Goal: Task Accomplishment & Management: Manage account settings

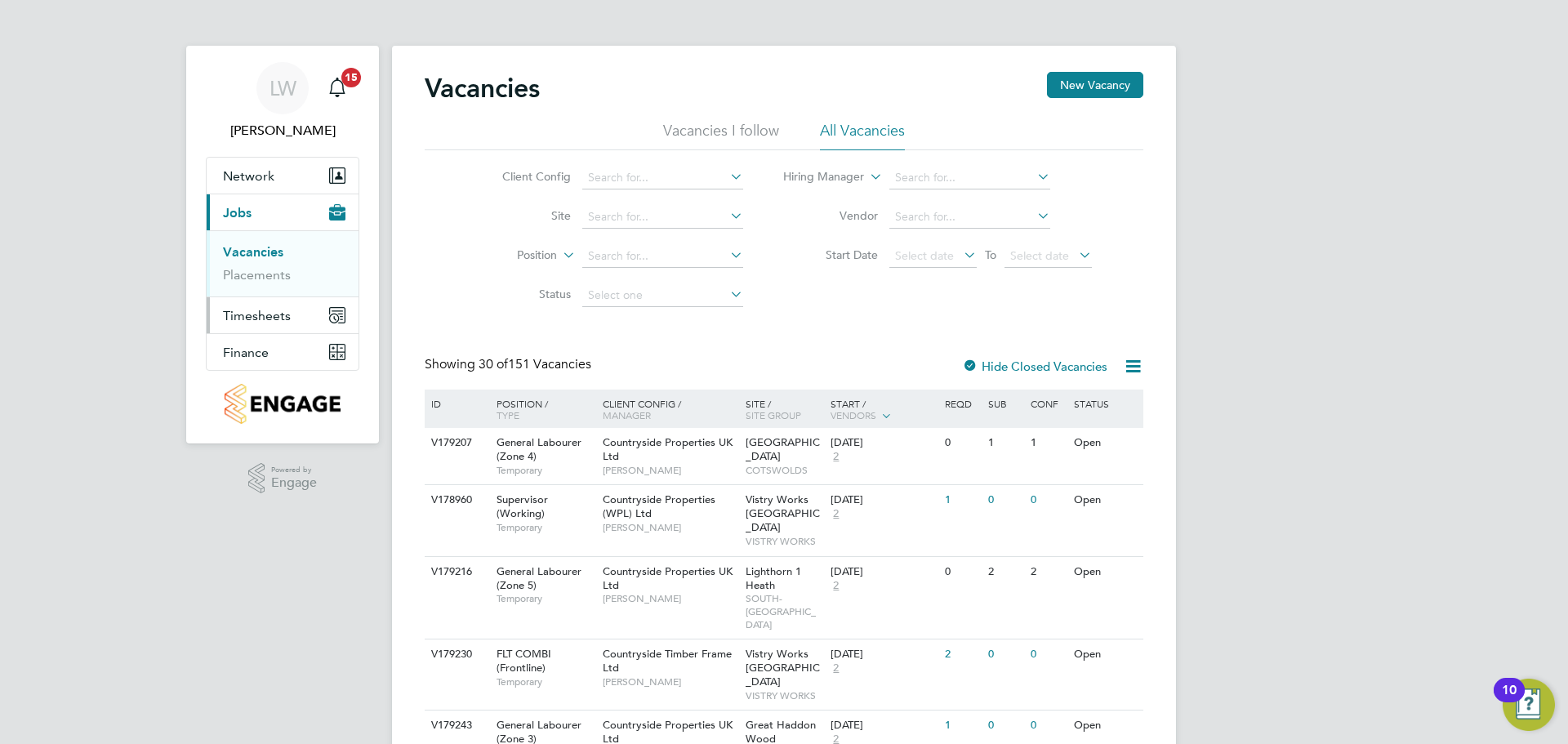
click at [298, 306] on button "Timesheets" at bounding box center [282, 316] width 152 height 36
click at [257, 290] on link "Timesheets" at bounding box center [257, 289] width 67 height 16
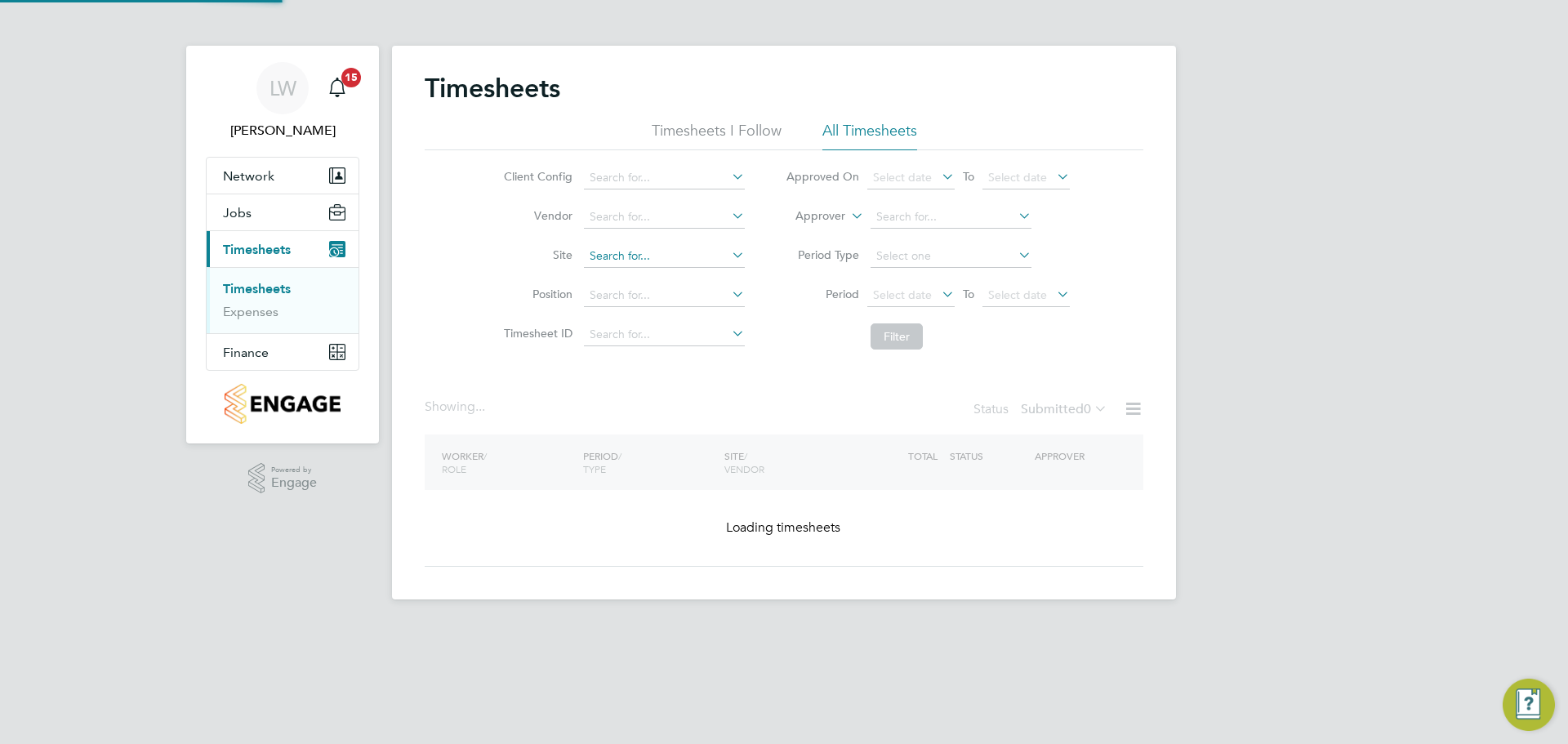
click at [618, 249] on input at bounding box center [664, 256] width 161 height 23
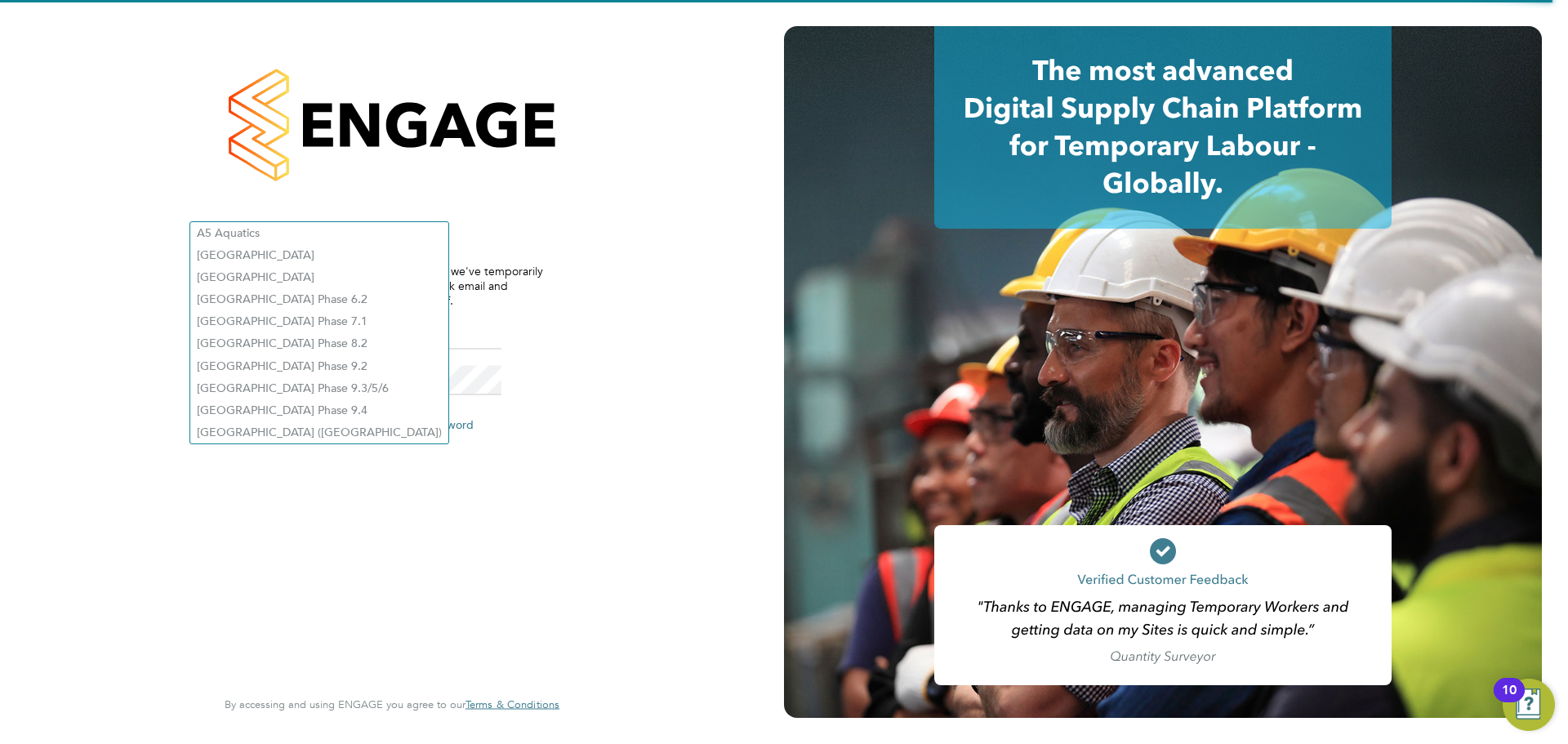
type input "louis.woodcock@vistry.co.uk"
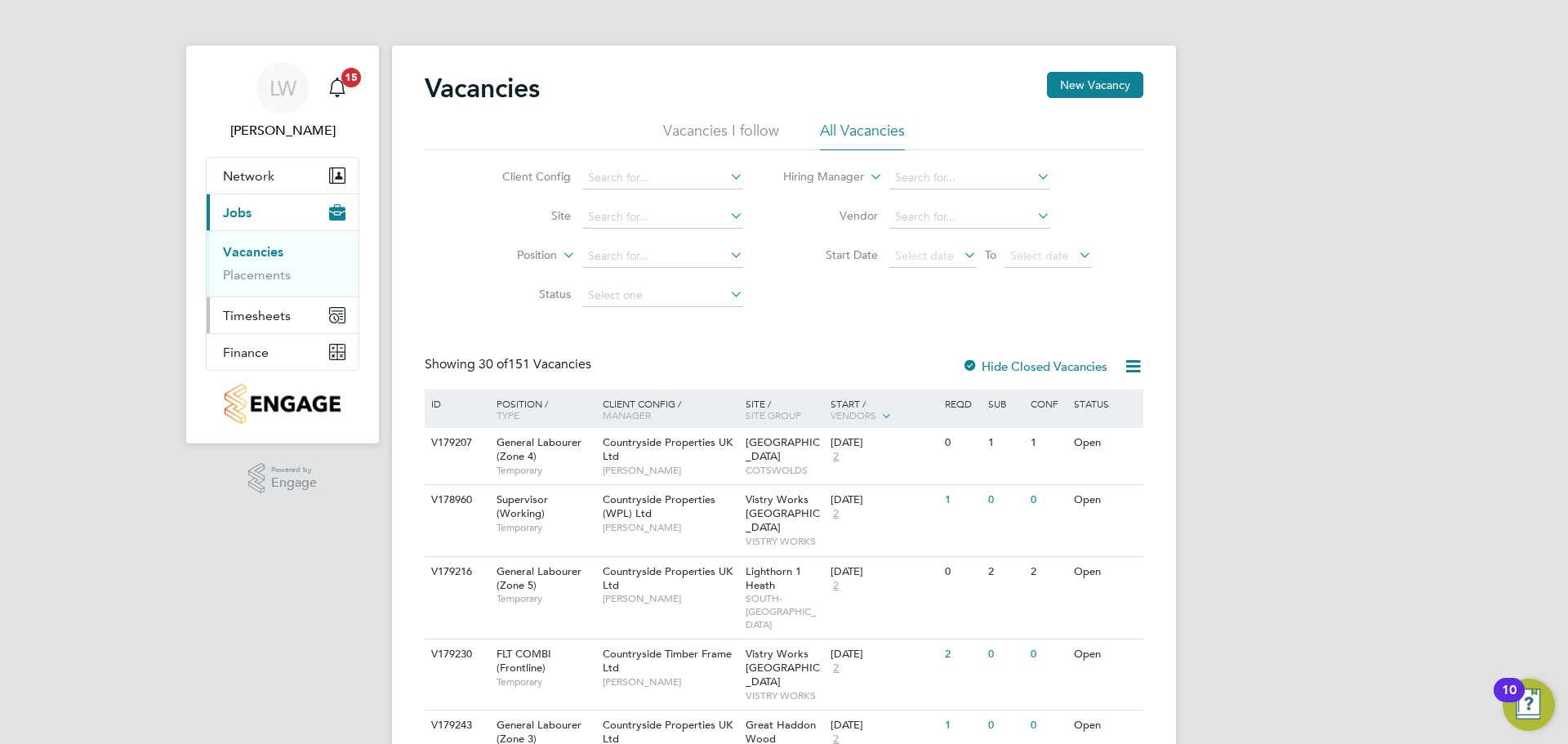
click at [255, 313] on span "Timesheets" at bounding box center [257, 315] width 67 height 16
drag, startPoint x: 255, startPoint y: 285, endPoint x: 279, endPoint y: 296, distance: 26.4
click at [256, 285] on link "Timesheets" at bounding box center [257, 289] width 67 height 16
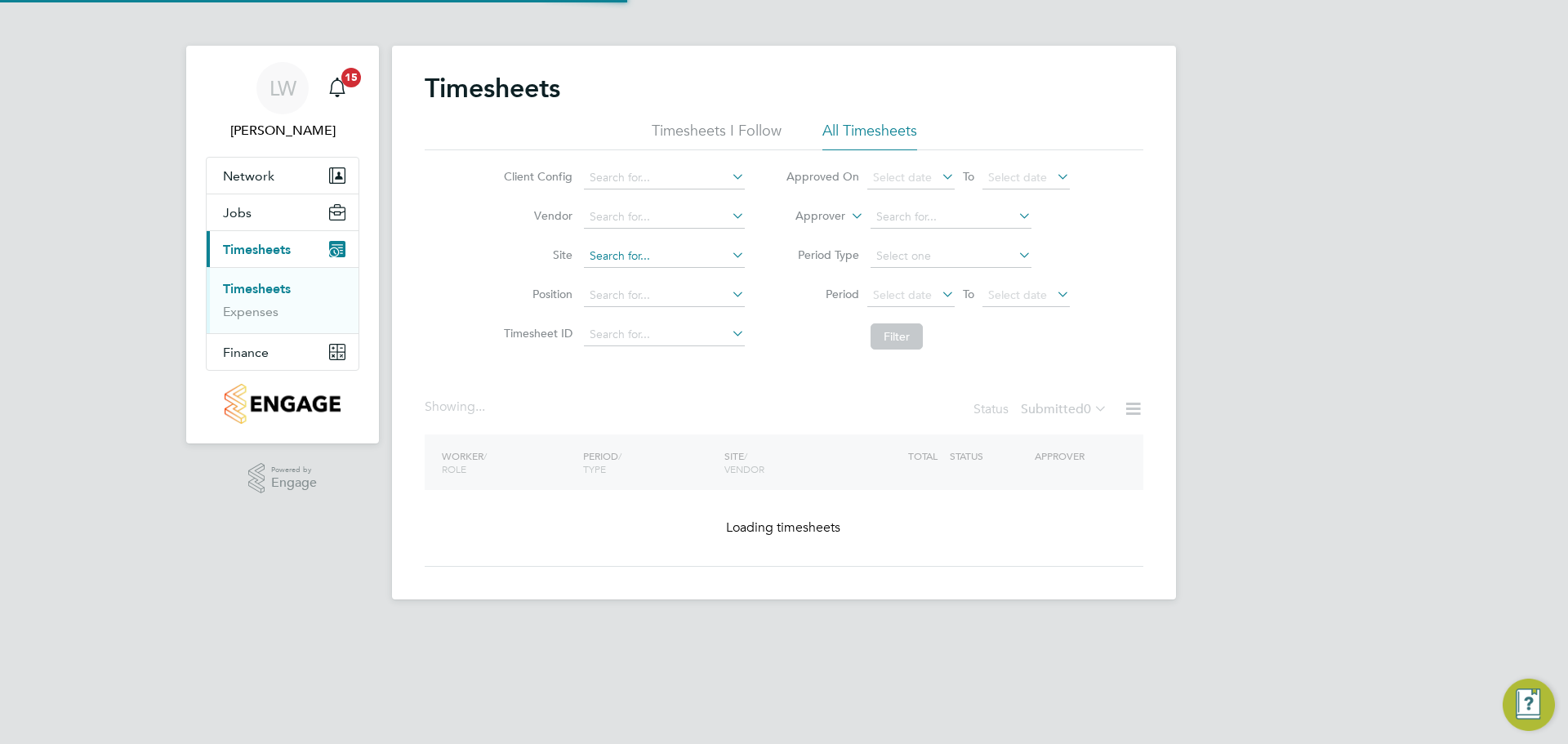
click at [632, 255] on input at bounding box center [664, 256] width 161 height 23
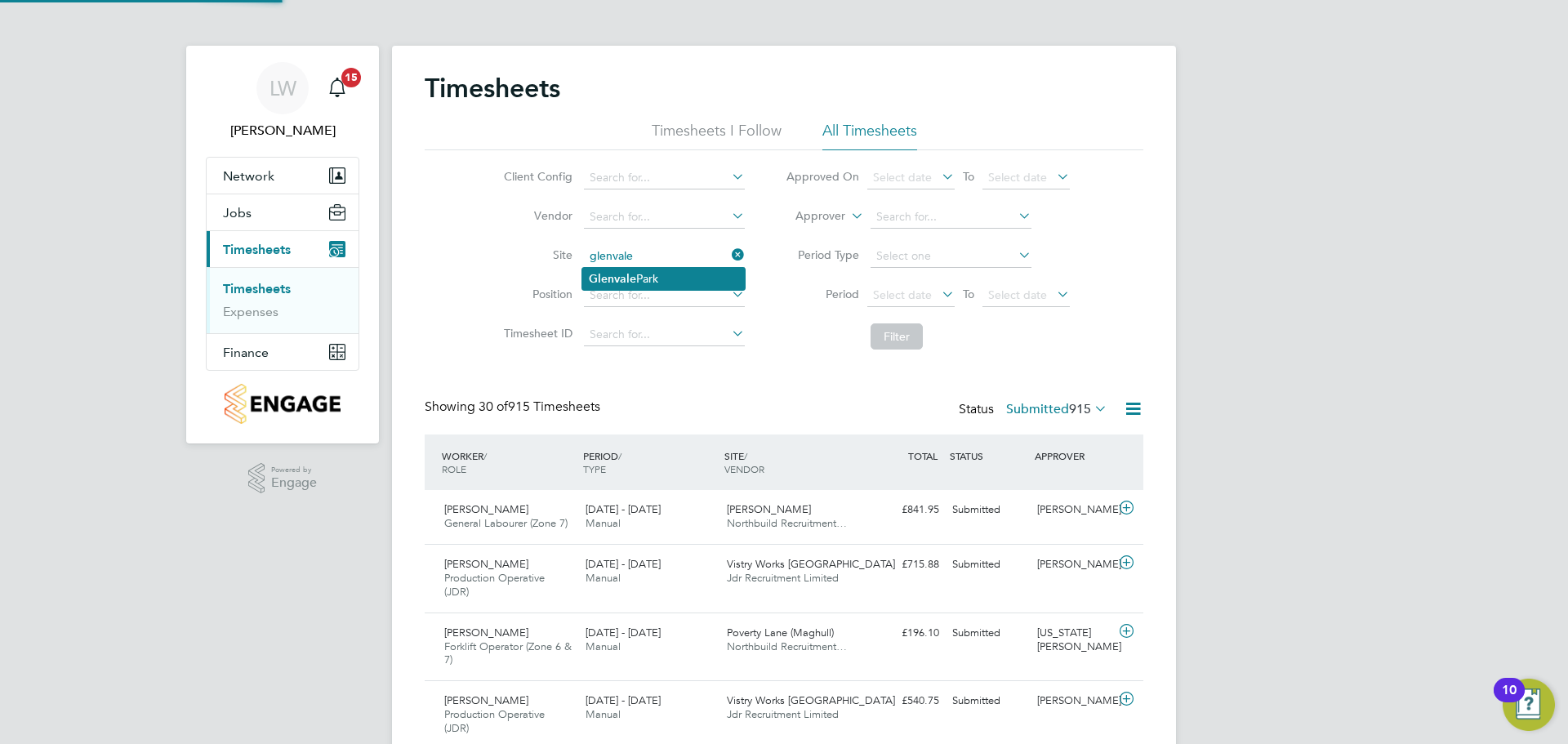
click at [660, 268] on li "Glenvale Park" at bounding box center [664, 279] width 163 height 22
type input "Glenvale Park"
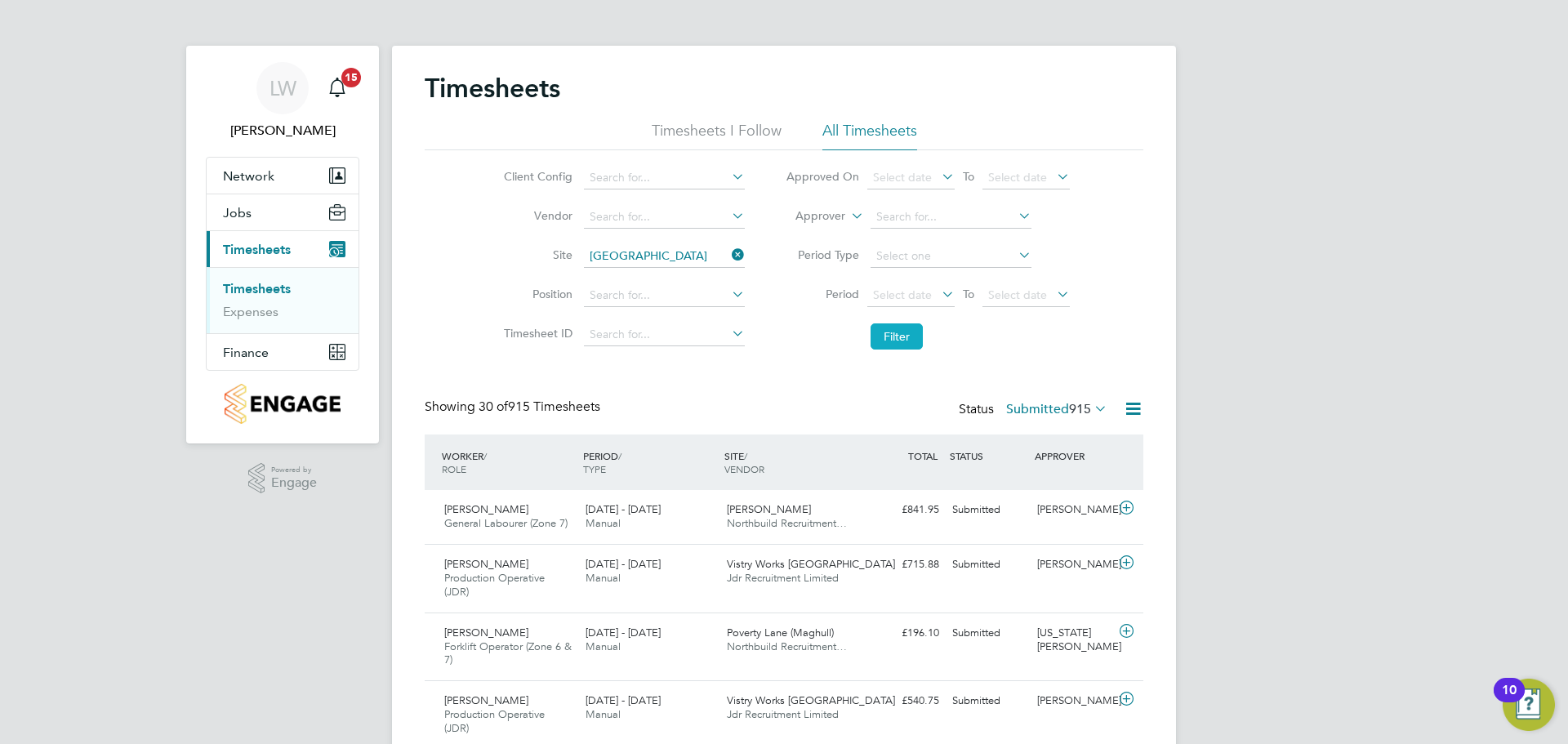
click at [906, 344] on button "Filter" at bounding box center [897, 336] width 53 height 26
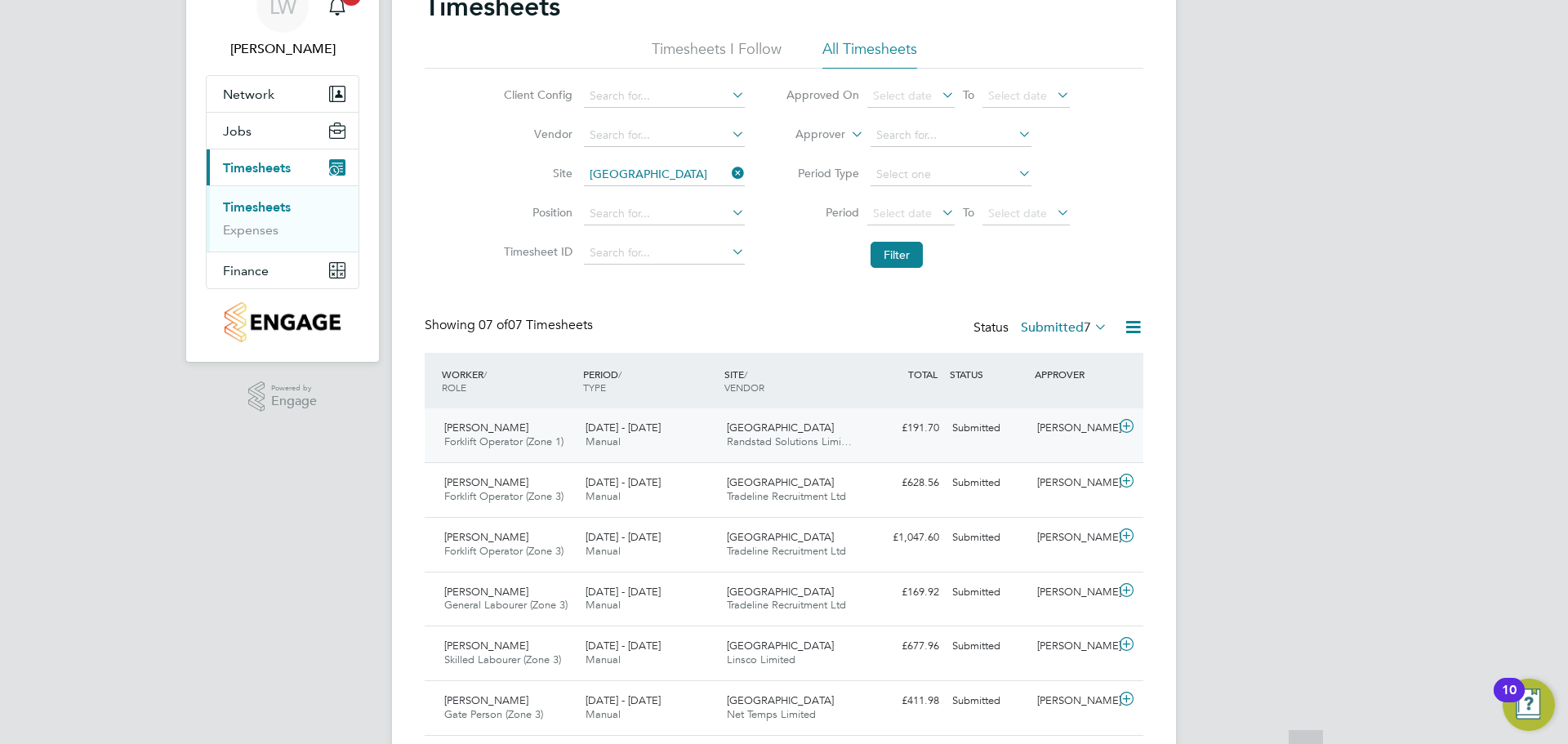
click at [678, 420] on div "18 - 24 Aug 2025 Manual" at bounding box center [650, 436] width 141 height 41
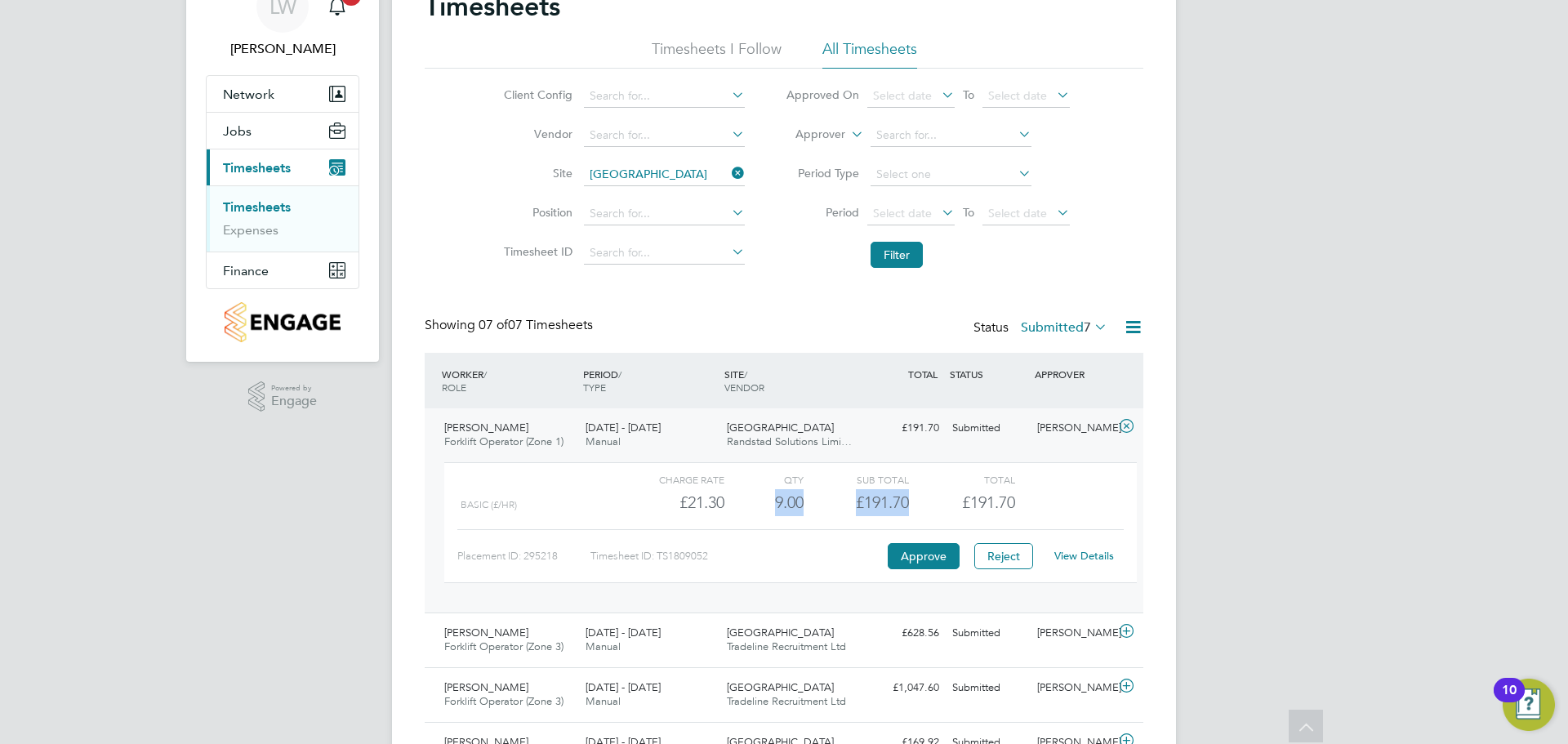
drag, startPoint x: 764, startPoint y: 504, endPoint x: 918, endPoint y: 502, distance: 154.0
click at [918, 502] on div "Basic (£/HR) £21.30 9 9.00 9 £191.70 £191.70" at bounding box center [790, 502] width 692 height 27
click at [909, 502] on div "£191.70" at bounding box center [962, 502] width 105 height 27
drag, startPoint x: 909, startPoint y: 502, endPoint x: 643, endPoint y: 488, distance: 266.4
click at [643, 489] on div "Basic (£/HR) £21.30 9 9.00 9 £191.70 £191.70" at bounding box center [790, 502] width 692 height 27
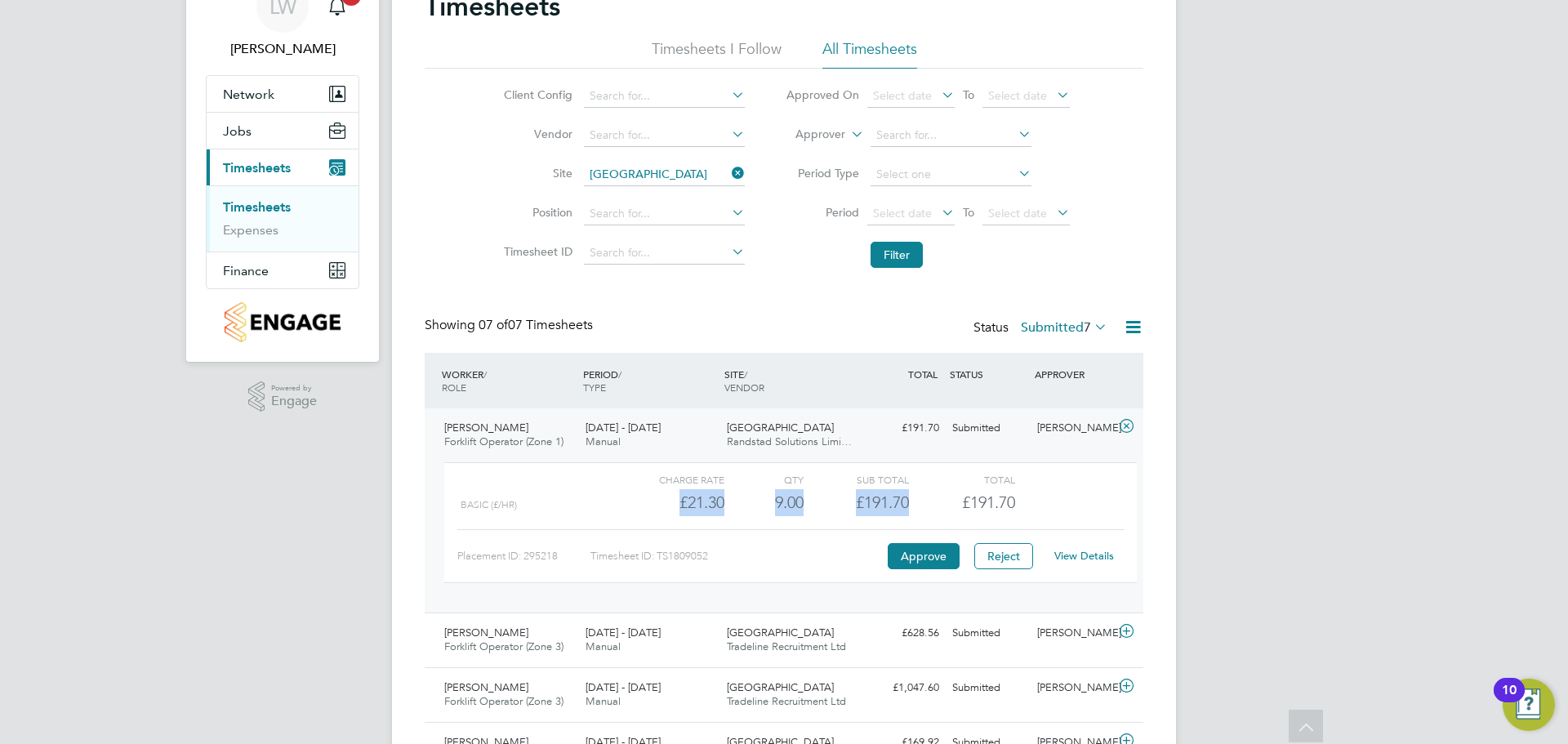
click at [665, 497] on div "£21.30" at bounding box center [672, 502] width 105 height 27
drag, startPoint x: 673, startPoint y: 506, endPoint x: 1028, endPoint y: 497, distance: 355.1
click at [1025, 497] on div "Basic (£/HR) £21.30 9 9.00 9 £191.70 £191.70" at bounding box center [790, 502] width 692 height 27
click at [1028, 497] on div "Basic (£/HR) £21.30 9 9.00 9 £191.70 £191.70" at bounding box center [790, 502] width 692 height 27
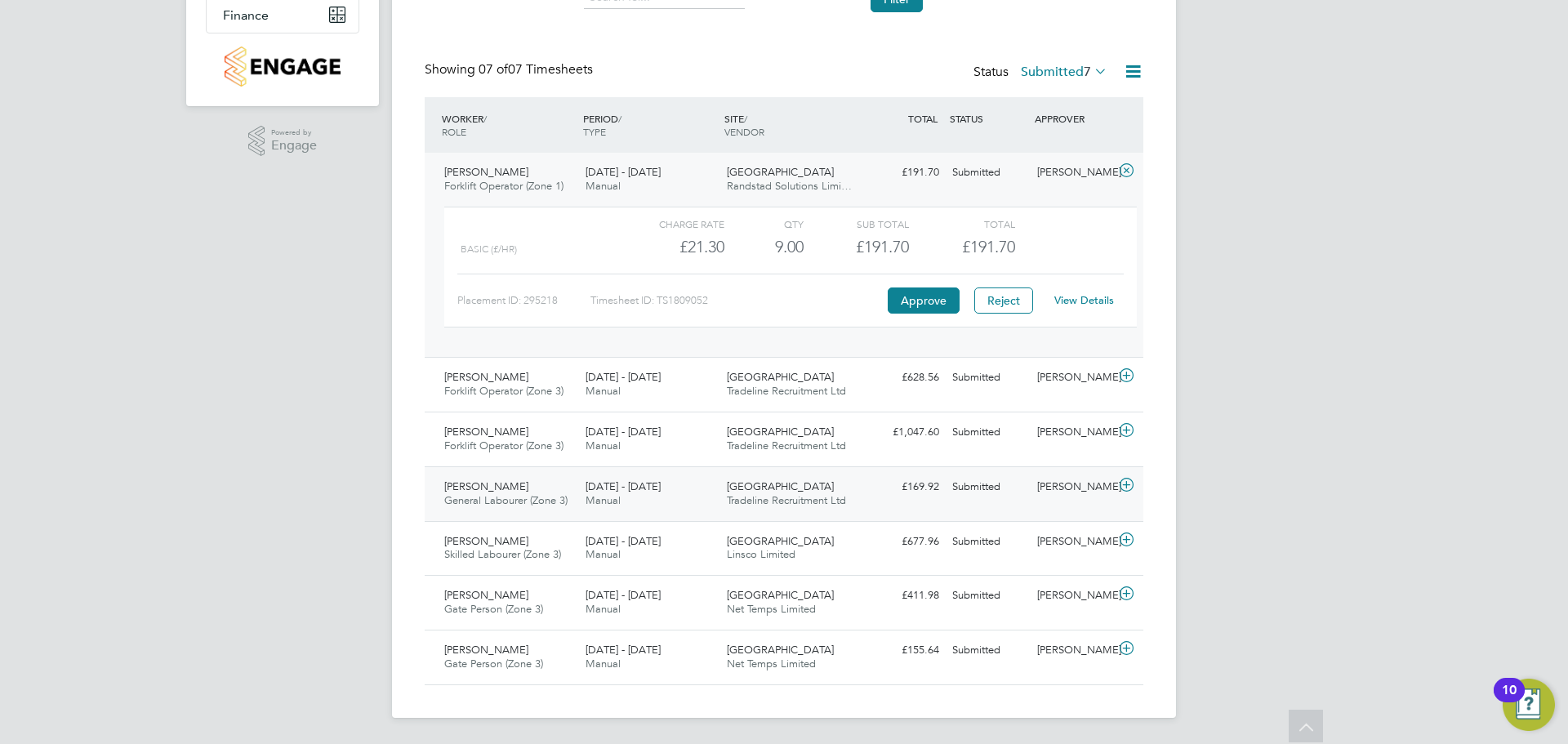
click at [687, 502] on div "[DATE] - [DATE] Manual" at bounding box center [650, 494] width 141 height 41
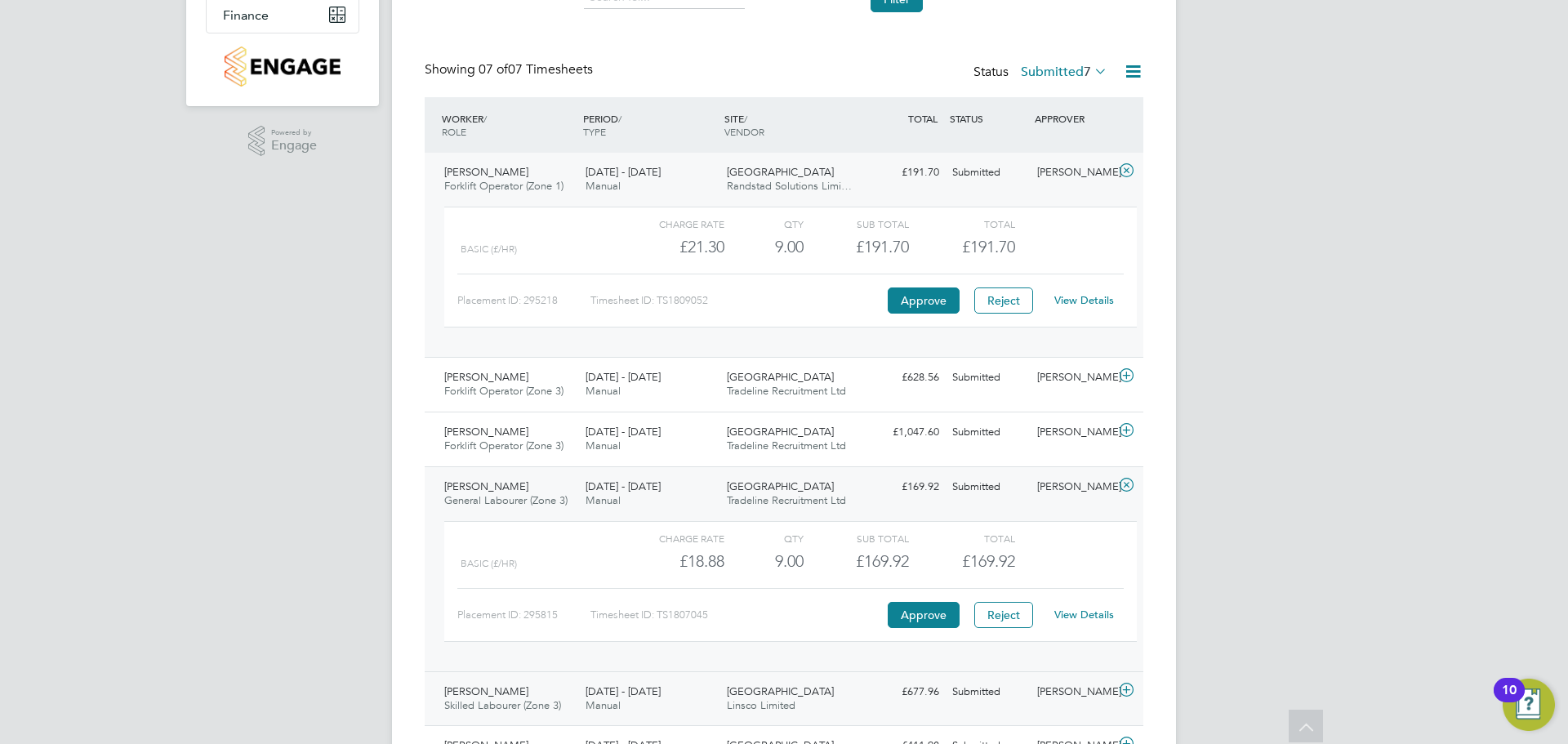
drag, startPoint x: 705, startPoint y: 505, endPoint x: 465, endPoint y: 647, distance: 278.9
click at [705, 504] on div "[DATE] - [DATE] Manual" at bounding box center [650, 494] width 141 height 41
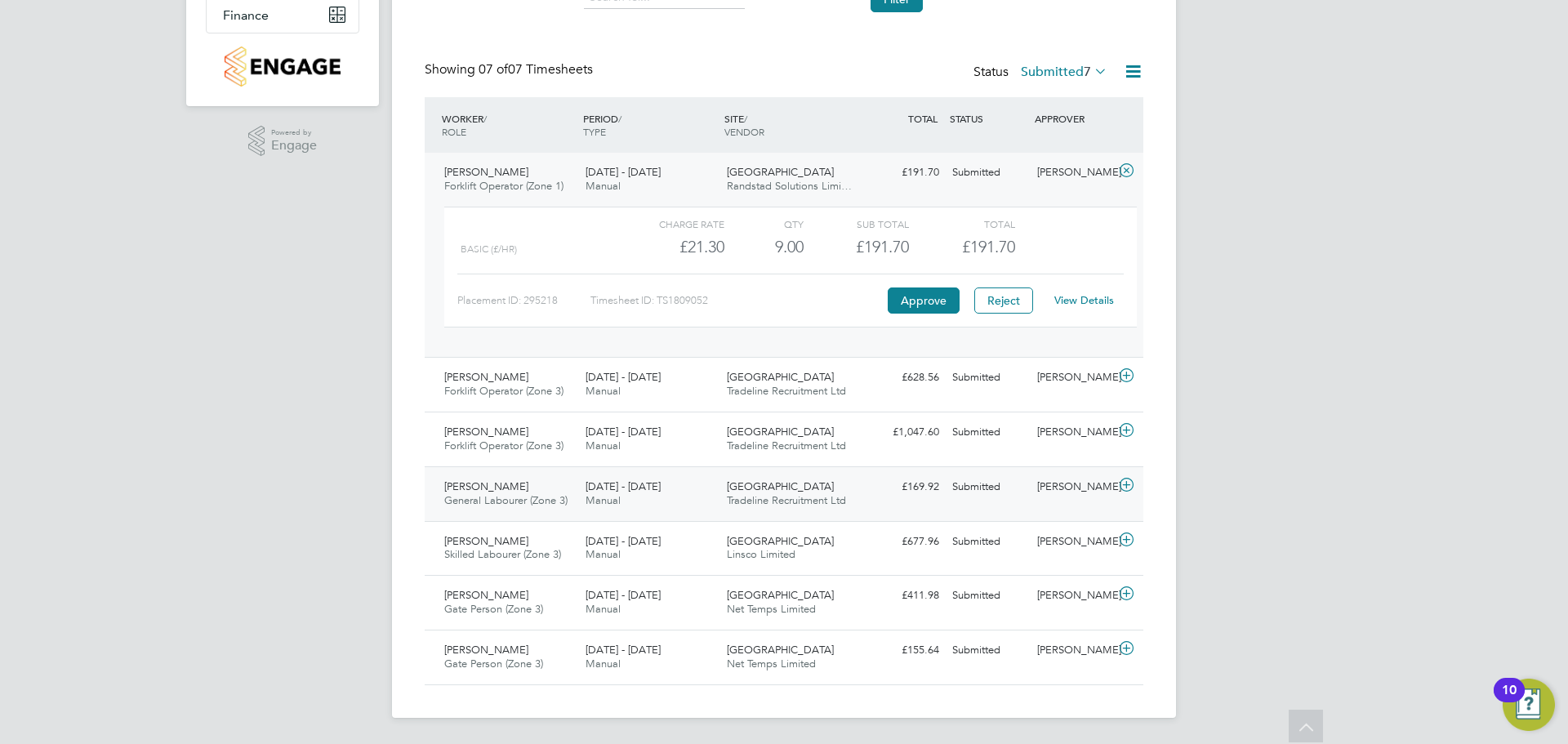
click at [696, 485] on div "18 - 24 Aug 2025 Manual" at bounding box center [650, 494] width 141 height 41
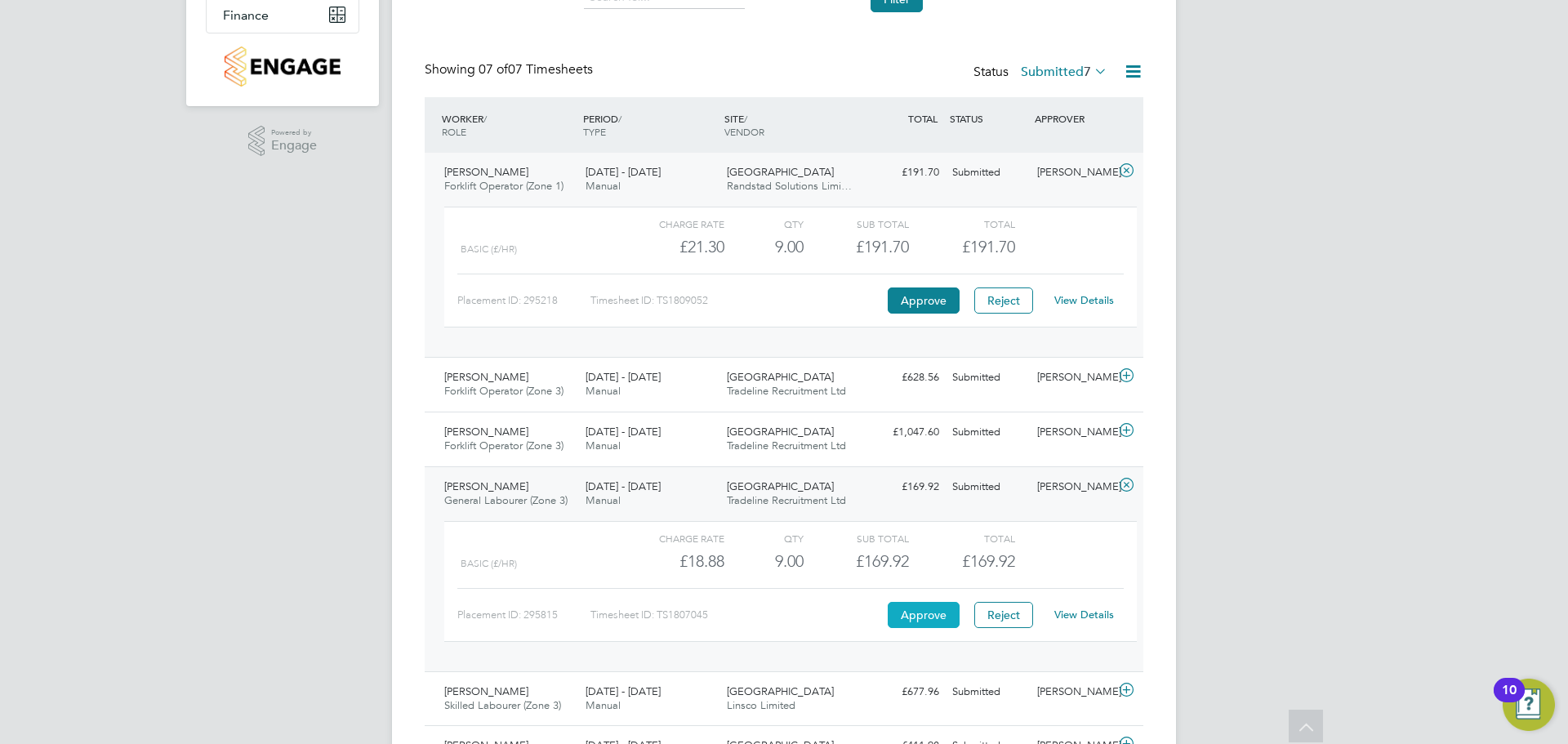
click at [919, 620] on button "Approve" at bounding box center [923, 615] width 72 height 26
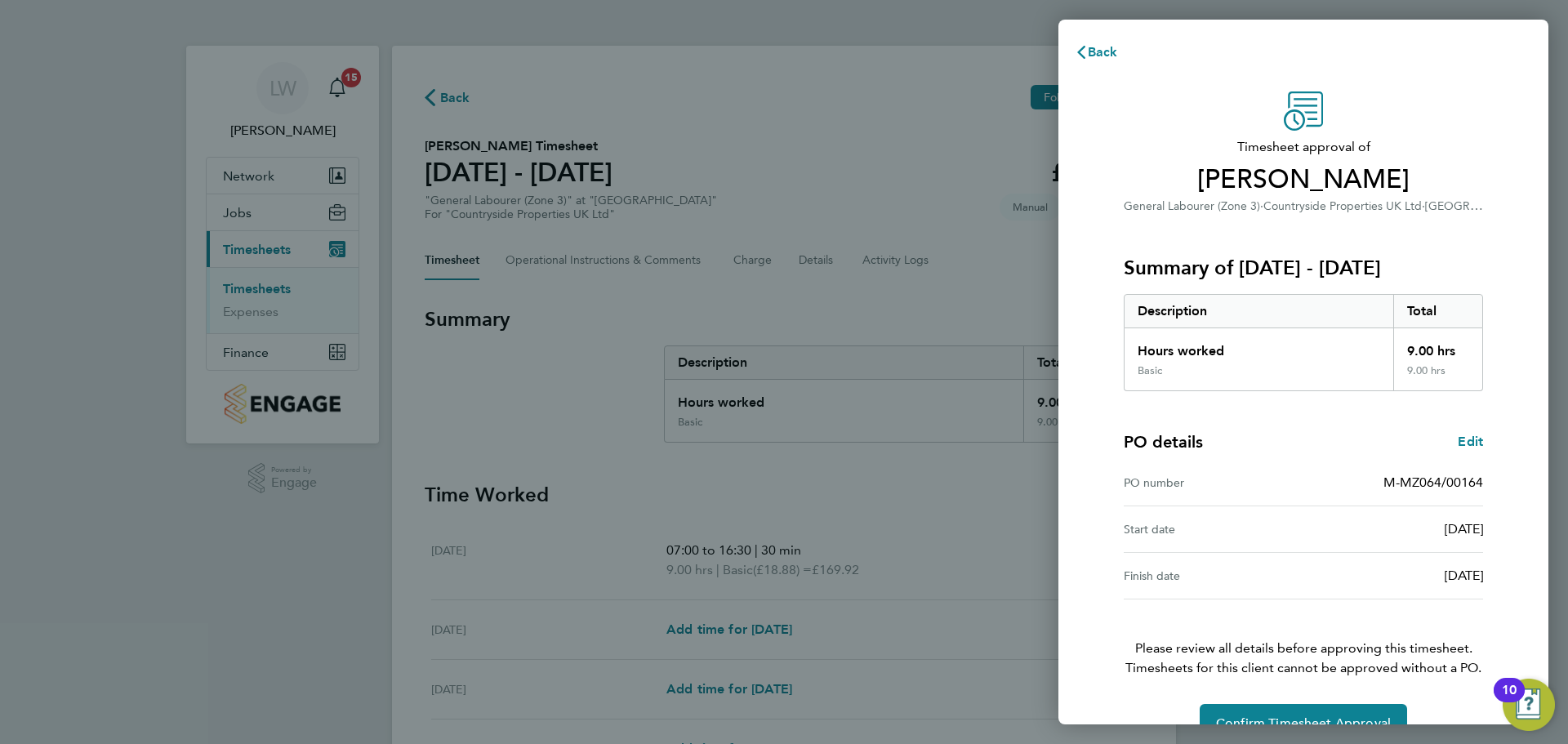
scroll to position [39, 0]
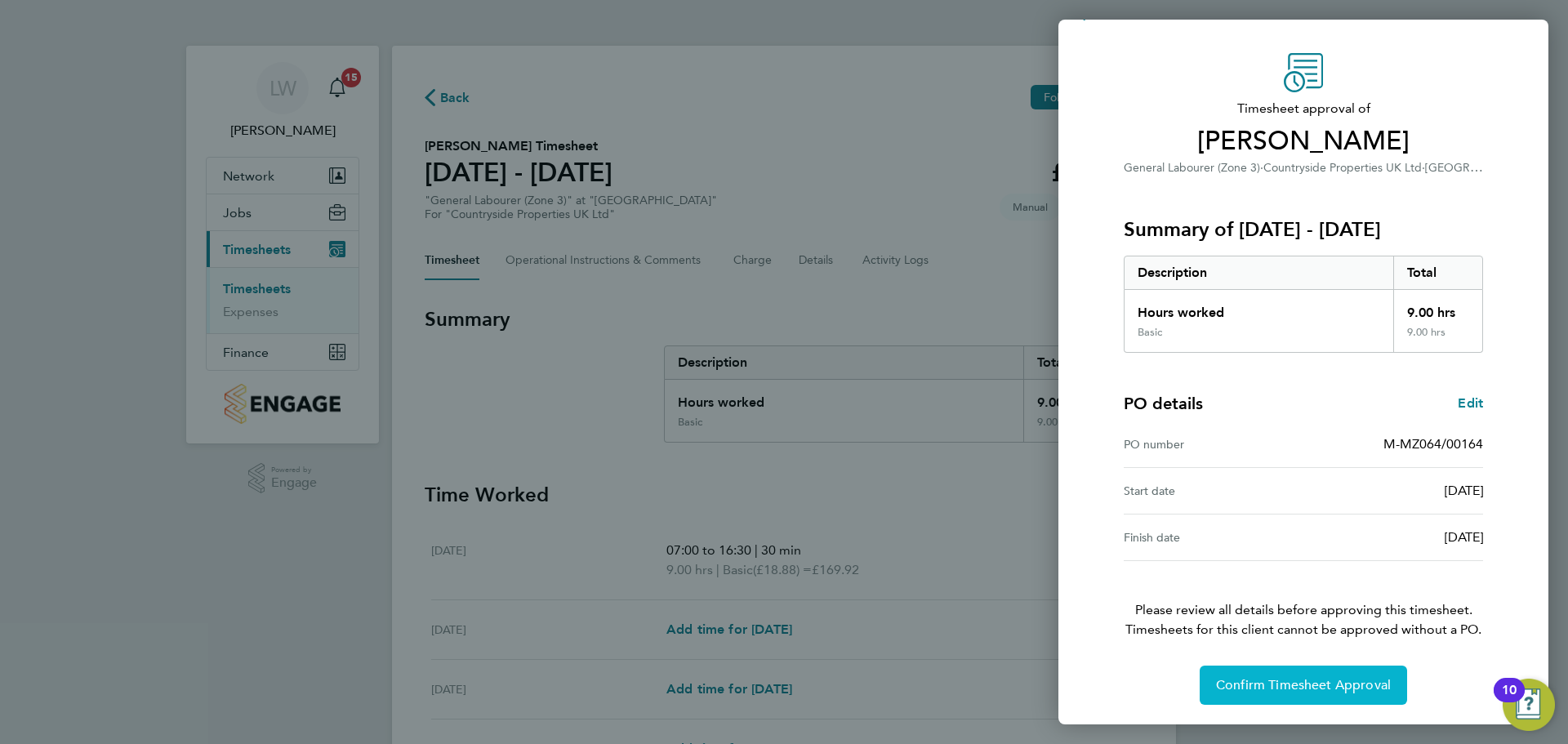
click at [1300, 676] on button "Confirm Timesheet Approval" at bounding box center [1303, 686] width 207 height 39
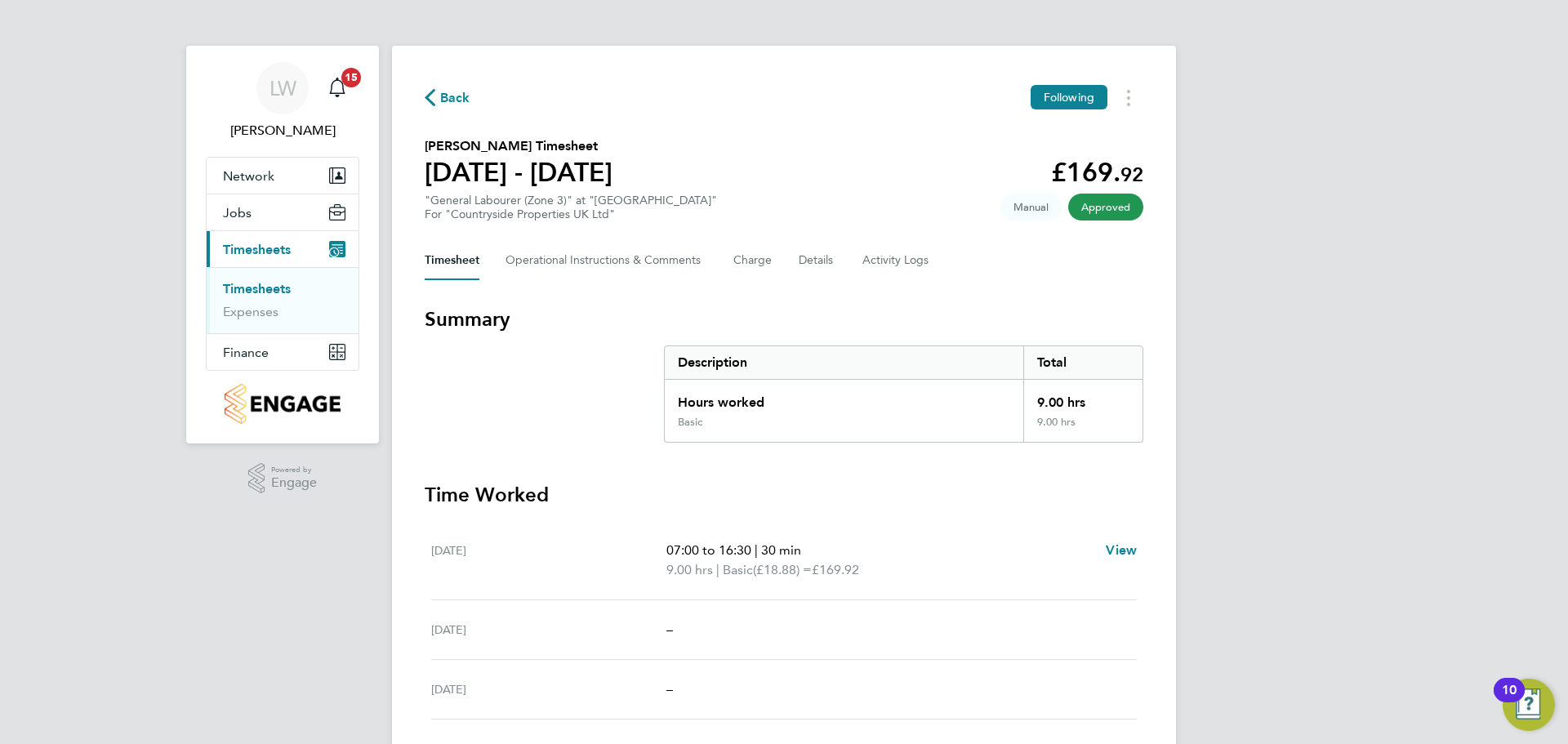
click at [256, 285] on link "Timesheets" at bounding box center [257, 289] width 67 height 16
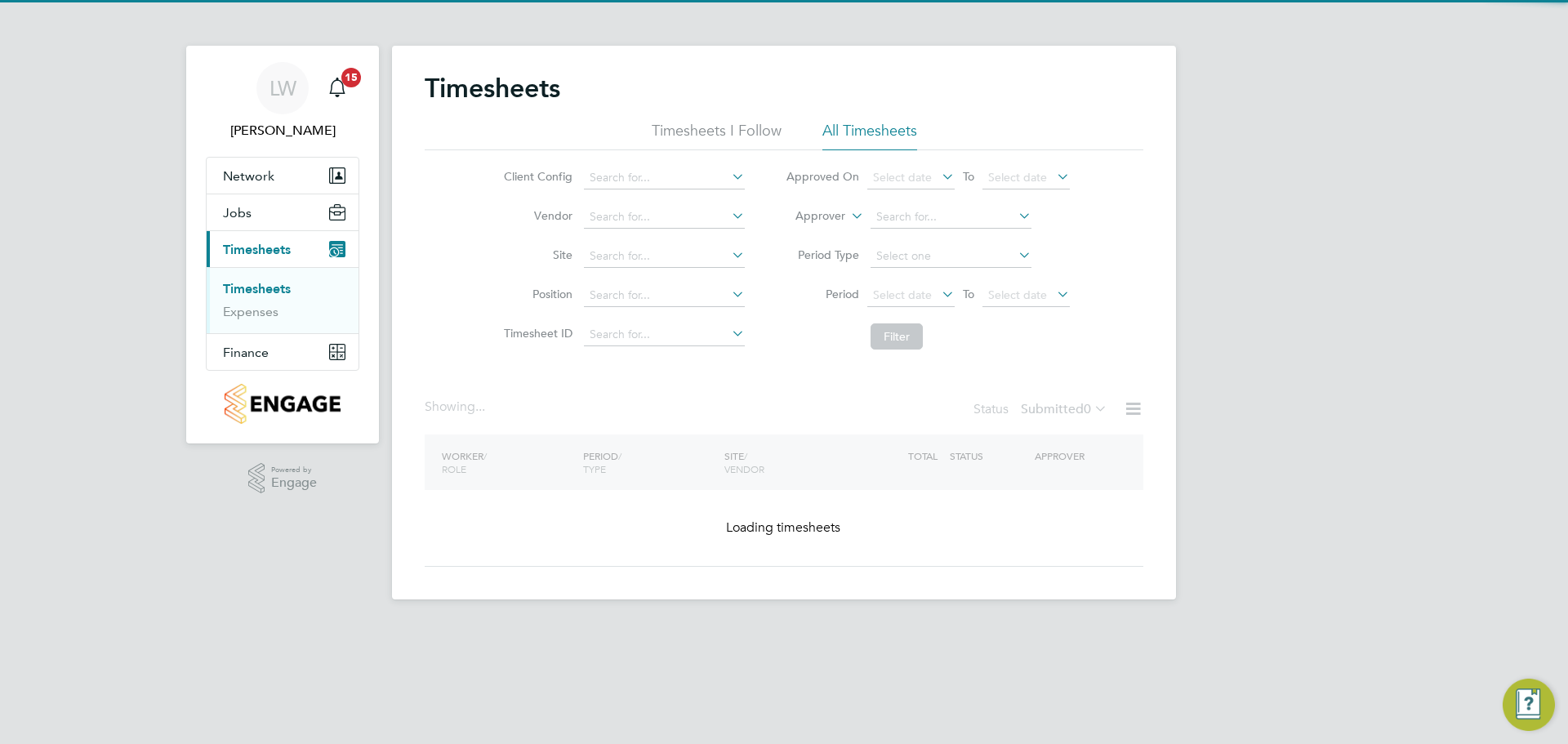
click at [280, 254] on span "Timesheets" at bounding box center [257, 249] width 67 height 16
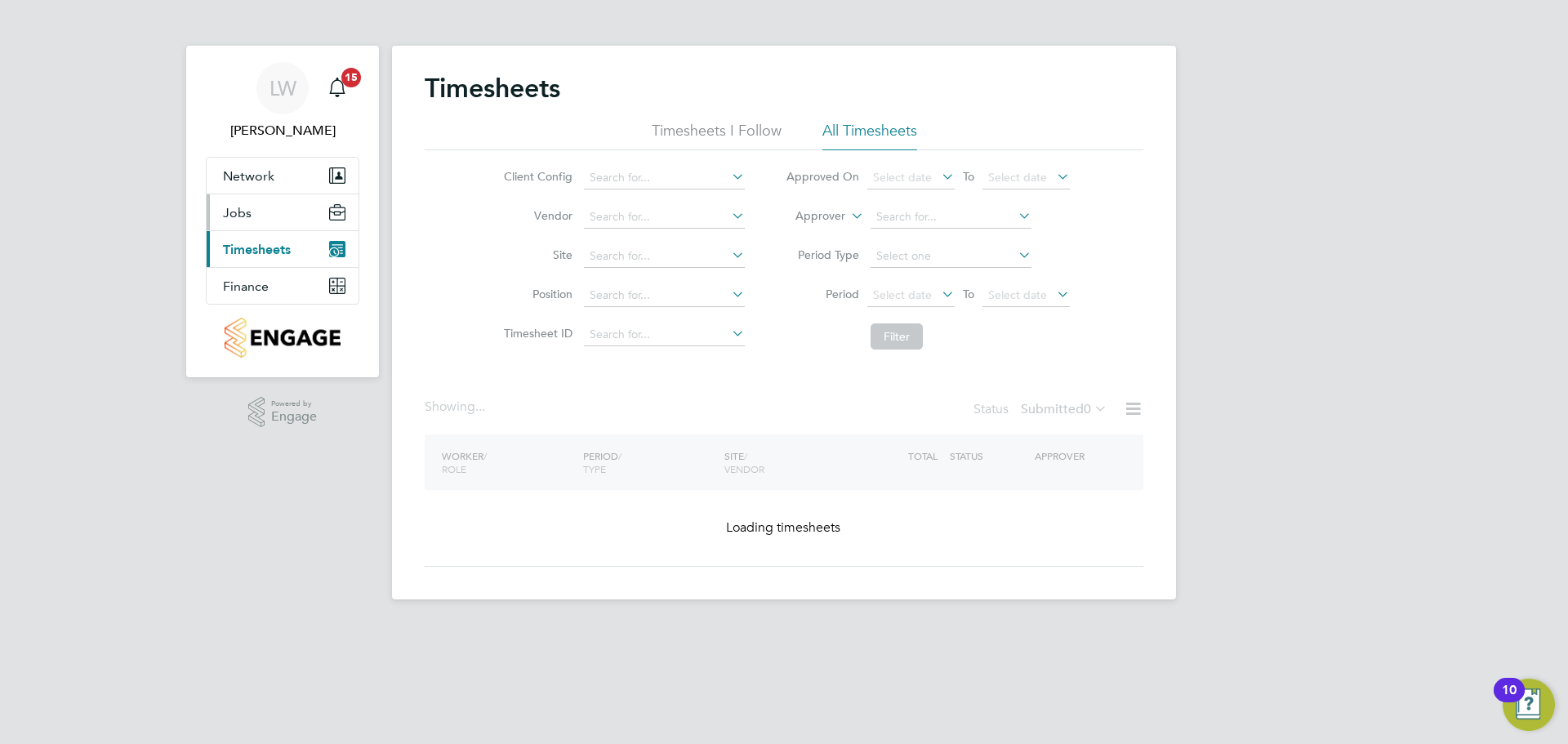
click at [270, 207] on button "Jobs" at bounding box center [282, 212] width 152 height 36
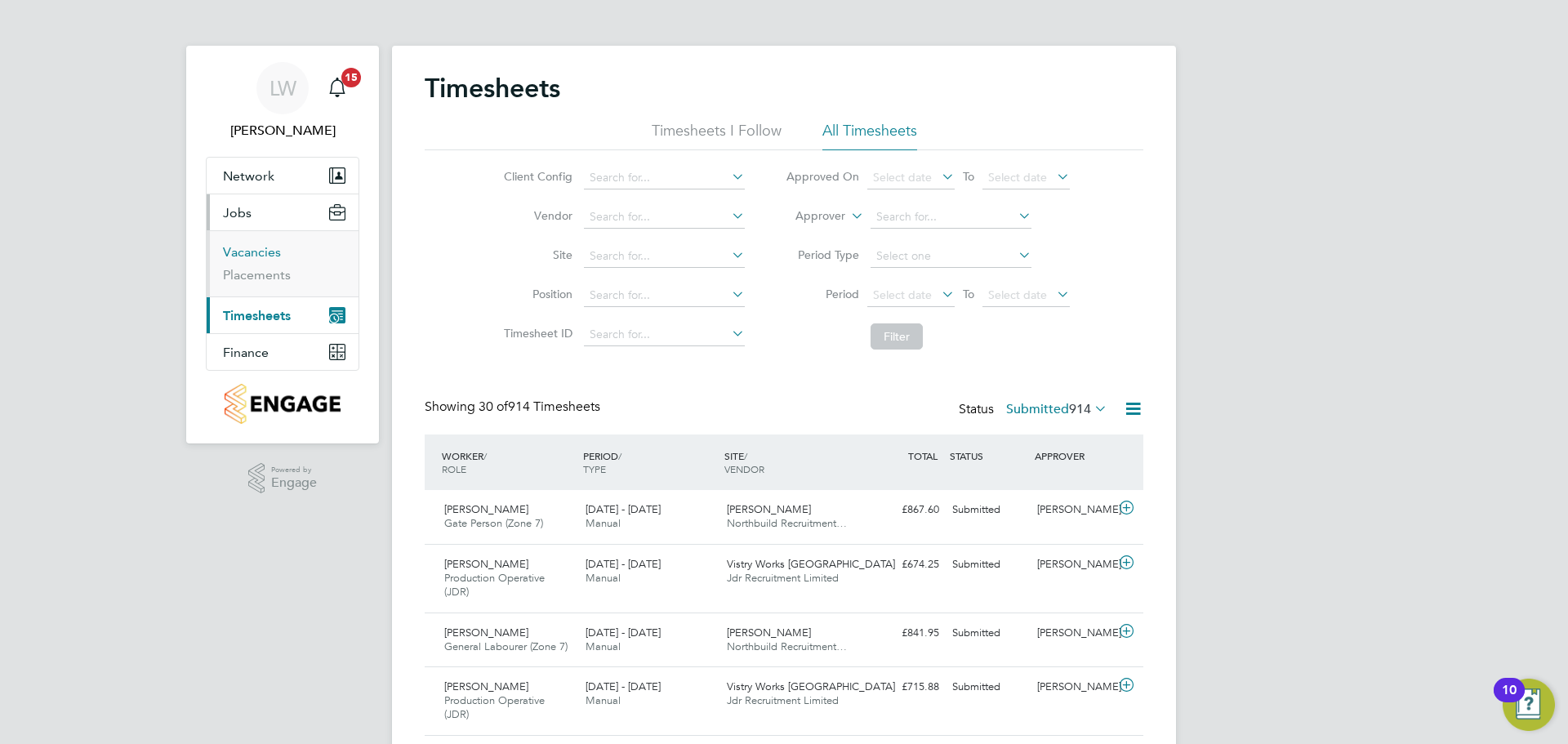
click at [252, 258] on link "Vacancies" at bounding box center [252, 252] width 58 height 16
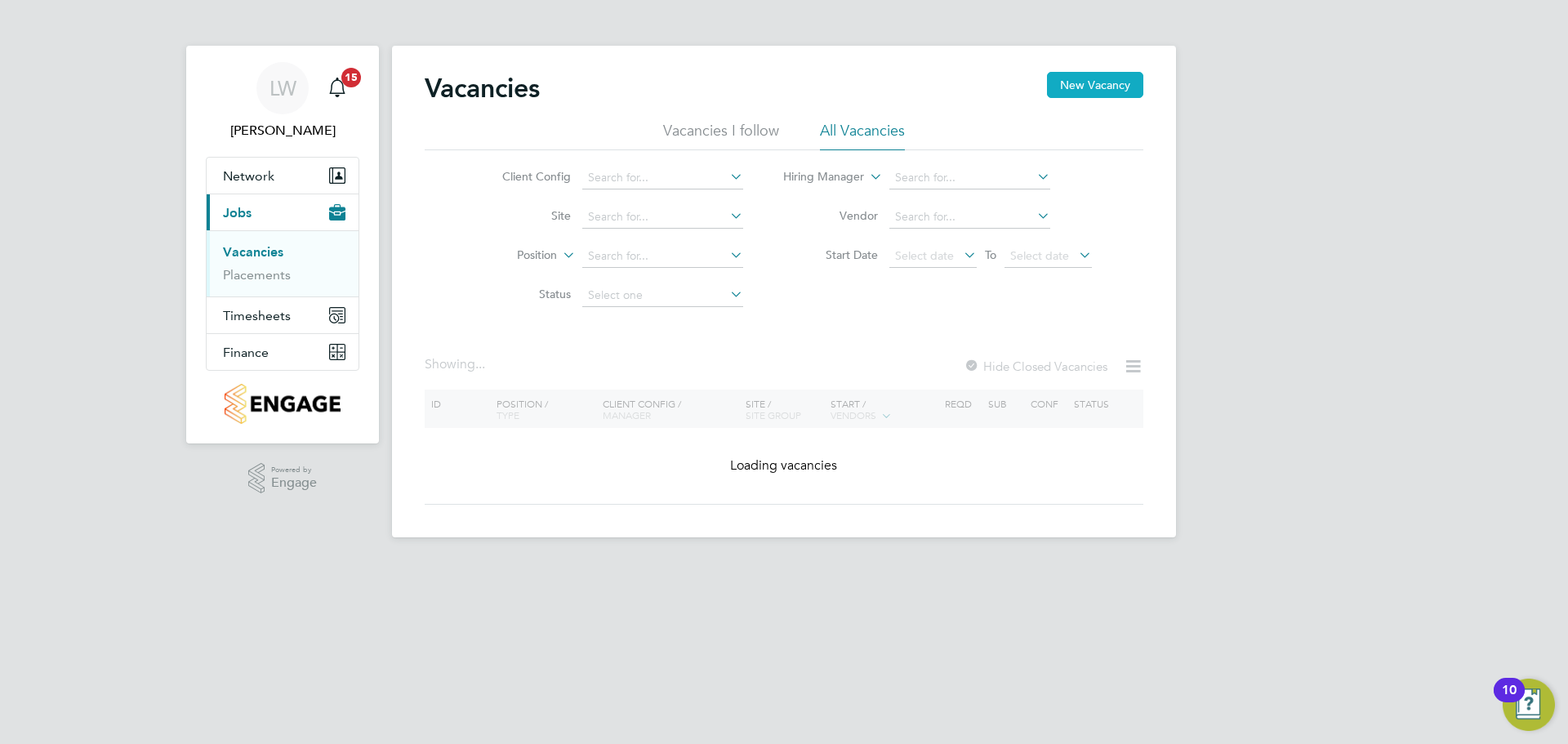
click at [1081, 85] on button "New Vacancy" at bounding box center [1094, 85] width 96 height 26
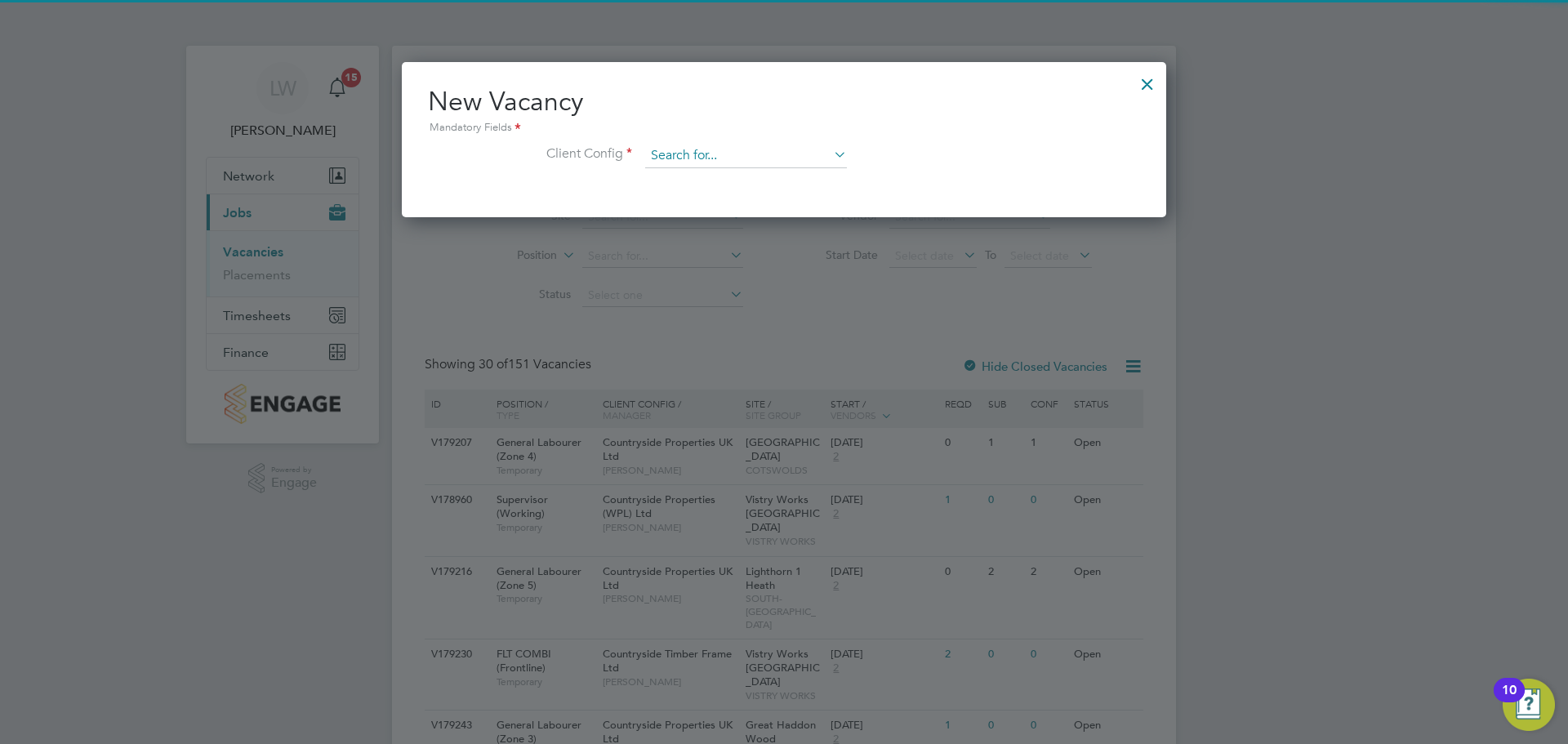
click at [728, 146] on input at bounding box center [746, 156] width 201 height 25
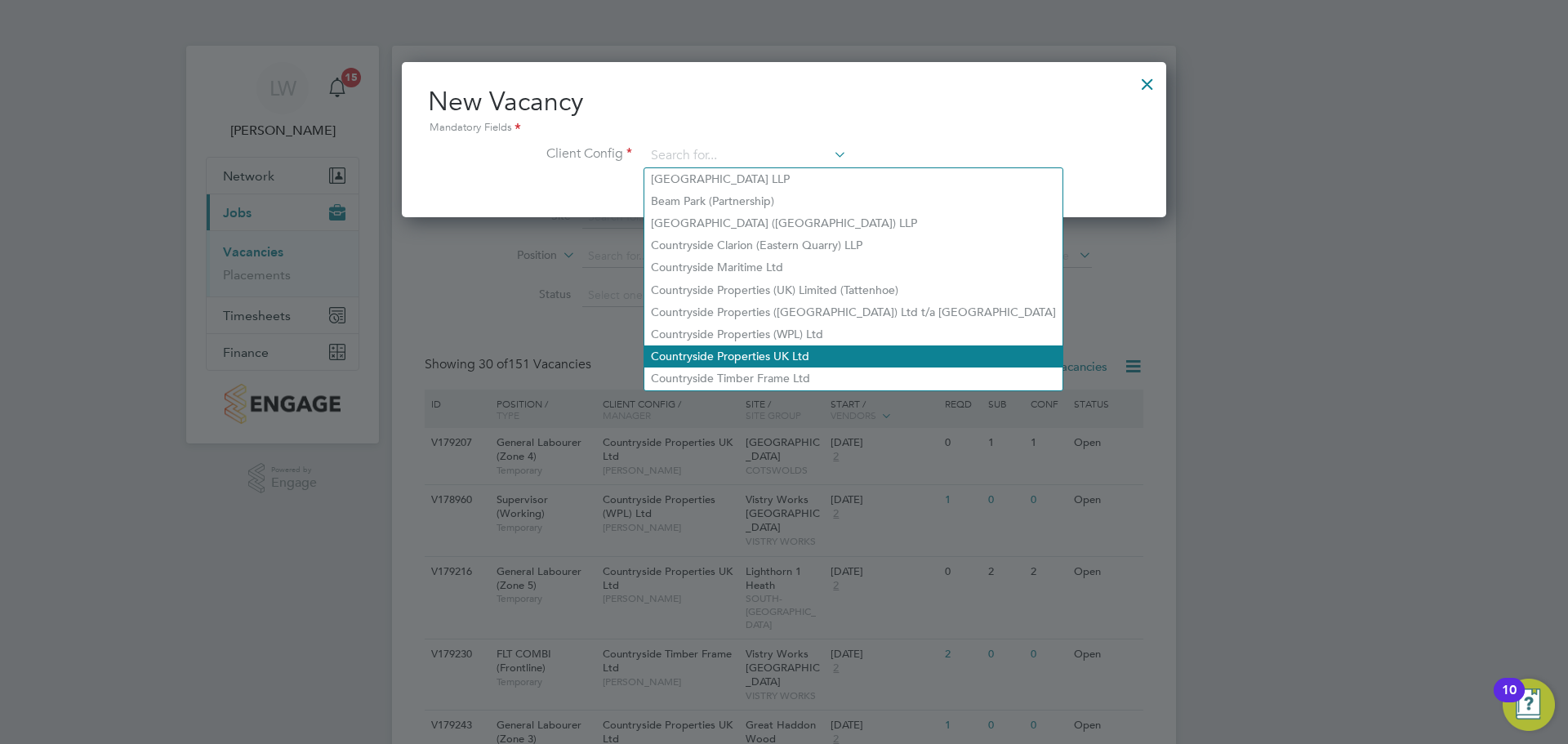
click at [765, 345] on li "Countryside Properties UK Ltd" at bounding box center [853, 356] width 419 height 22
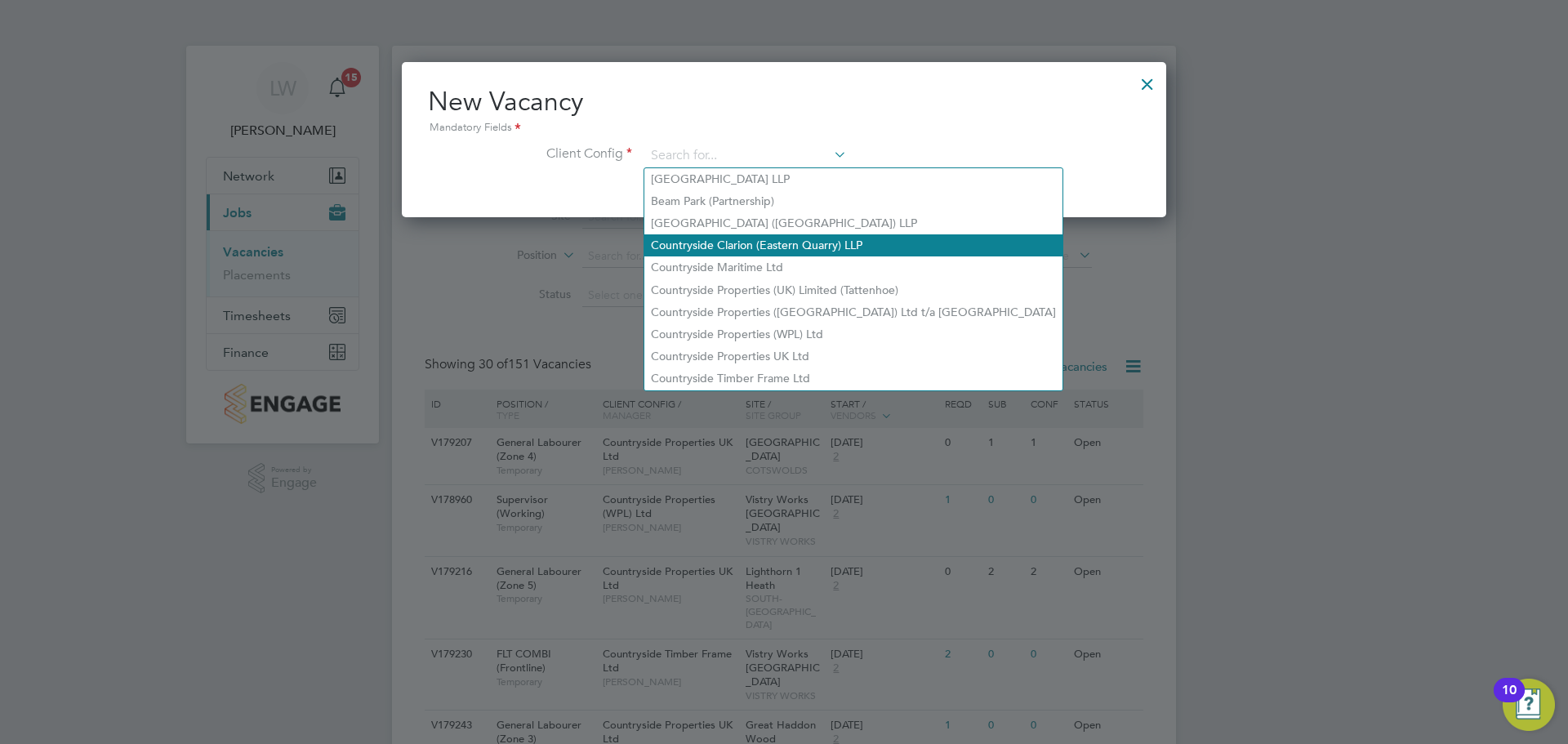
type input "Countryside Properties UK Ltd"
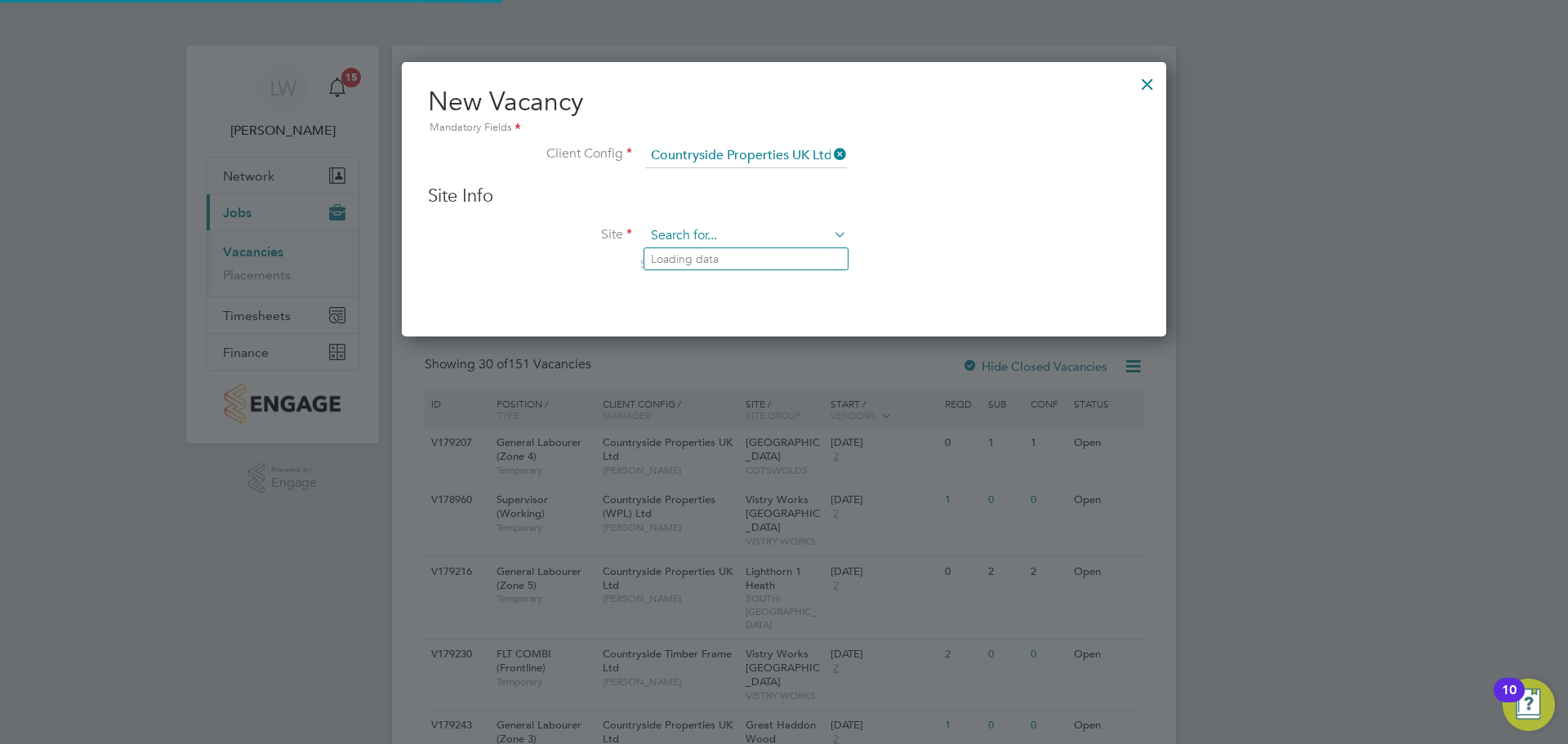
click at [716, 232] on input at bounding box center [746, 236] width 201 height 25
click at [724, 256] on li "Glenvale Park" at bounding box center [746, 259] width 203 height 22
type input "Glenvale Park"
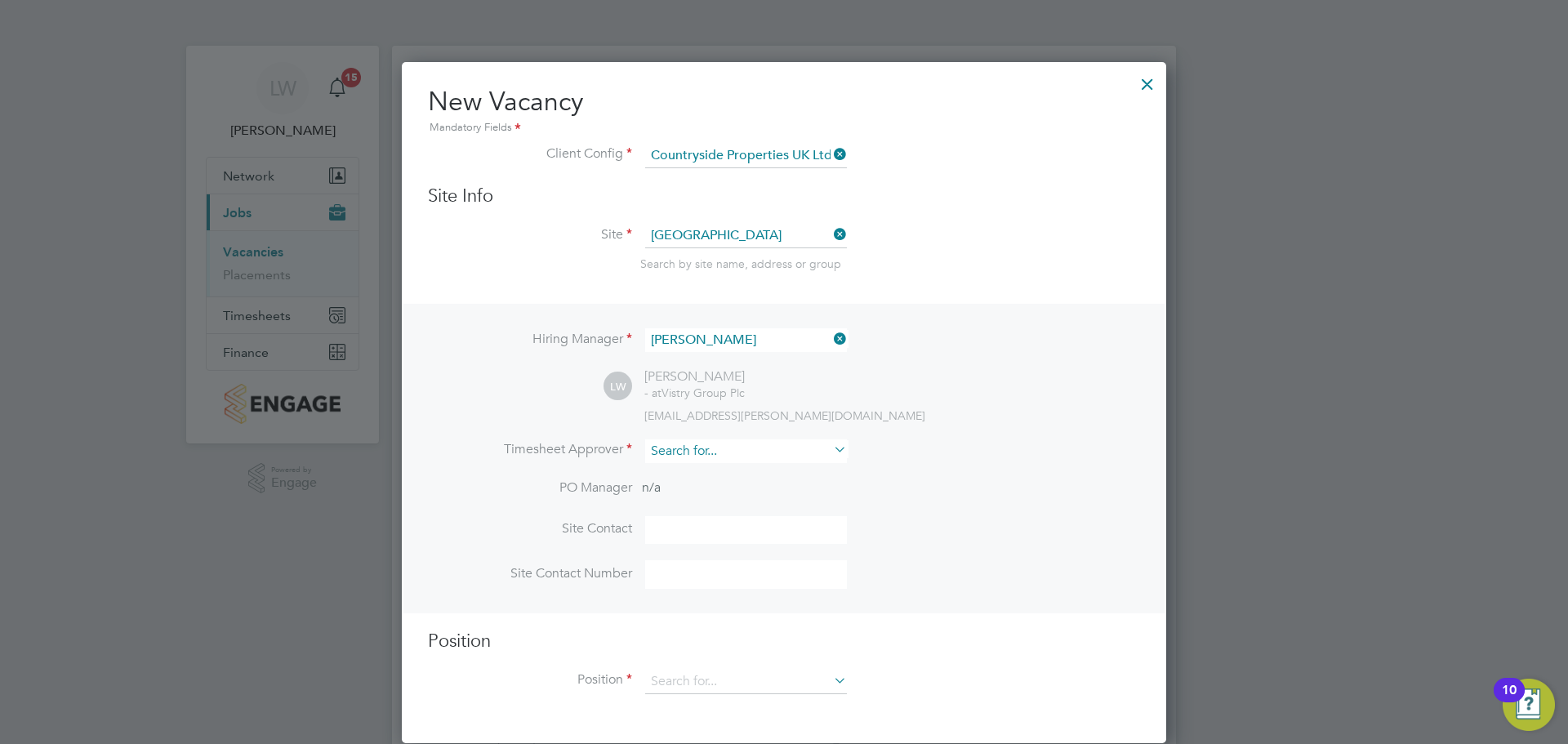
click at [693, 441] on input at bounding box center [746, 451] width 201 height 24
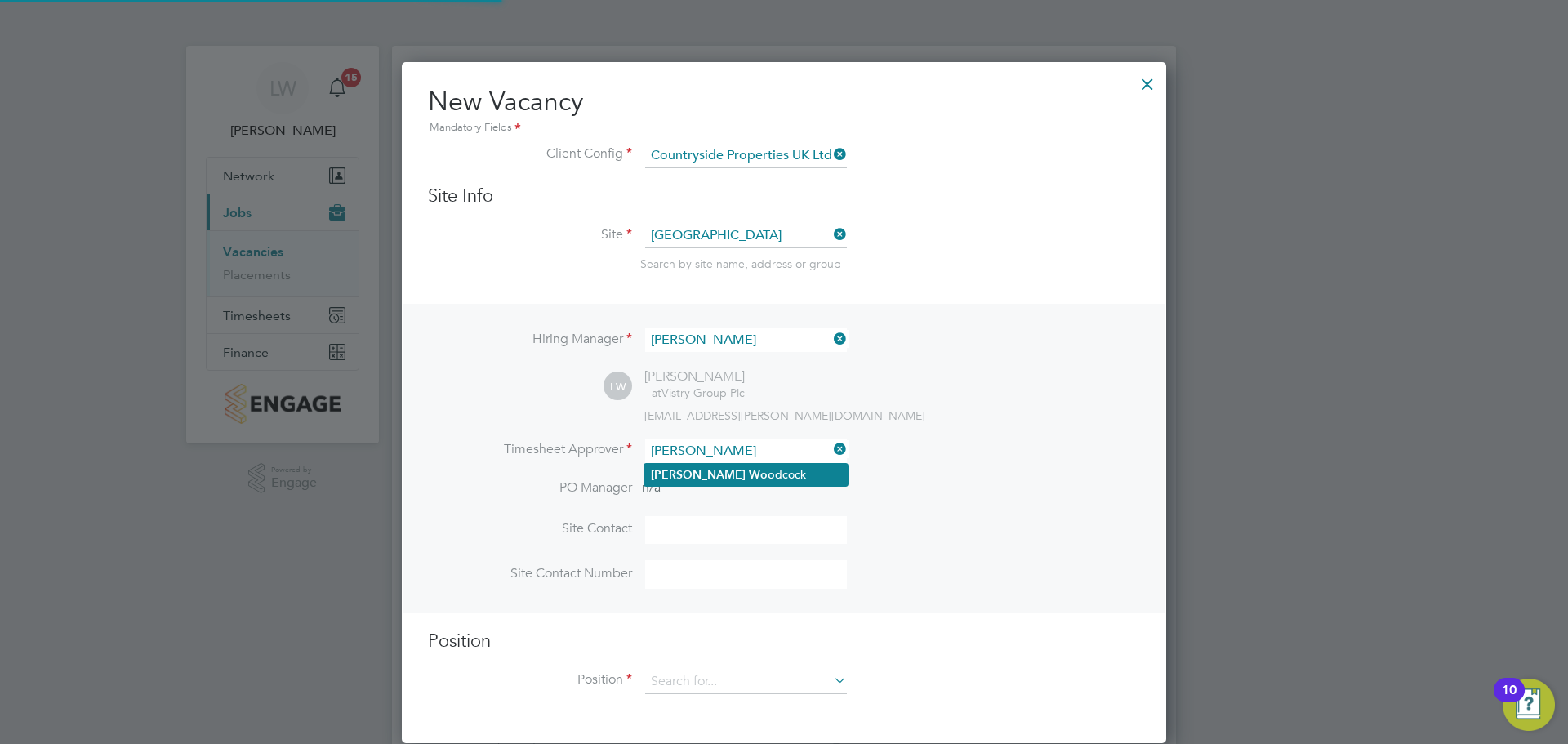
click at [732, 473] on li "Louis Woo dcock" at bounding box center [746, 474] width 203 height 22
type input "[PERSON_NAME]"
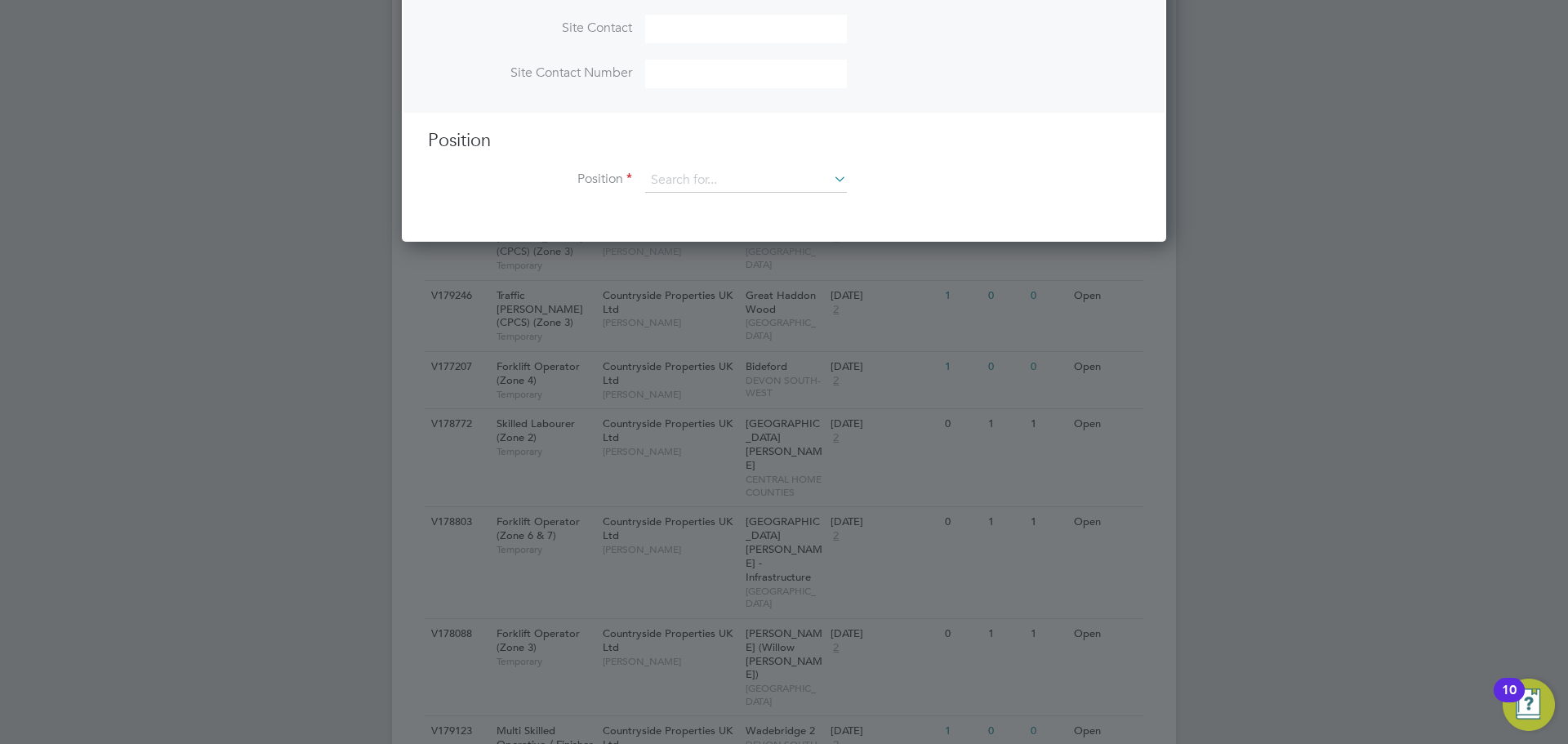
click at [688, 158] on div "Position Position" at bounding box center [784, 169] width 712 height 81
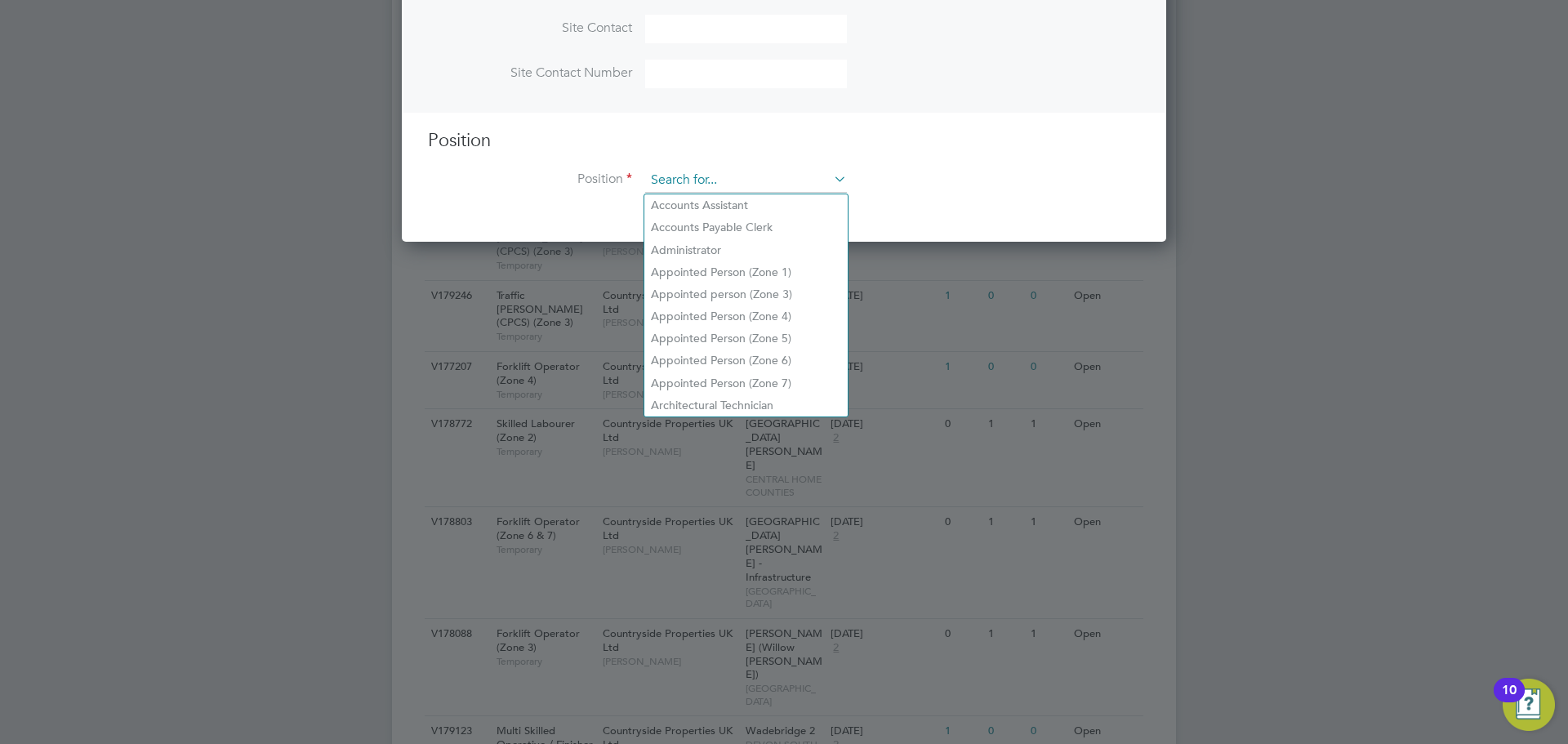
click at [687, 183] on input at bounding box center [746, 181] width 201 height 25
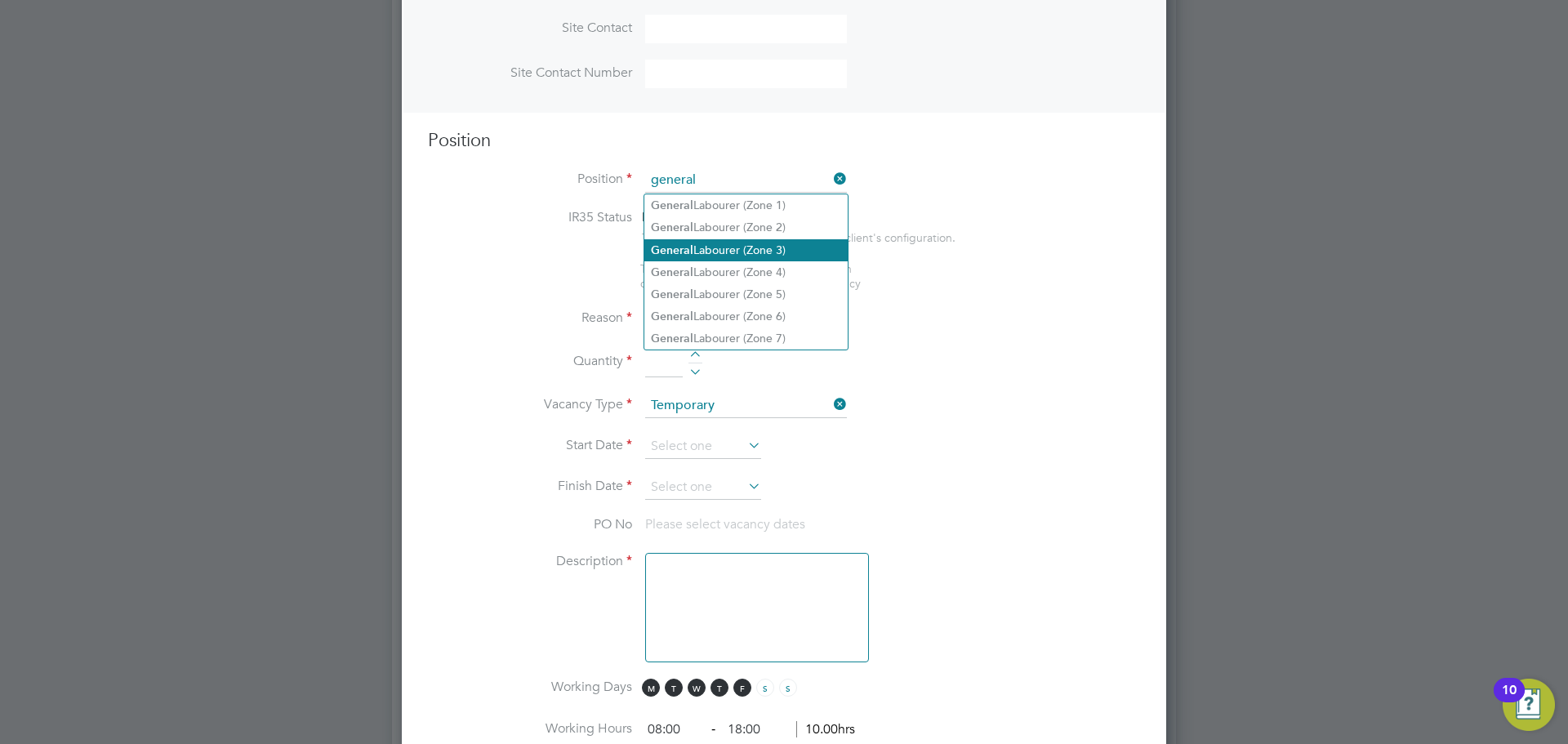
click at [721, 239] on li "General Labourer (Zone 3)" at bounding box center [746, 250] width 203 height 22
type input "General Labourer (Zone 3)"
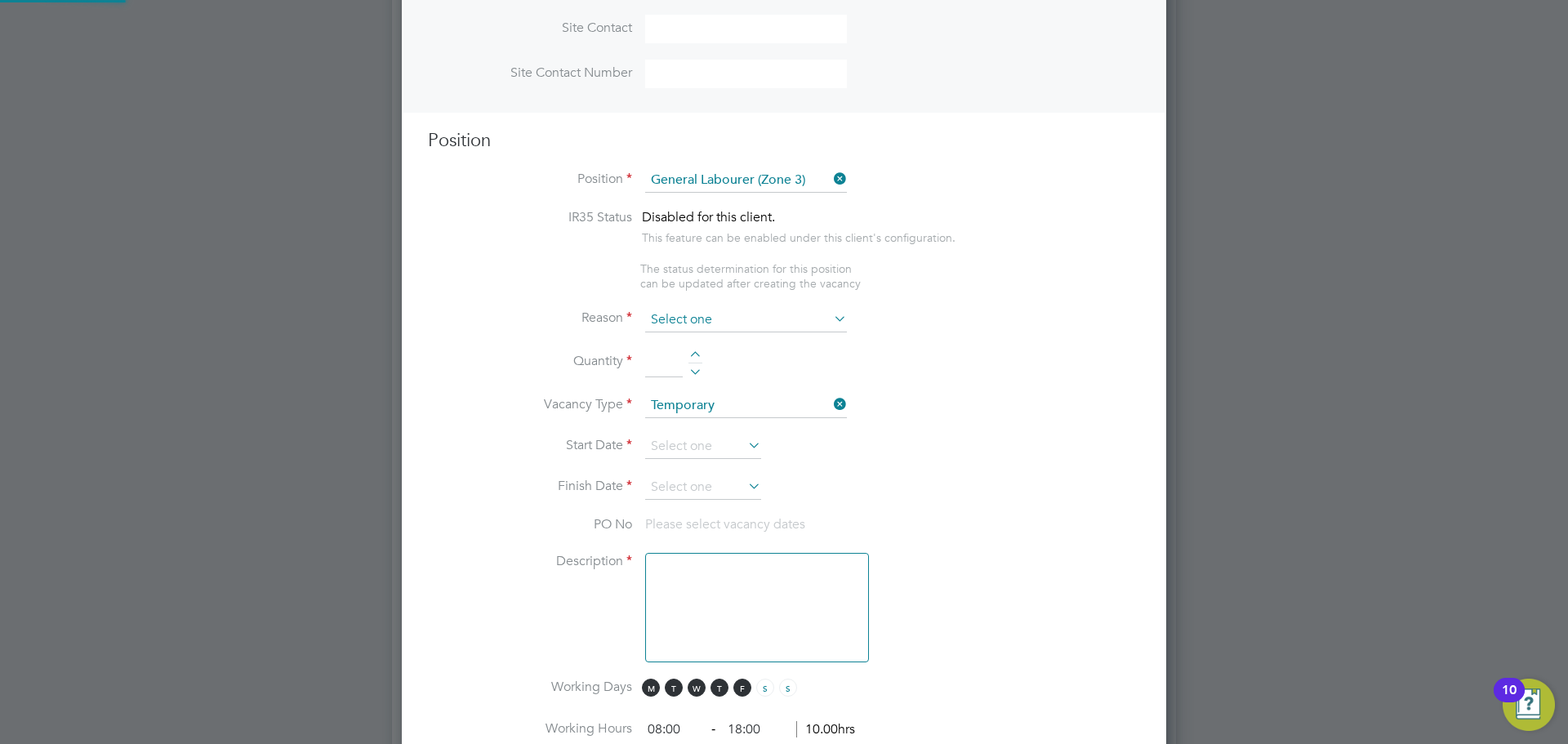
click at [700, 315] on input at bounding box center [746, 320] width 201 height 25
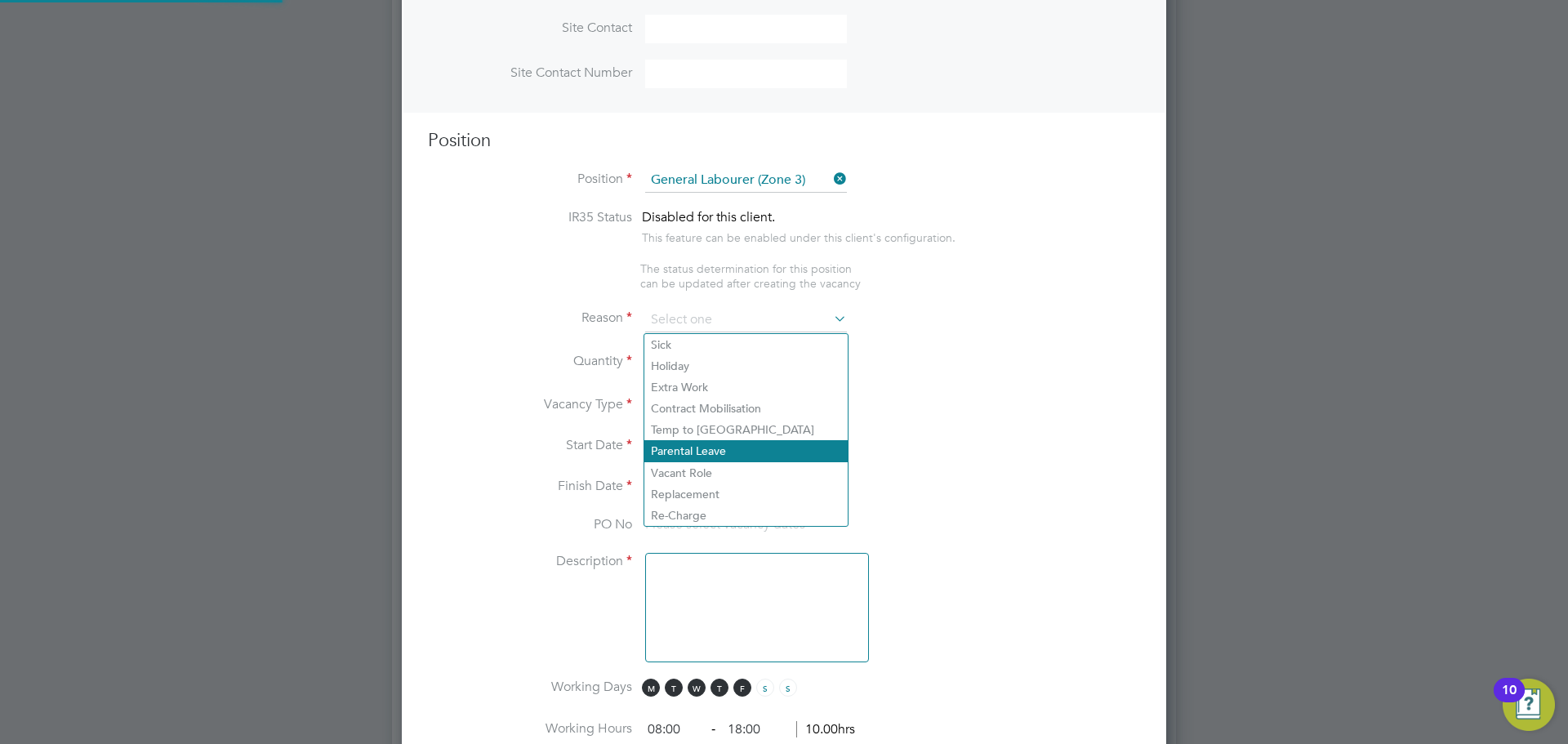
click at [696, 473] on li "Vacant Role" at bounding box center [746, 473] width 203 height 21
type input "Vacant Role"
type textarea "- General labouring duties - Supporting the trades on site - Moving materials a…"
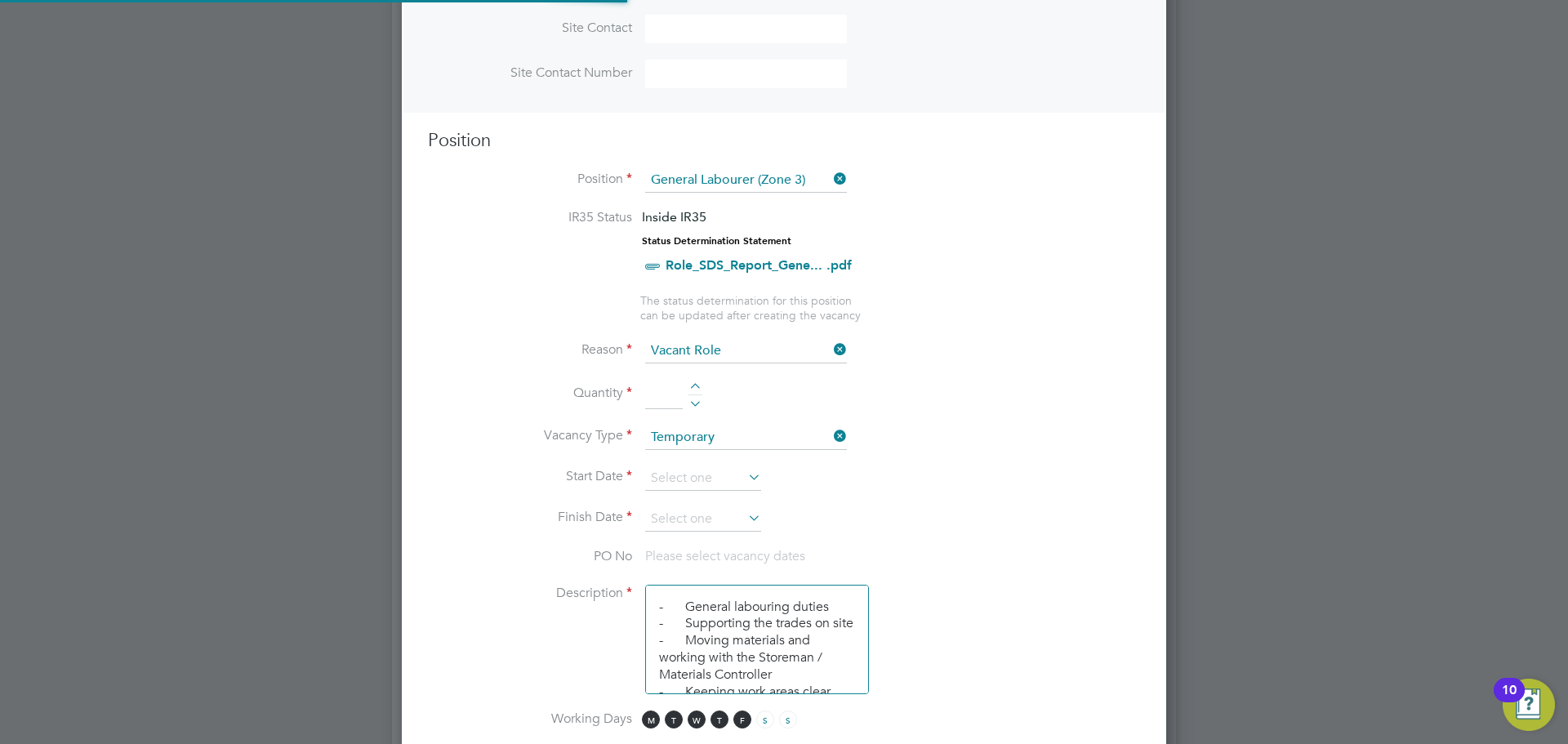
click at [702, 395] on div at bounding box center [695, 401] width 14 height 12
click at [698, 386] on div at bounding box center [695, 389] width 14 height 12
click at [698, 407] on div at bounding box center [695, 401] width 14 height 12
type input "1"
drag, startPoint x: 691, startPoint y: 474, endPoint x: 684, endPoint y: 483, distance: 11.4
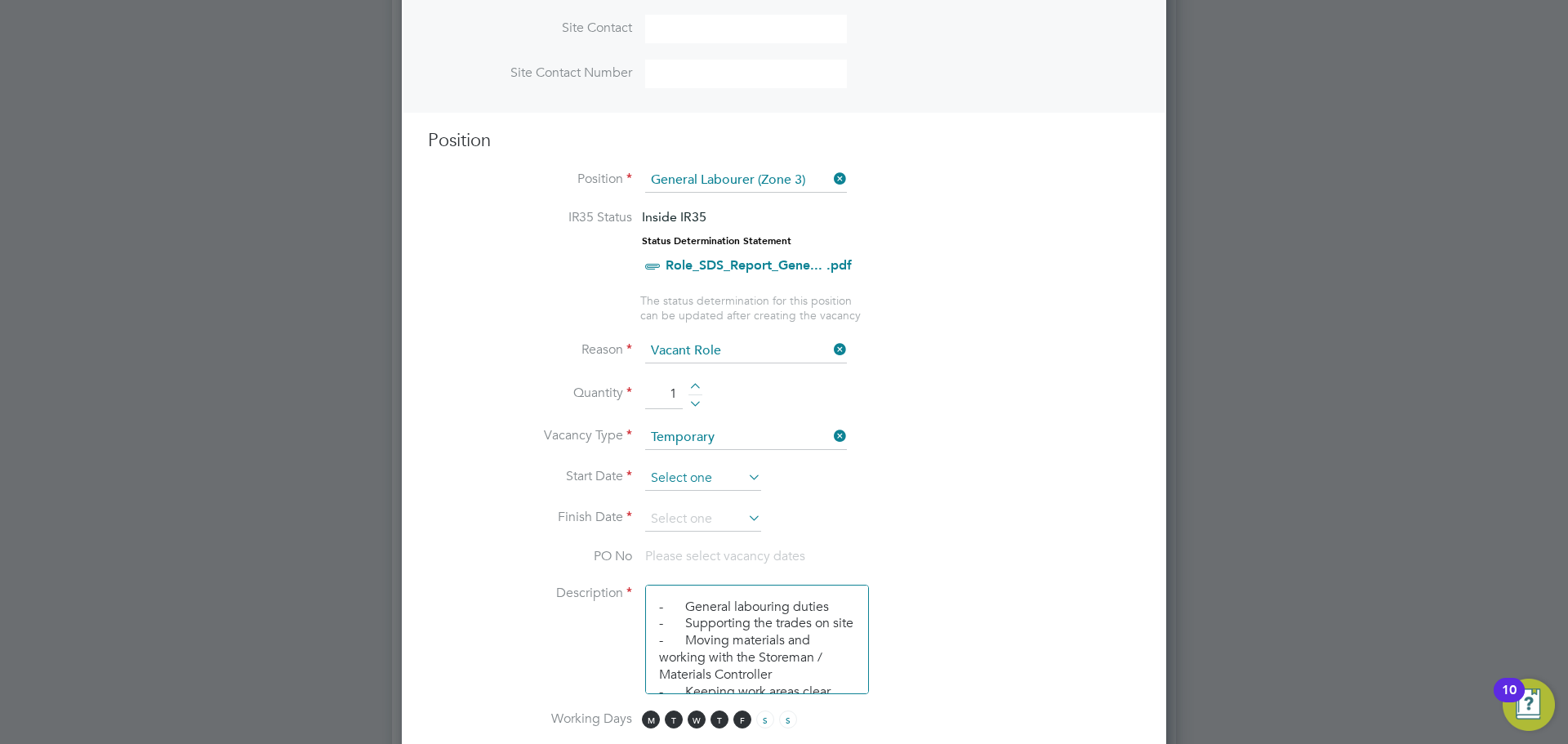
click at [691, 474] on input at bounding box center [703, 478] width 116 height 25
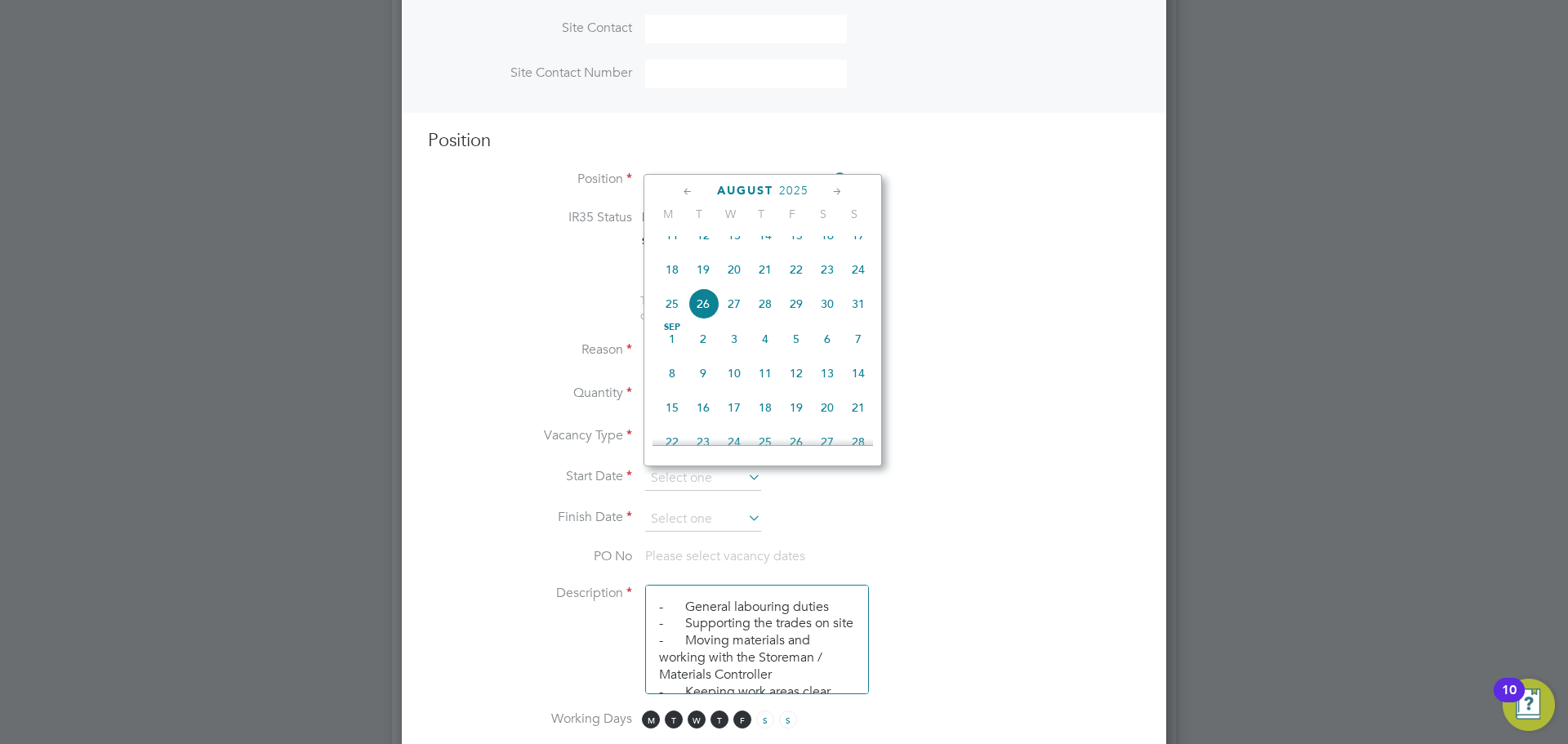
click at [697, 273] on span "19" at bounding box center [703, 270] width 31 height 31
type input "19 Aug 2025"
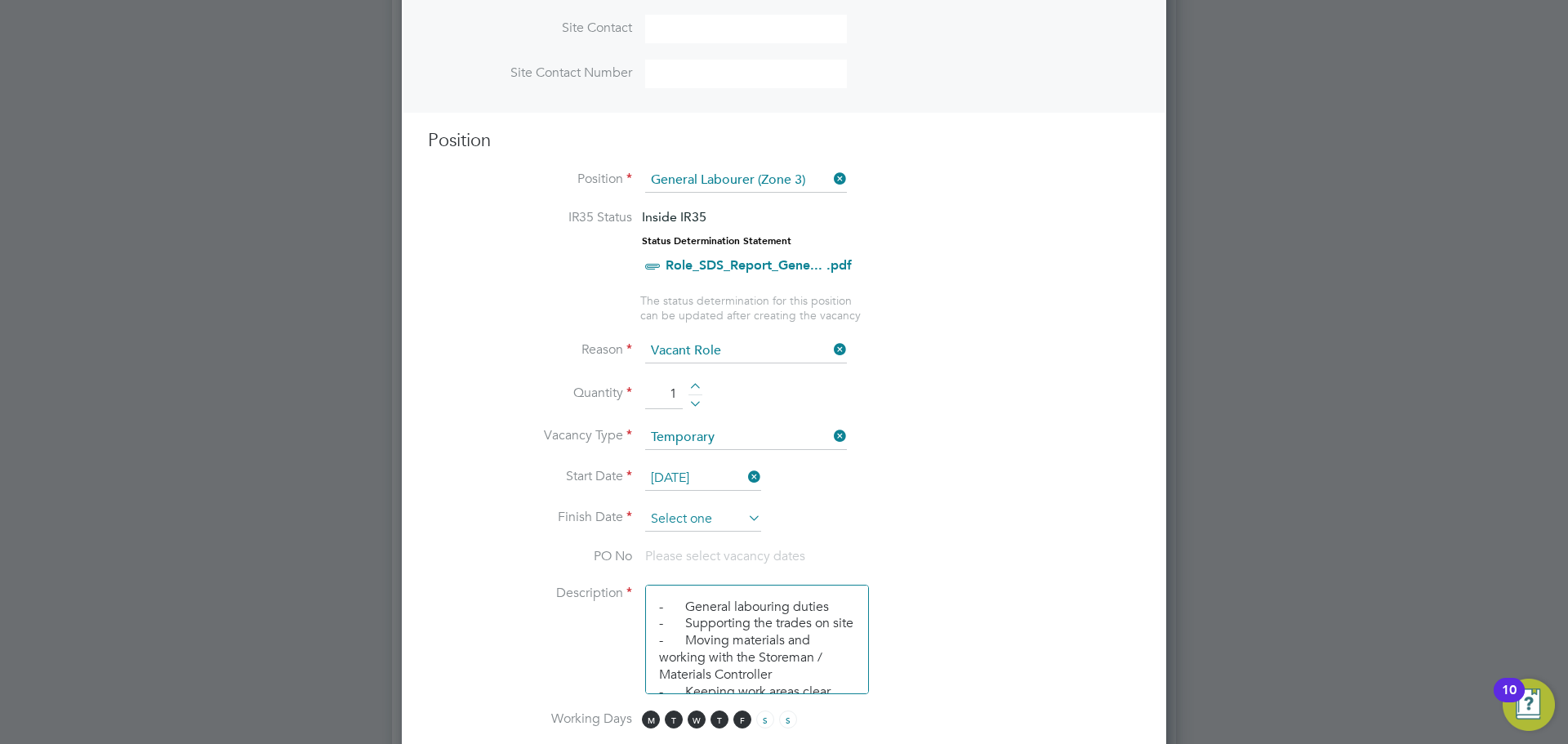
click at [725, 519] on input at bounding box center [703, 520] width 116 height 25
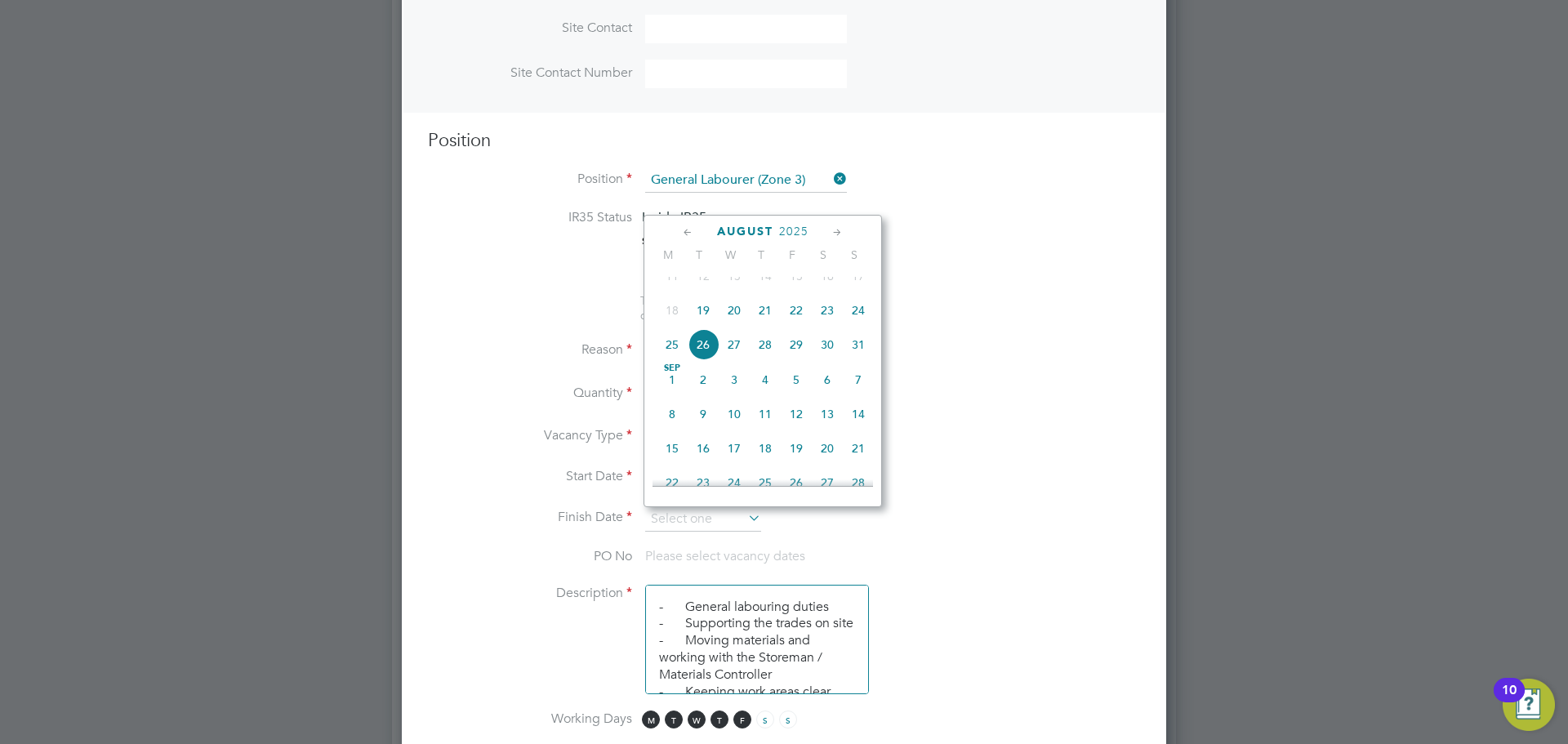
click at [833, 231] on icon at bounding box center [837, 233] width 16 height 18
click at [834, 231] on icon at bounding box center [837, 233] width 16 height 18
drag, startPoint x: 708, startPoint y: 432, endPoint x: 705, endPoint y: 448, distance: 16.3
click at [707, 420] on span "25" at bounding box center [703, 404] width 31 height 31
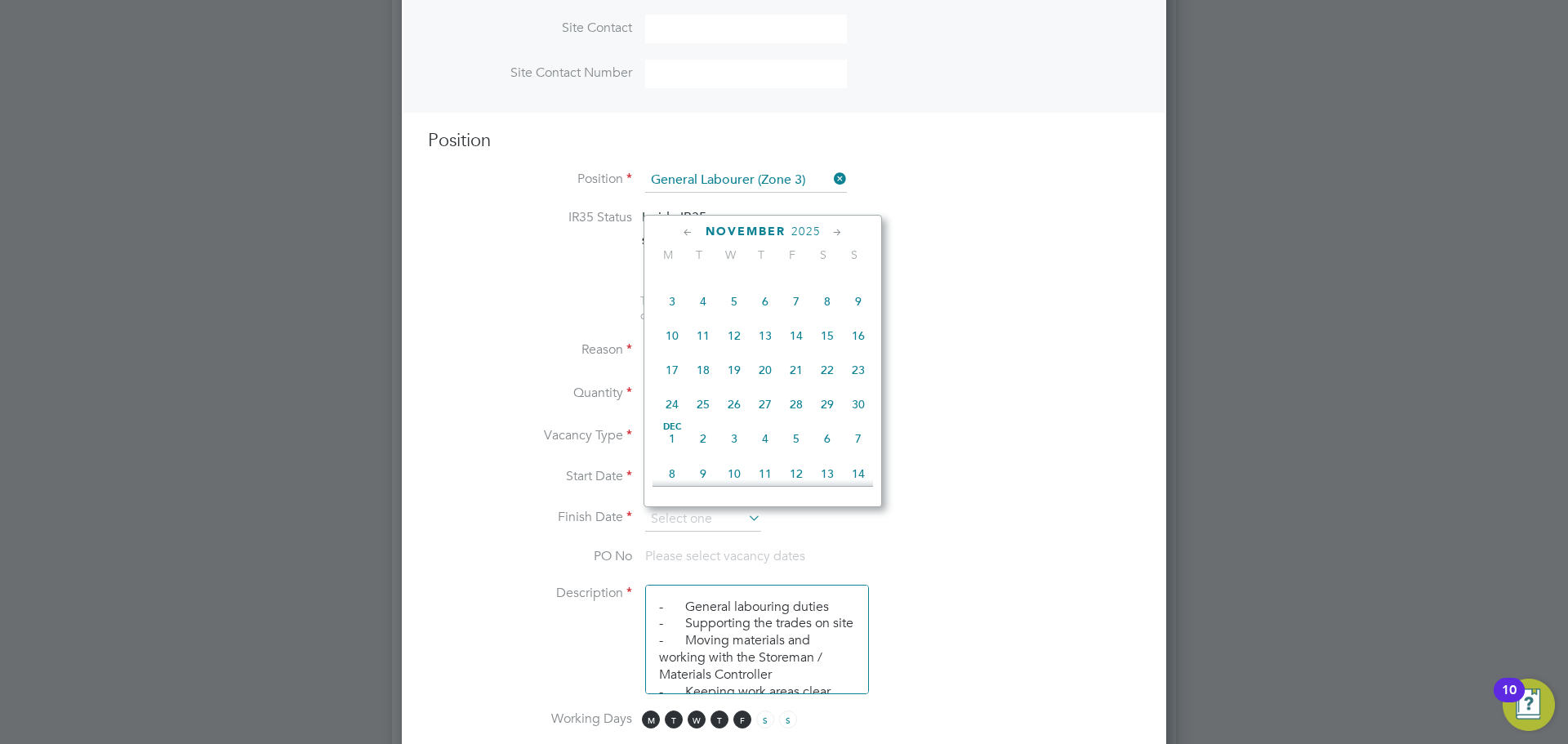
type input "25 Nov 2025"
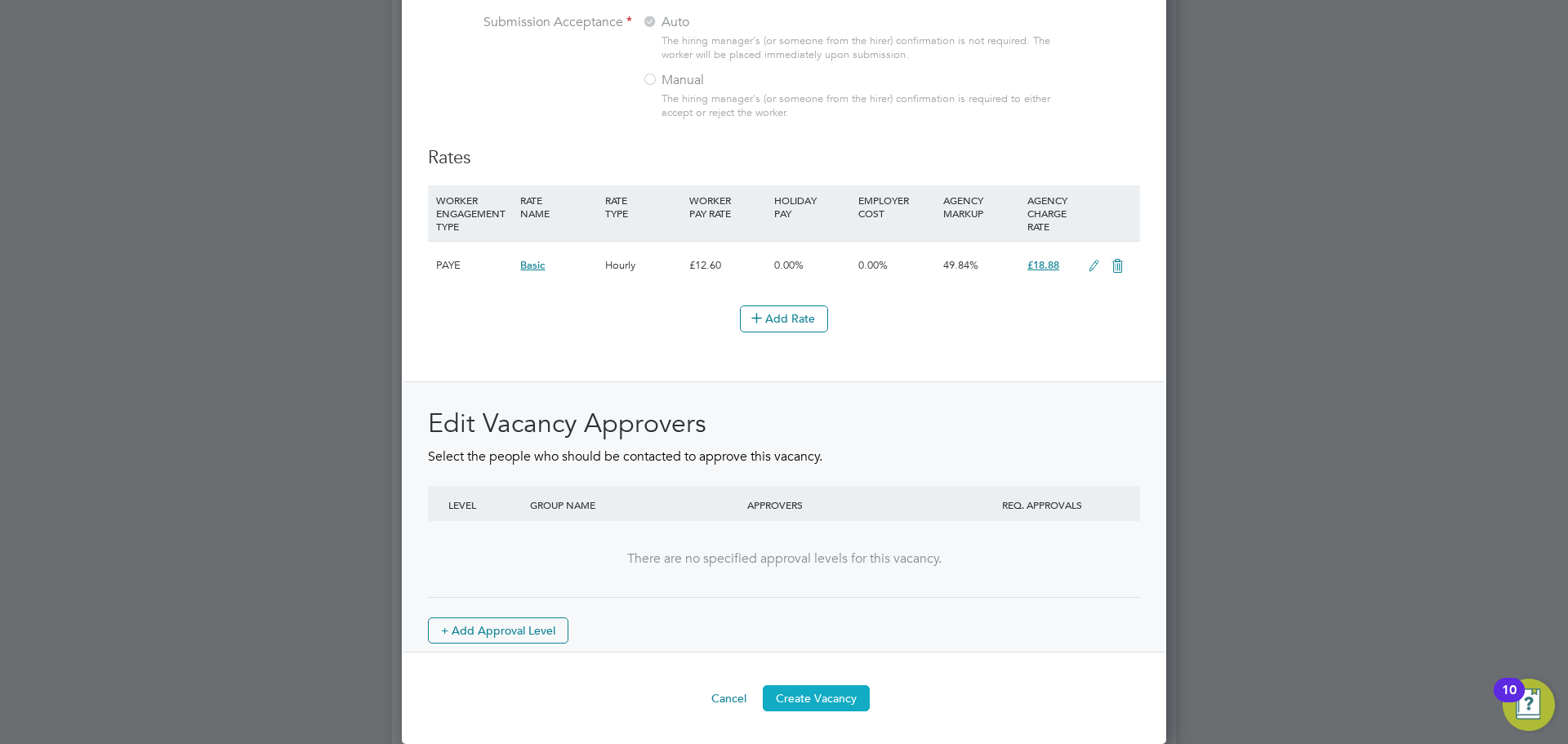
click at [835, 708] on button "Create Vacancy" at bounding box center [816, 698] width 107 height 26
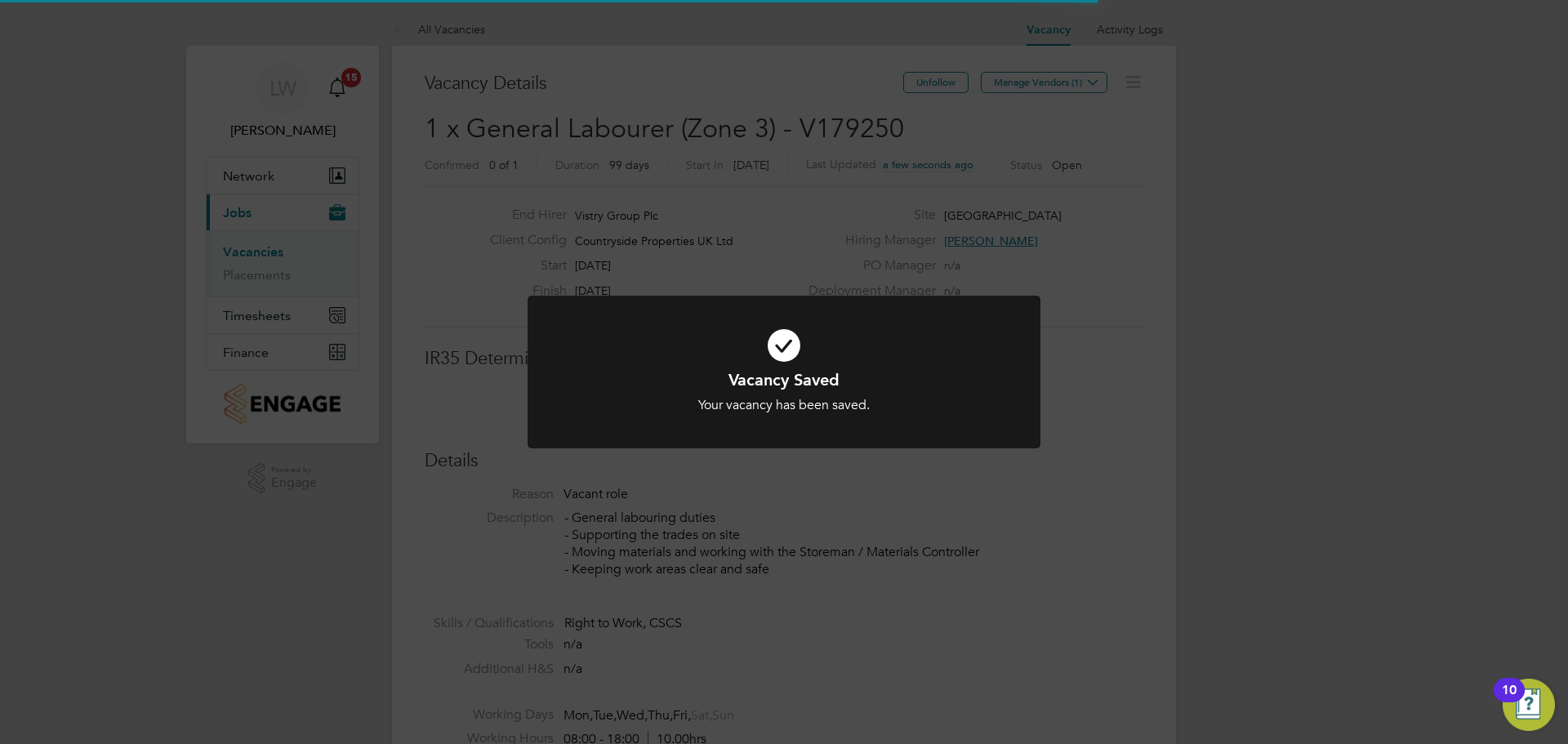
click at [847, 210] on div "Vacancy Saved Your vacancy has been saved. Cancel Okay" at bounding box center [784, 372] width 1568 height 744
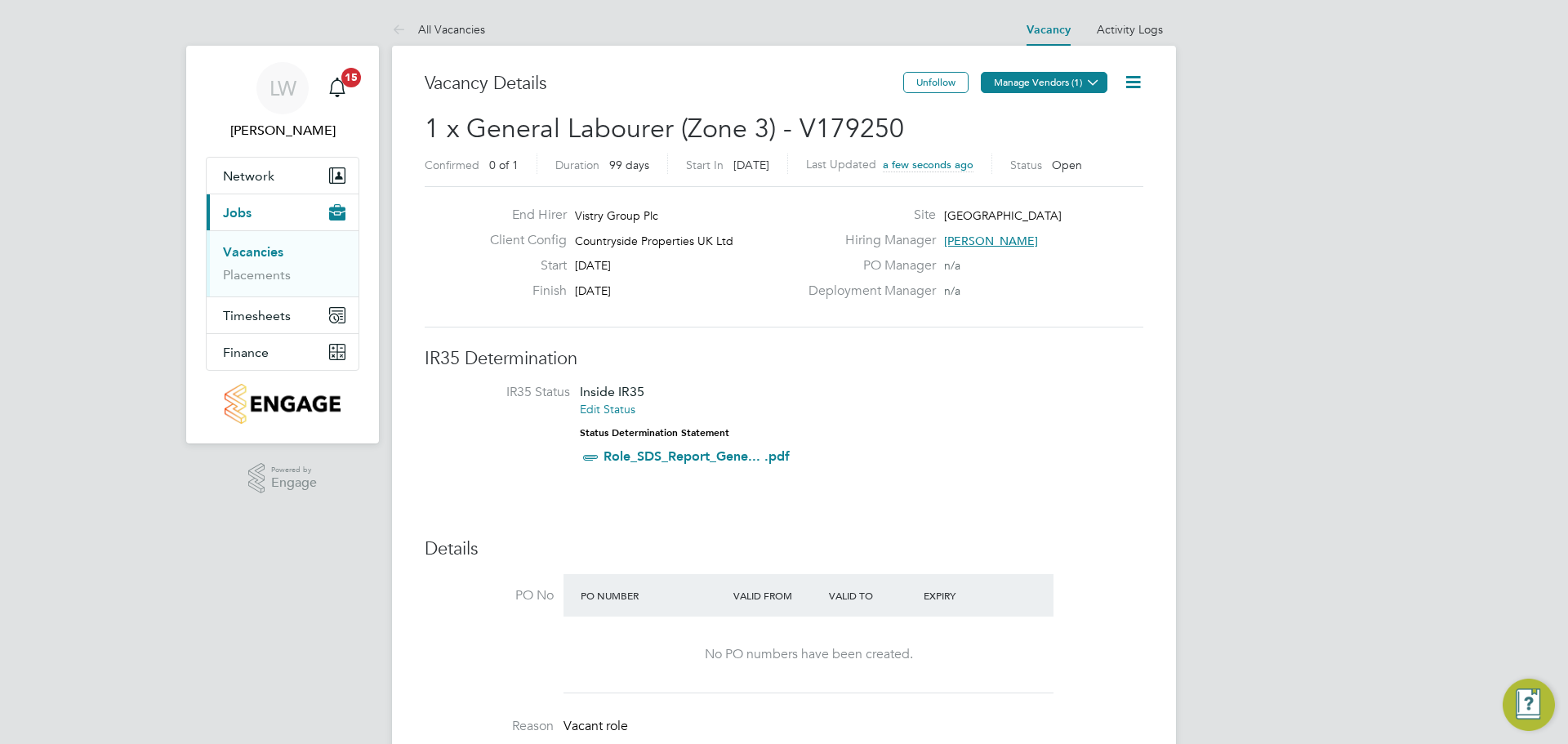
click at [1045, 80] on button "Manage Vendors (1)" at bounding box center [1044, 82] width 127 height 21
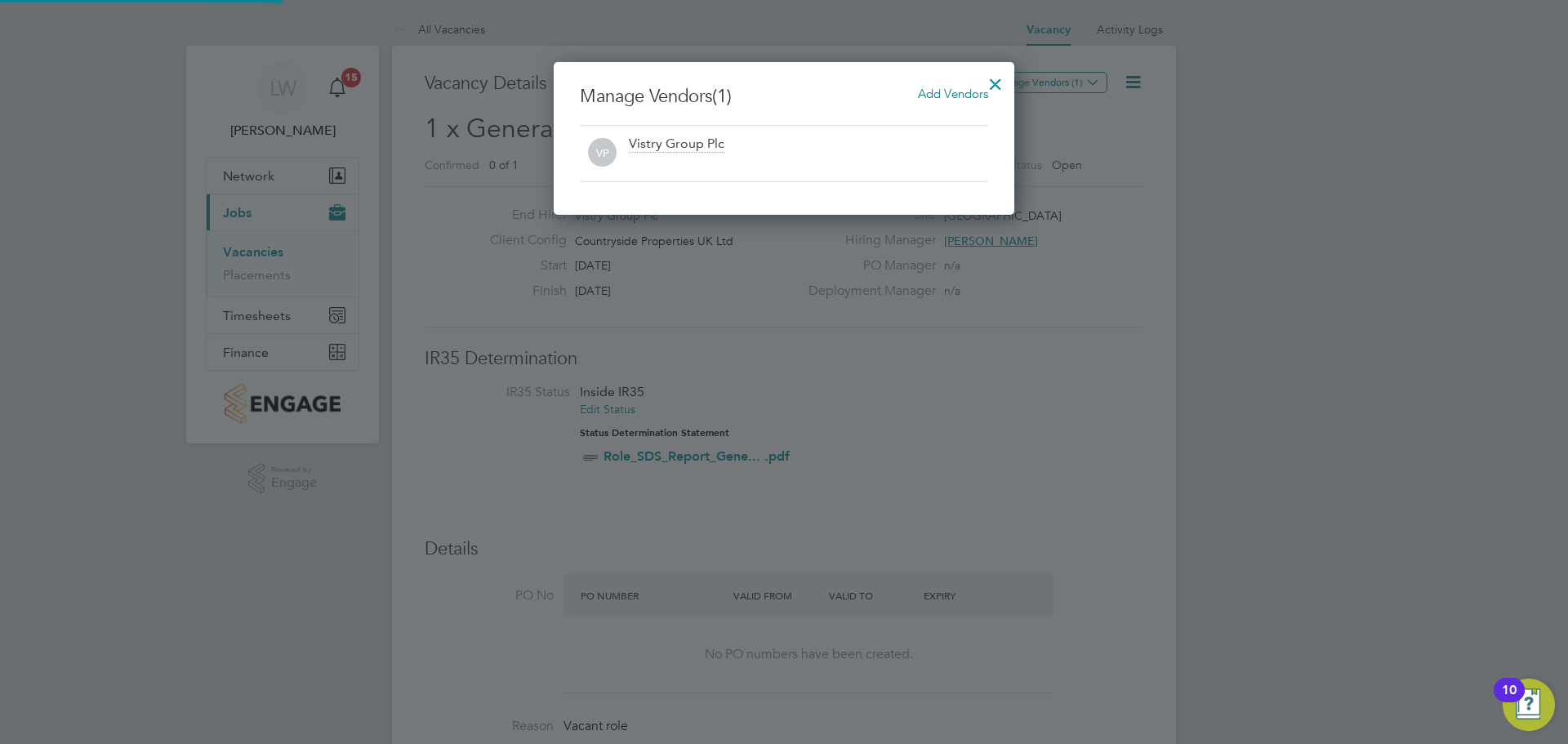
click at [935, 90] on span "Add Vendors" at bounding box center [952, 93] width 70 height 16
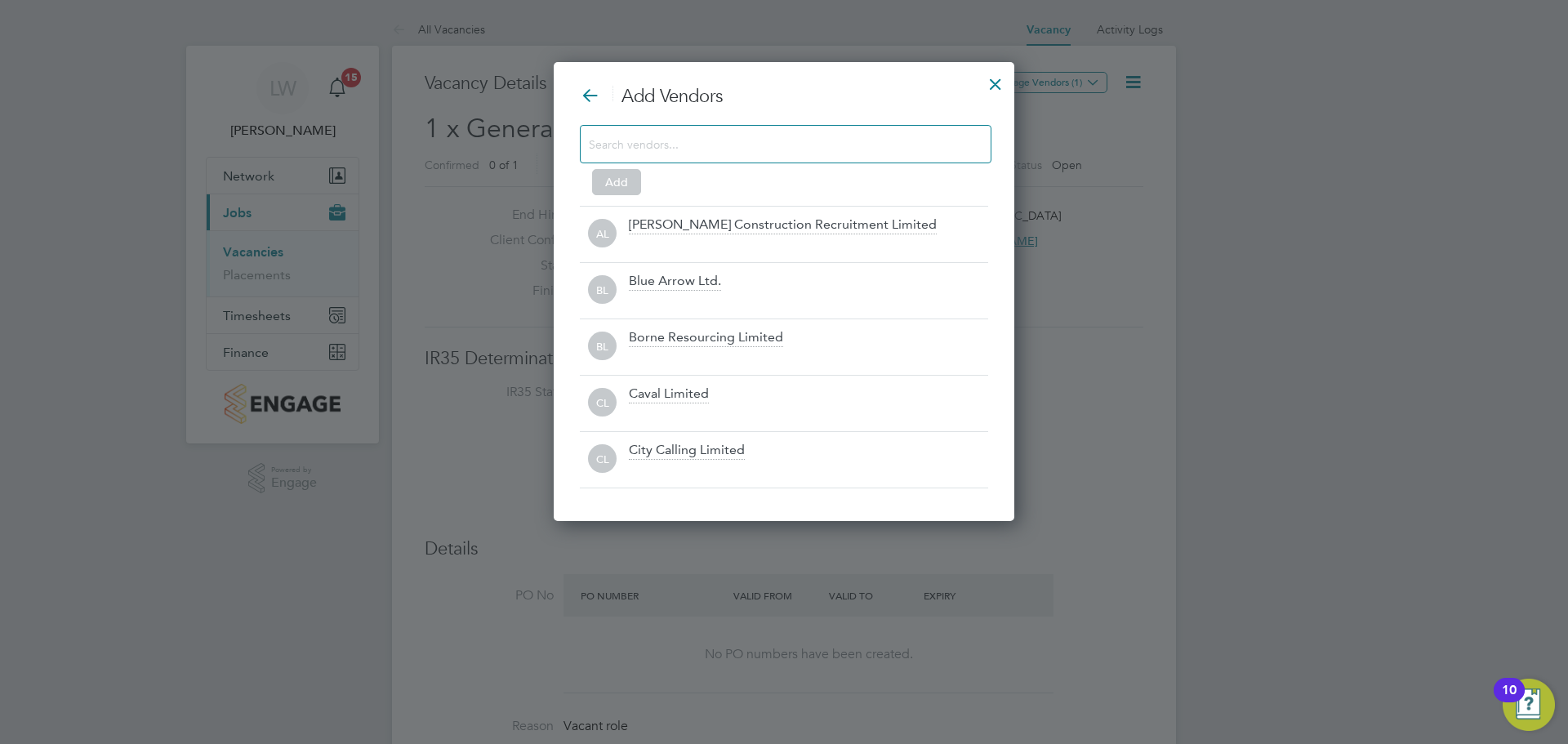
drag, startPoint x: 738, startPoint y: 132, endPoint x: 710, endPoint y: 144, distance: 30.5
click at [732, 133] on input at bounding box center [772, 144] width 368 height 21
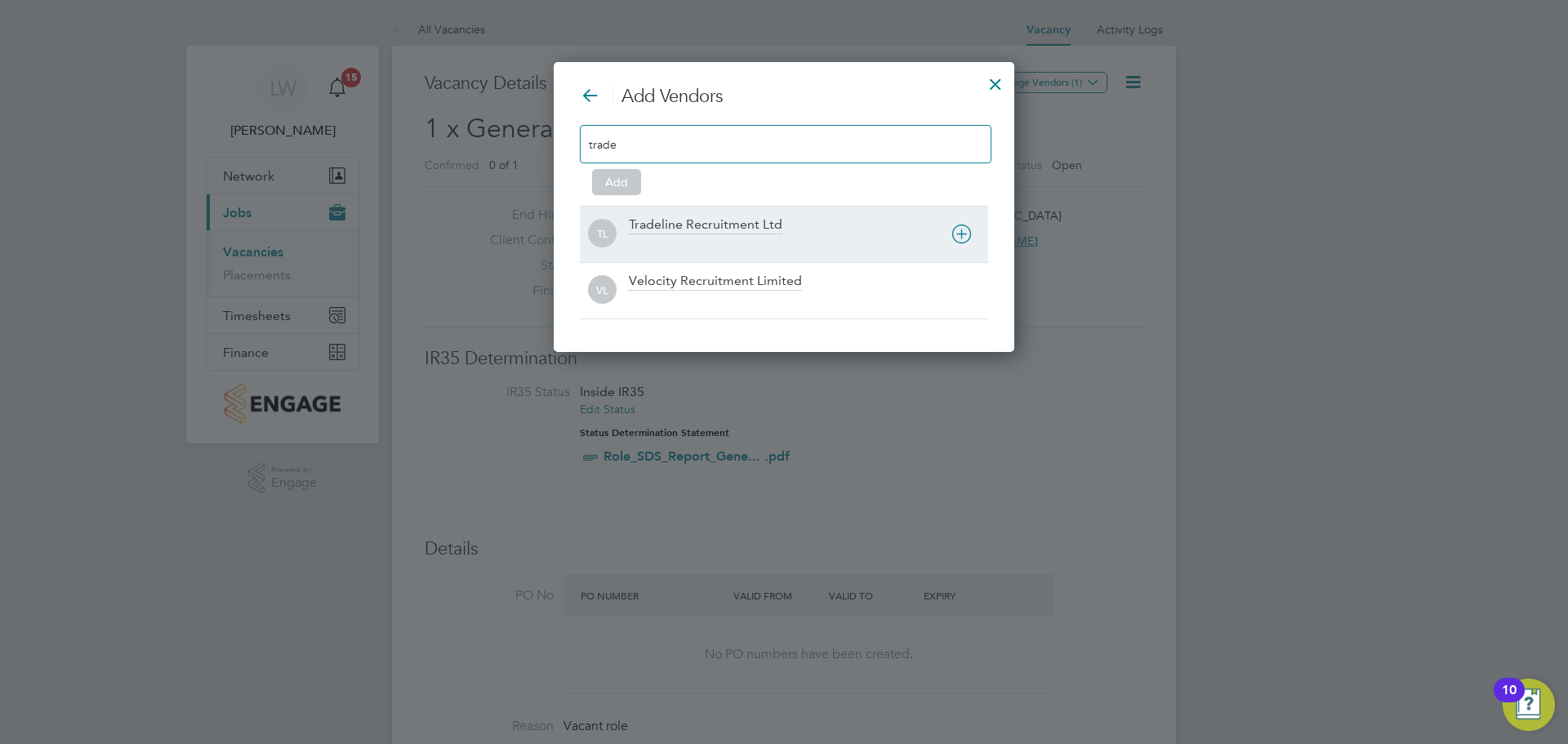
type input "trade"
drag, startPoint x: 746, startPoint y: 244, endPoint x: 738, endPoint y: 249, distance: 9.4
click at [743, 245] on div at bounding box center [808, 245] width 359 height 16
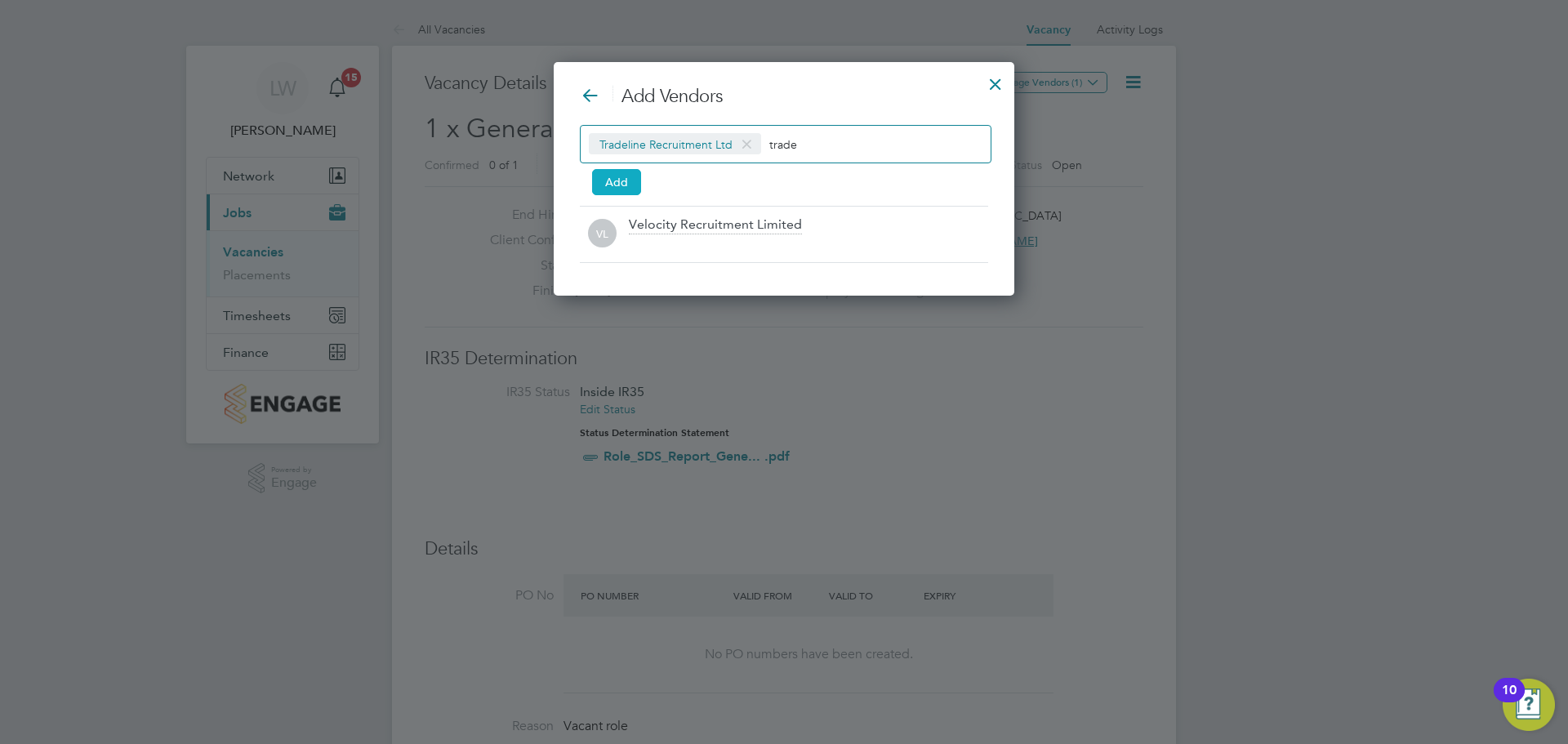
click at [613, 187] on button "Add" at bounding box center [617, 183] width 49 height 26
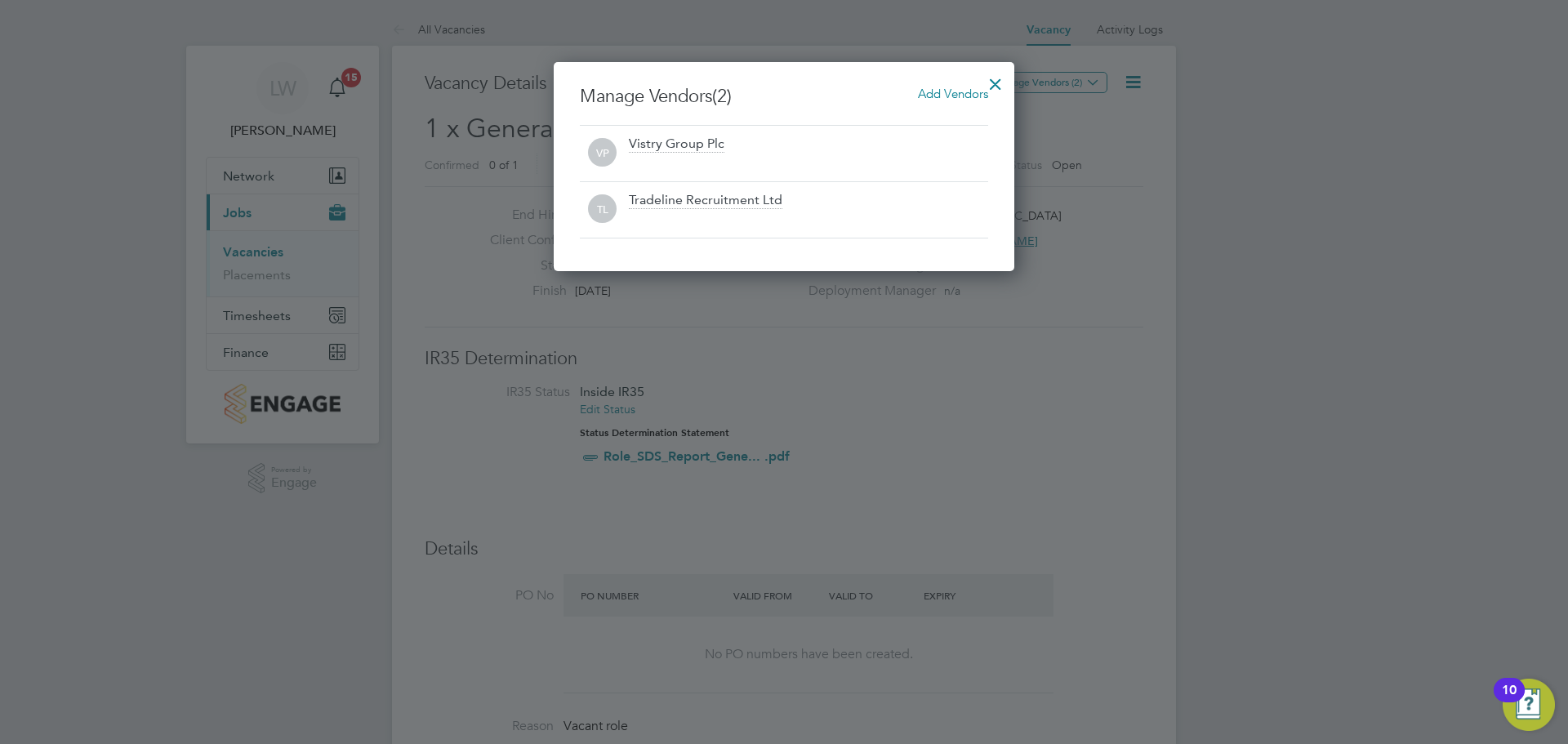
click at [996, 77] on div at bounding box center [996, 80] width 30 height 30
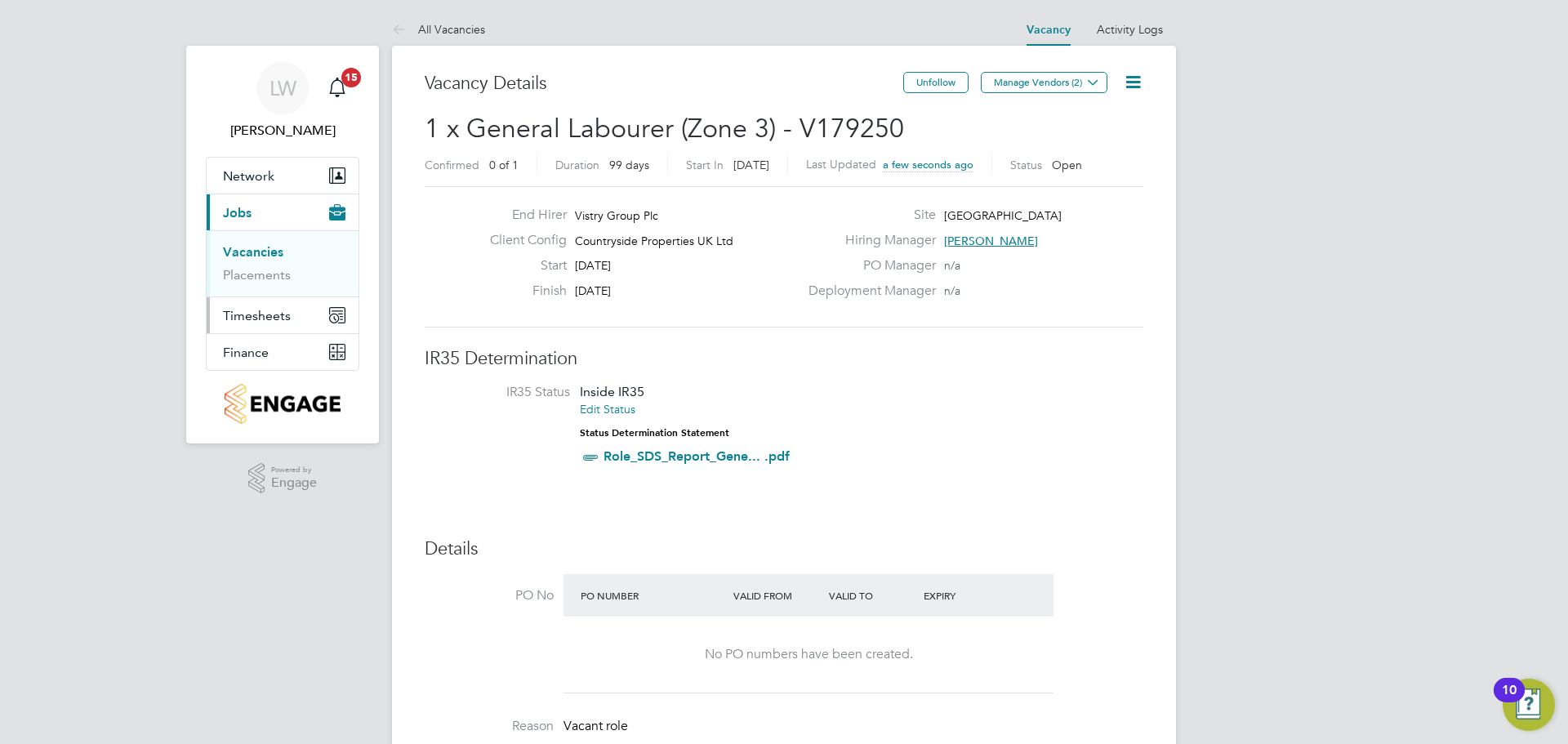
click at [285, 303] on button "Timesheets" at bounding box center [282, 316] width 152 height 36
click at [265, 295] on link "Timesheets" at bounding box center [257, 289] width 67 height 16
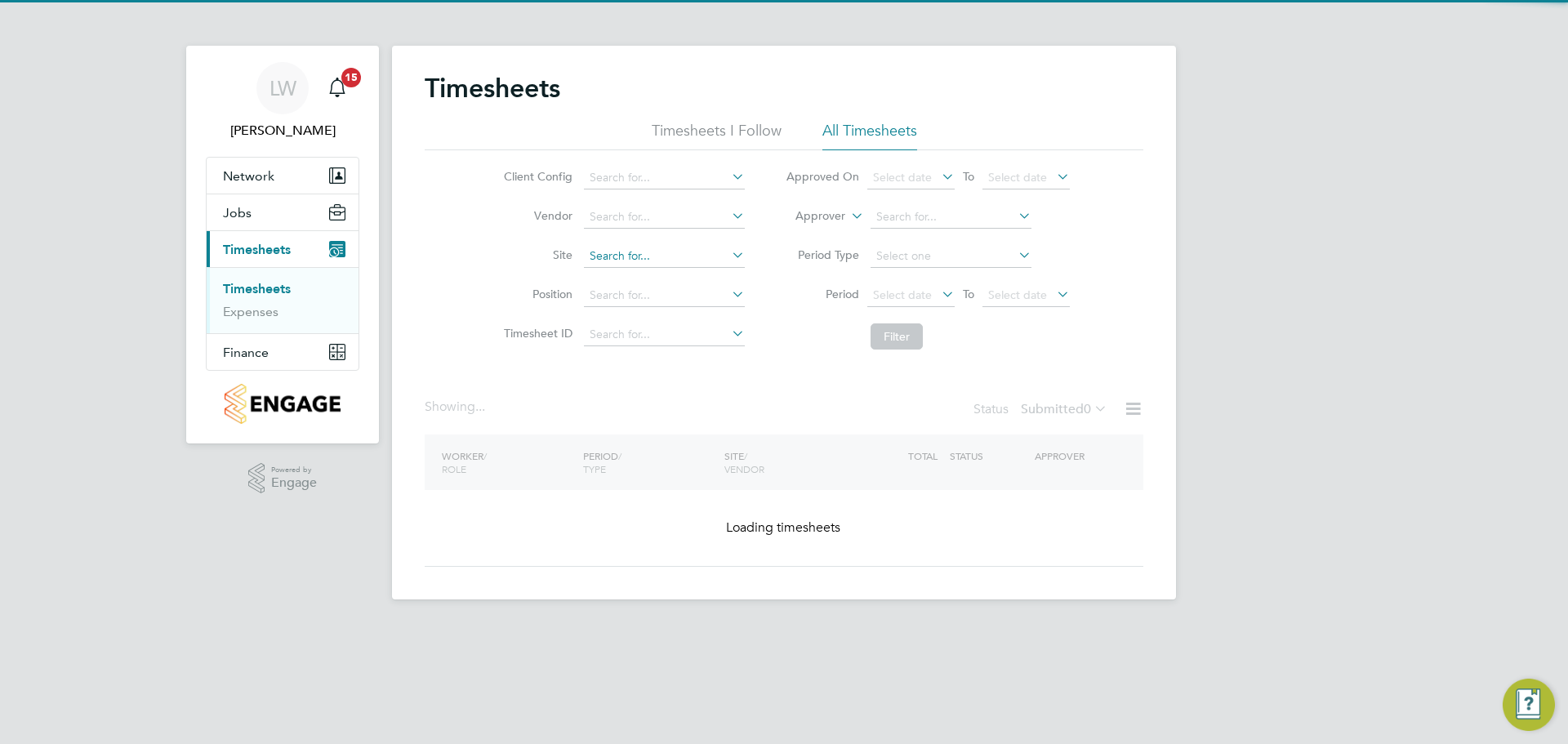
click at [613, 250] on input at bounding box center [664, 256] width 161 height 23
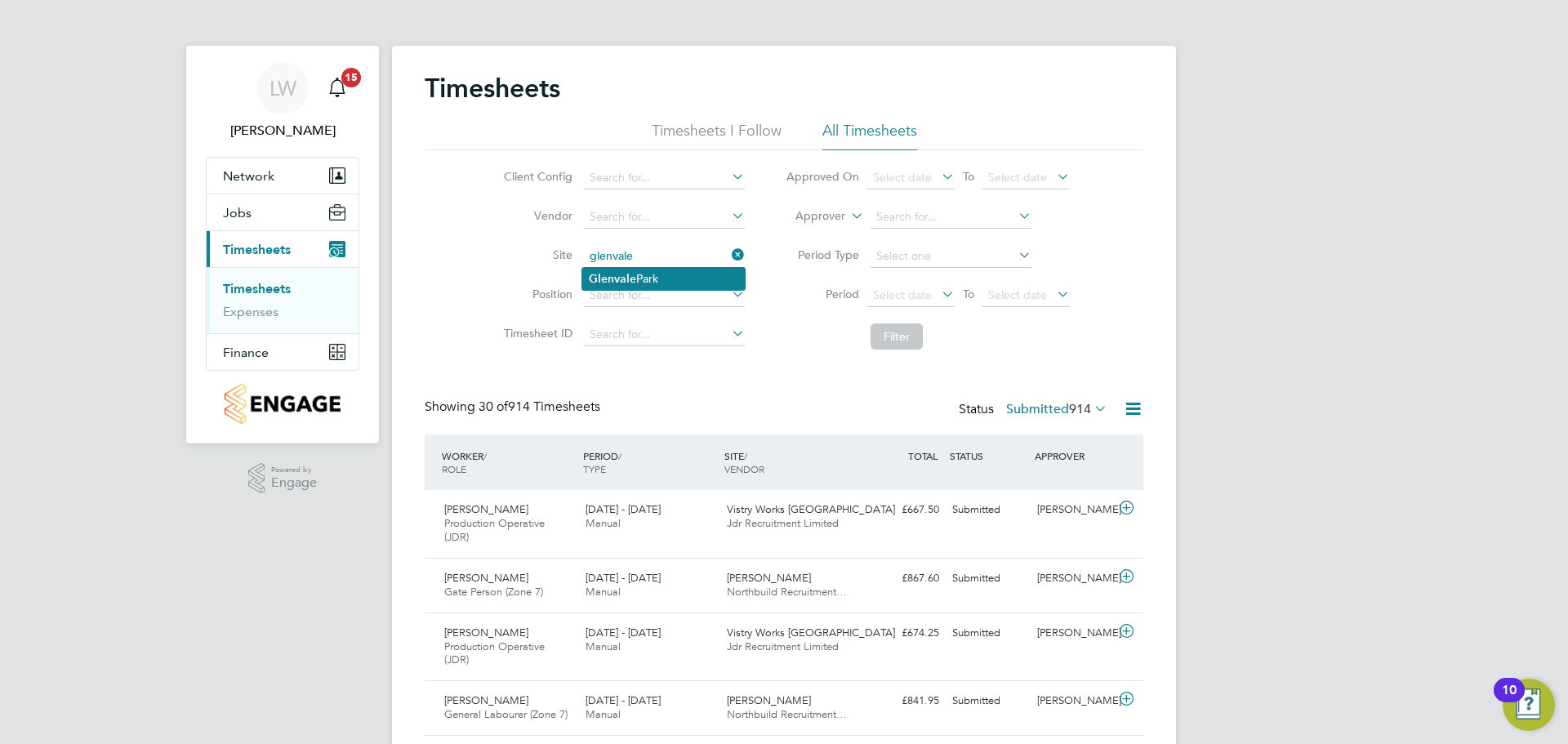
click at [654, 270] on li "[GEOGRAPHIC_DATA]" at bounding box center [664, 279] width 163 height 22
type input "[GEOGRAPHIC_DATA]"
click at [900, 332] on button "Filter" at bounding box center [897, 336] width 53 height 26
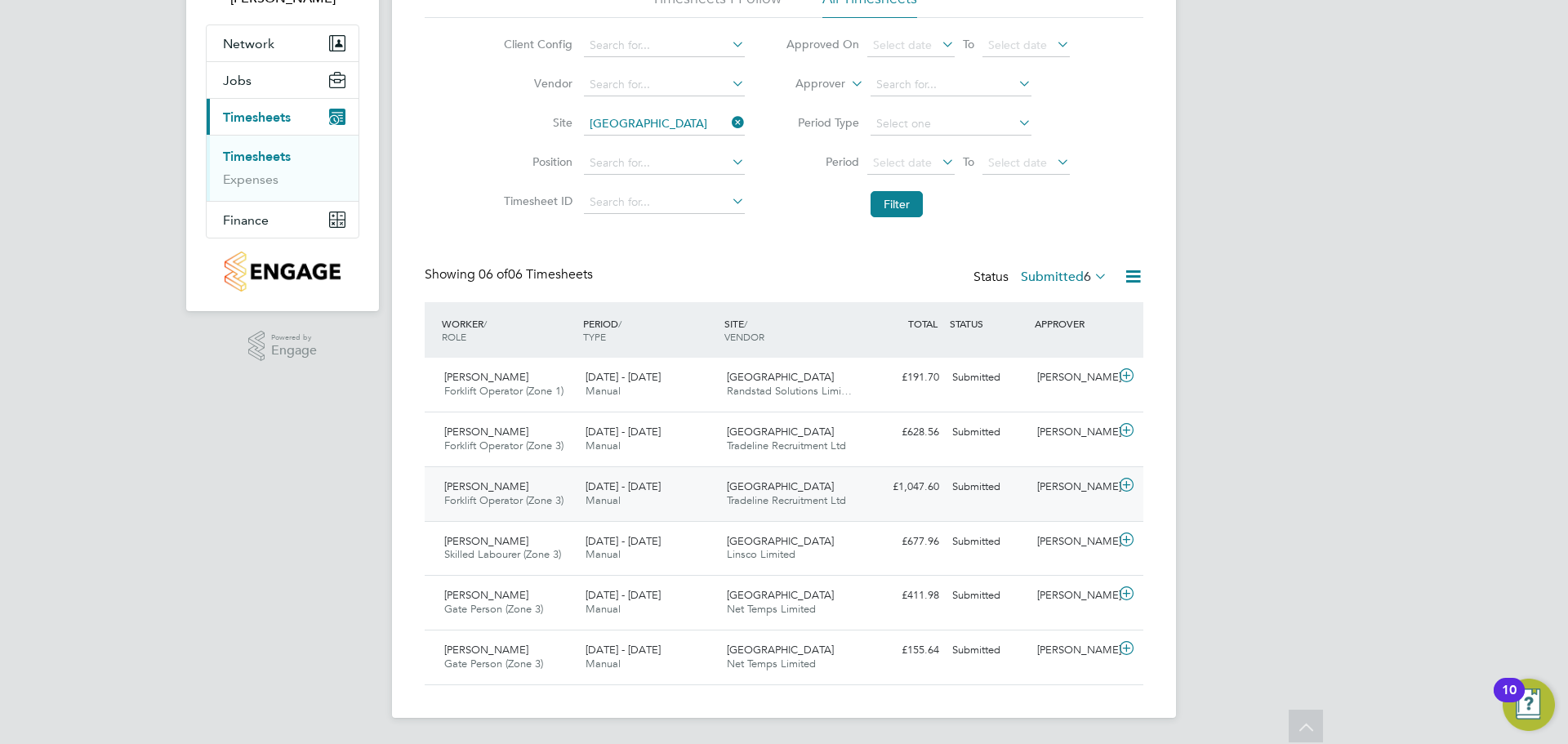
click at [729, 501] on span "Tradeline Recruitment Ltd" at bounding box center [786, 500] width 119 height 14
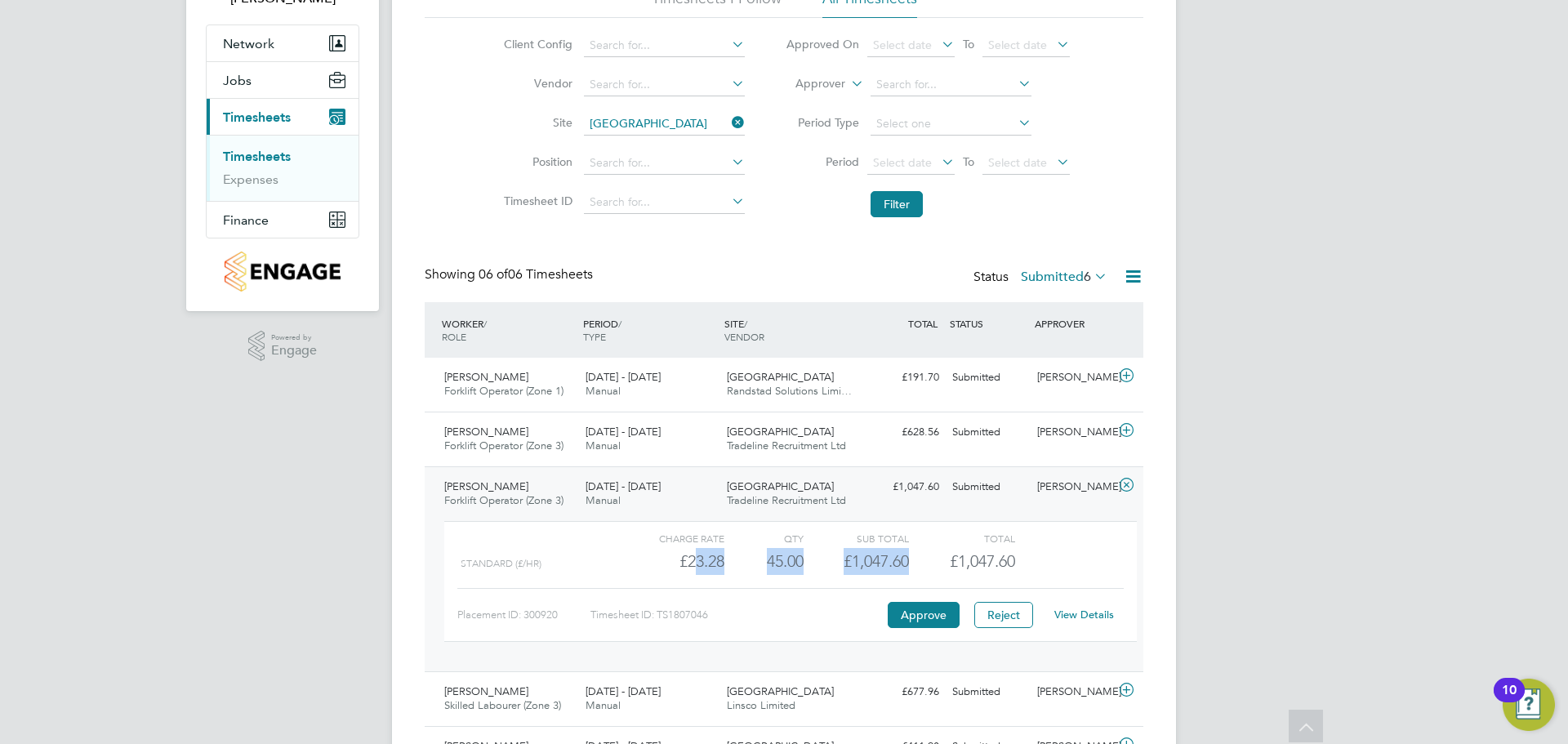
drag, startPoint x: 695, startPoint y: 561, endPoint x: 912, endPoint y: 558, distance: 217.0
click at [912, 558] on div "Standard (£/HR) £23.28 45 45.00 45 £1,047.60 £1,047.60" at bounding box center [790, 561] width 692 height 27
click at [911, 558] on div "£1,047.60" at bounding box center [962, 561] width 105 height 27
click at [909, 614] on button "Approve" at bounding box center [923, 615] width 72 height 26
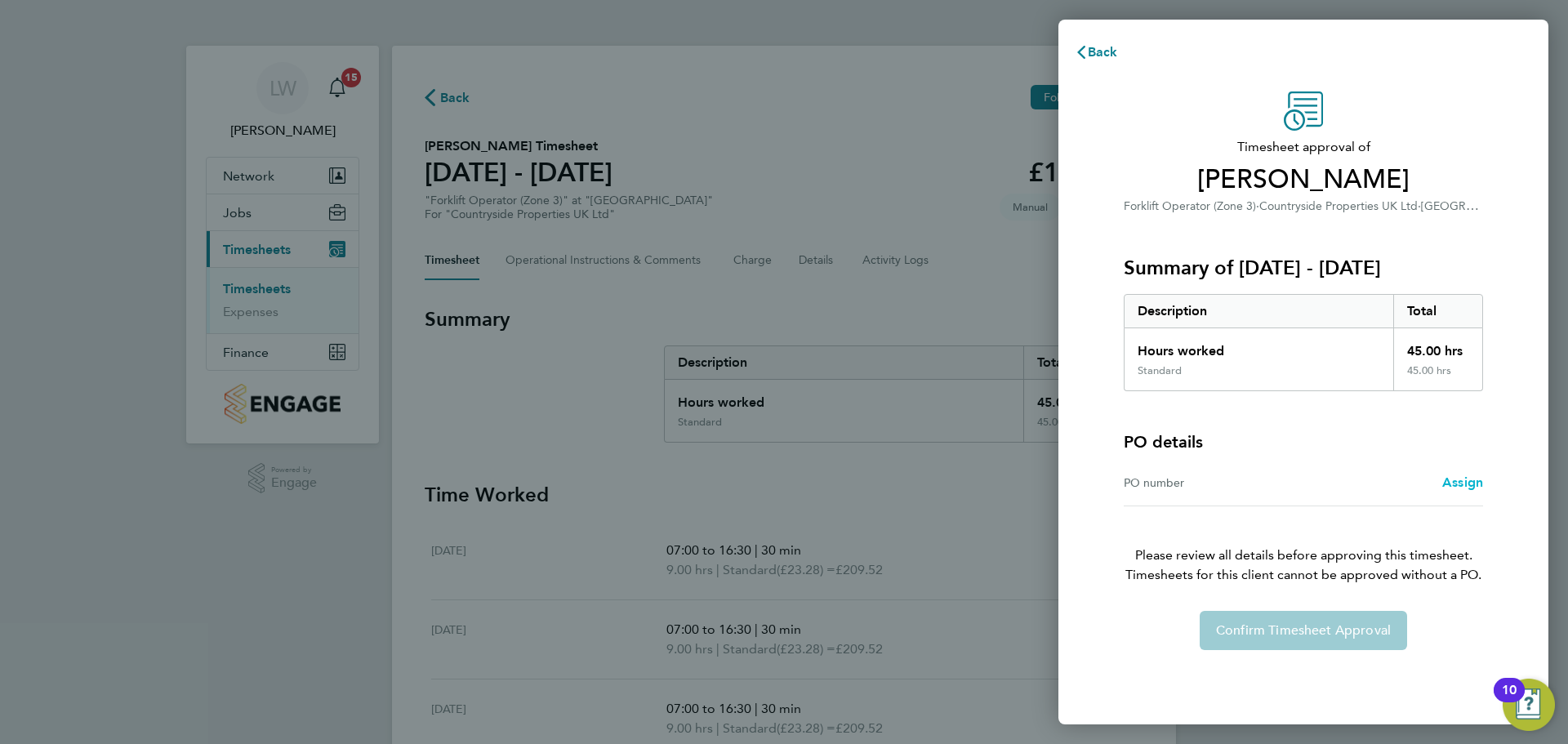
click at [1455, 485] on span "Assign" at bounding box center [1463, 482] width 41 height 16
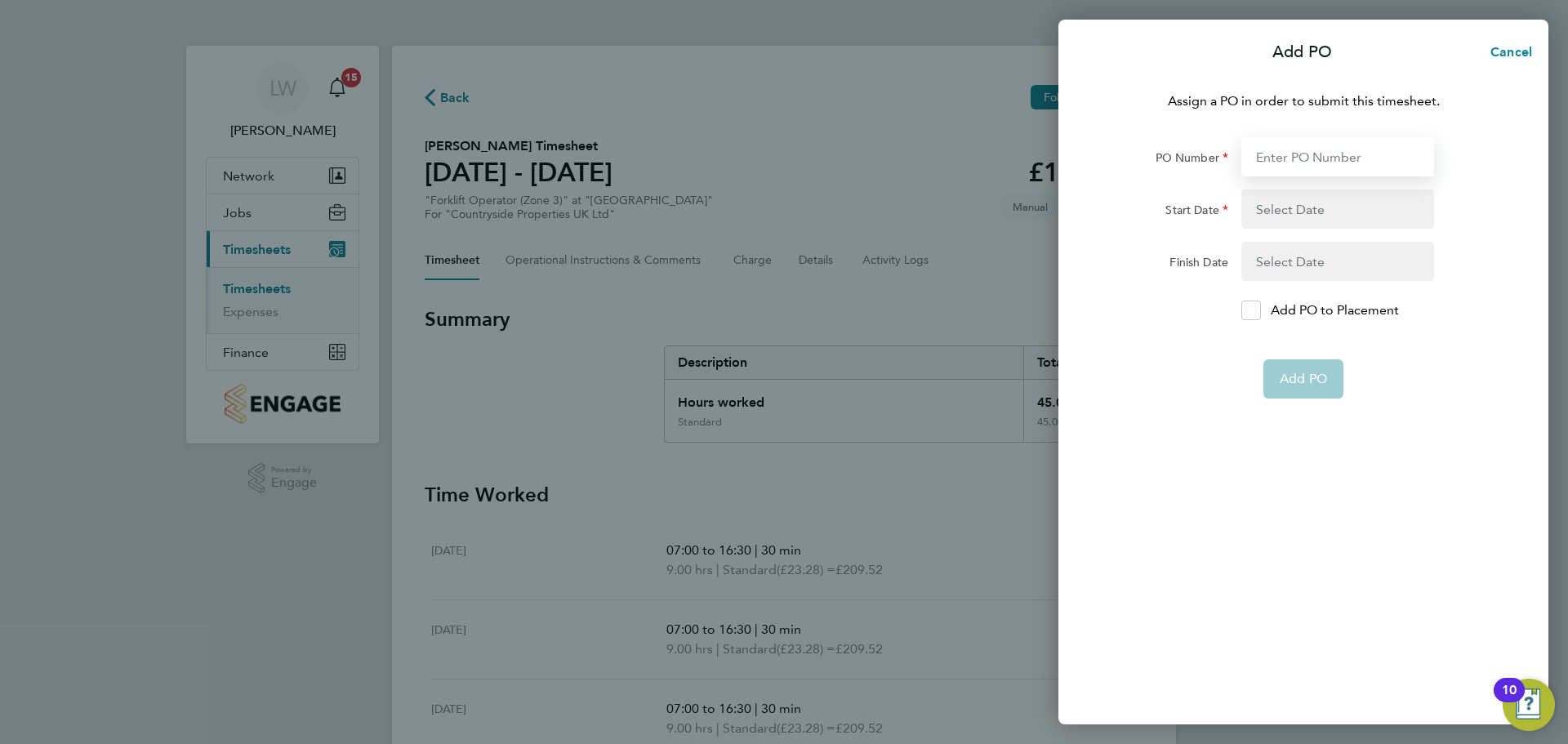
click at [1265, 155] on input "PO Number" at bounding box center [1338, 157] width 192 height 39
type input "M-MZ064/00054"
type input "06 Jan 25"
type input "28 Oct 25"
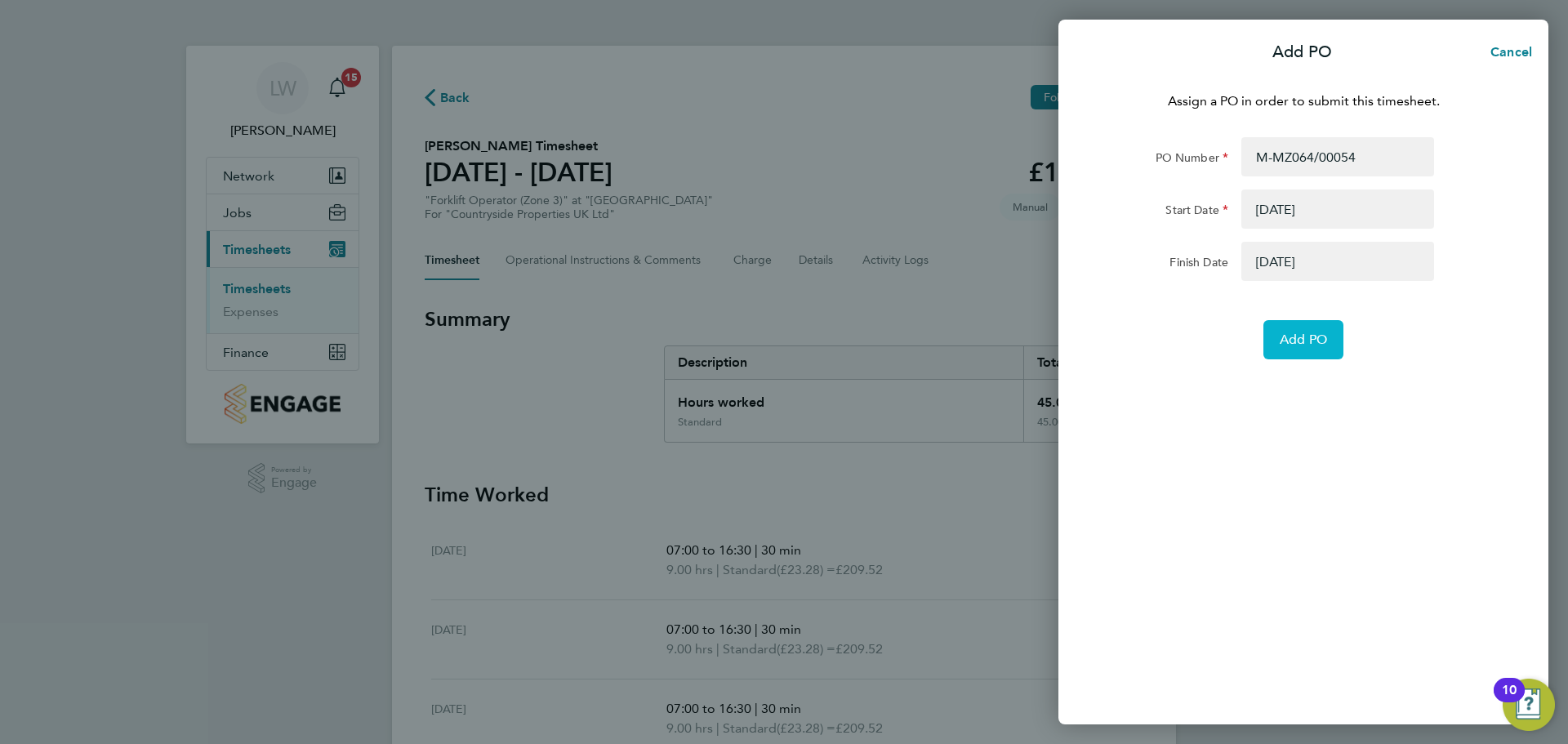
click at [1320, 335] on span "Add PO" at bounding box center [1303, 340] width 48 height 16
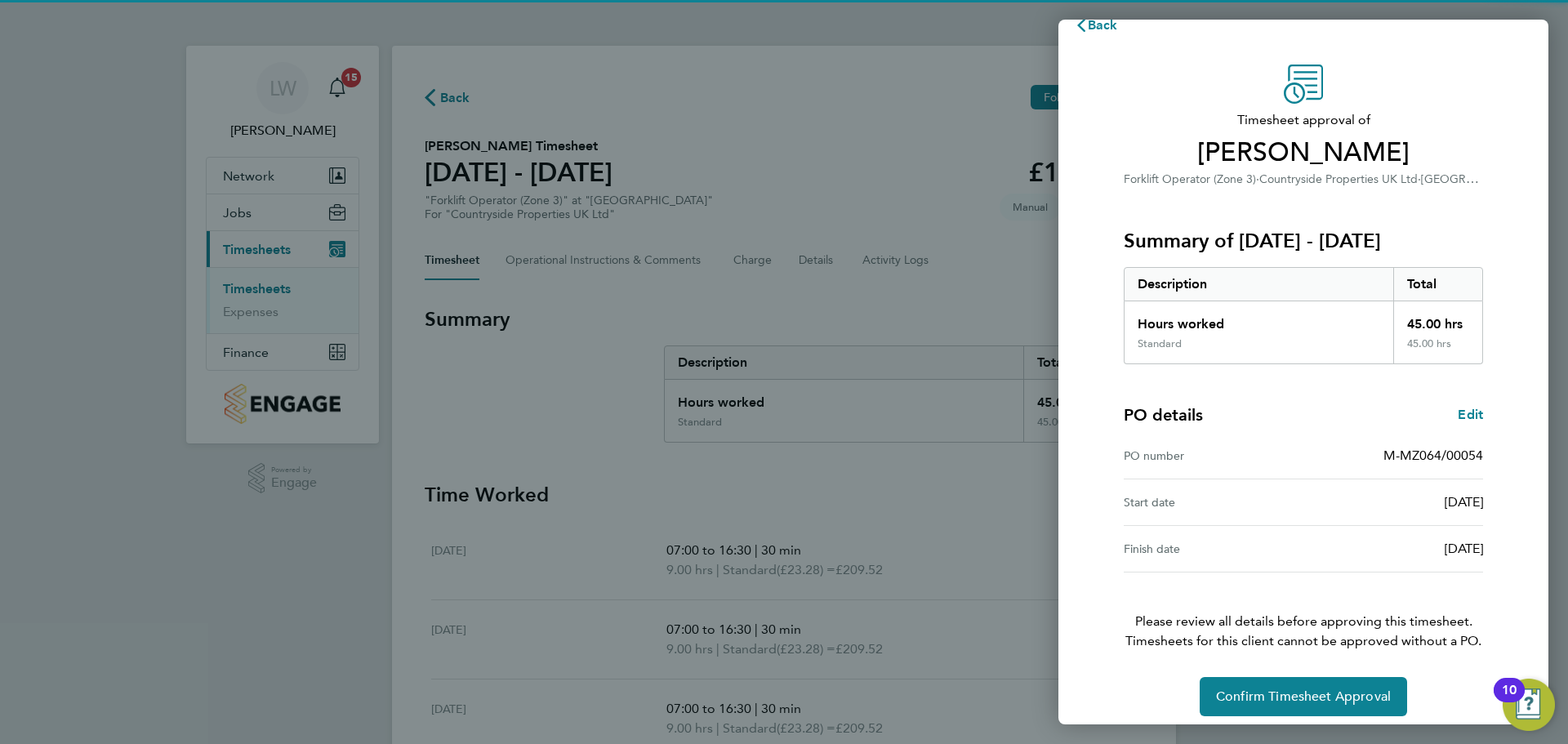
scroll to position [39, 0]
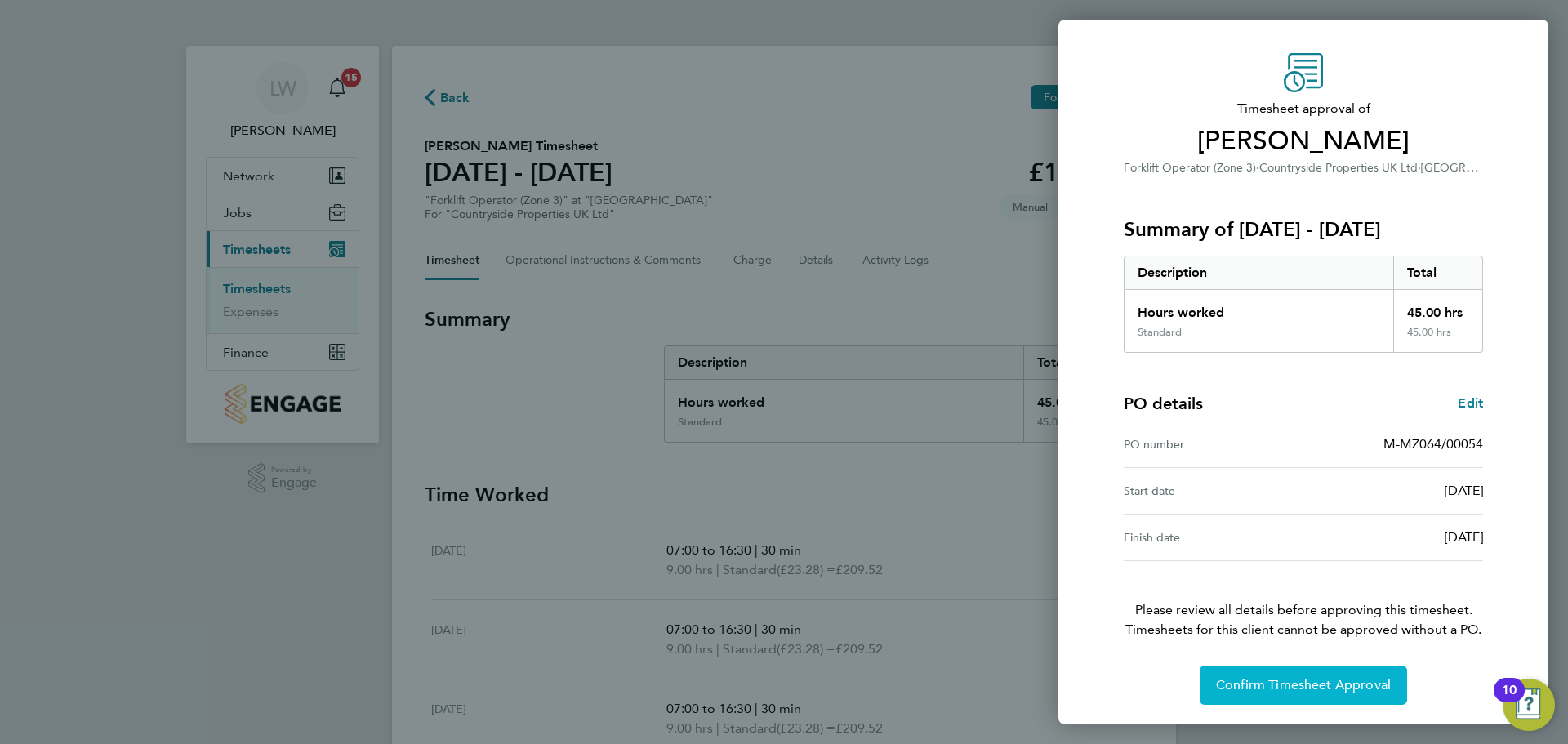
click at [1286, 676] on button "Confirm Timesheet Approval" at bounding box center [1303, 686] width 207 height 39
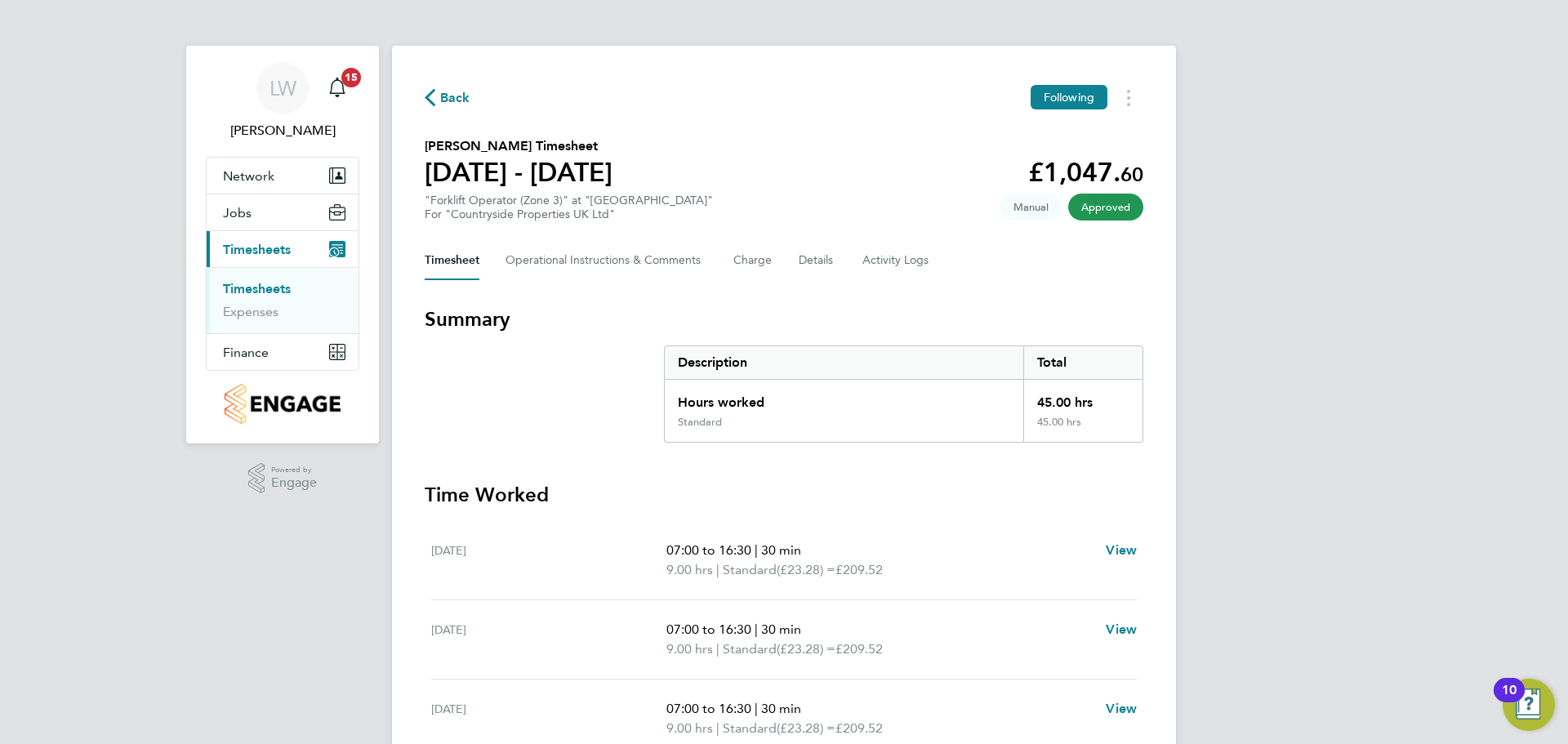
click at [247, 287] on link "Timesheets" at bounding box center [257, 289] width 67 height 16
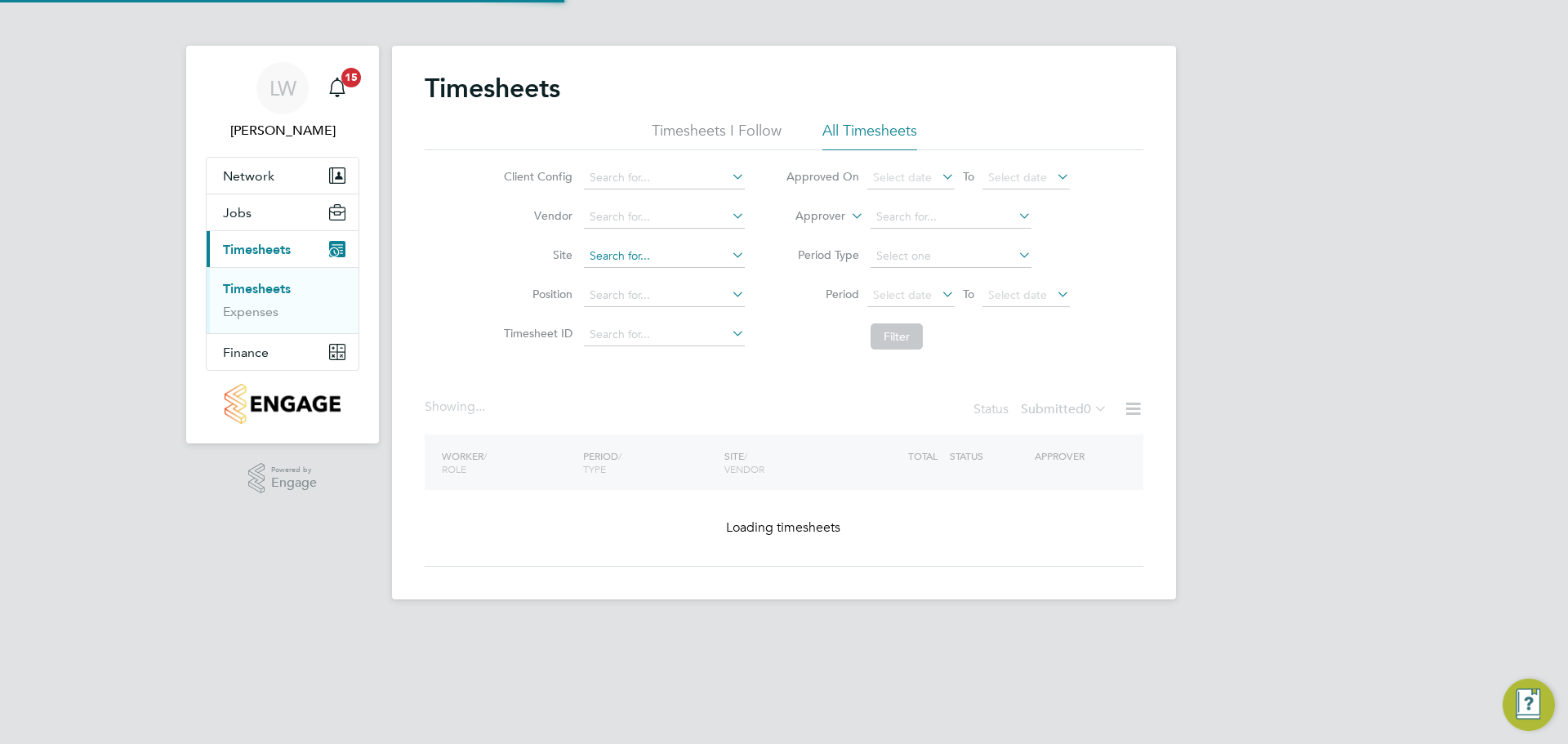
click at [618, 257] on input at bounding box center [664, 256] width 161 height 23
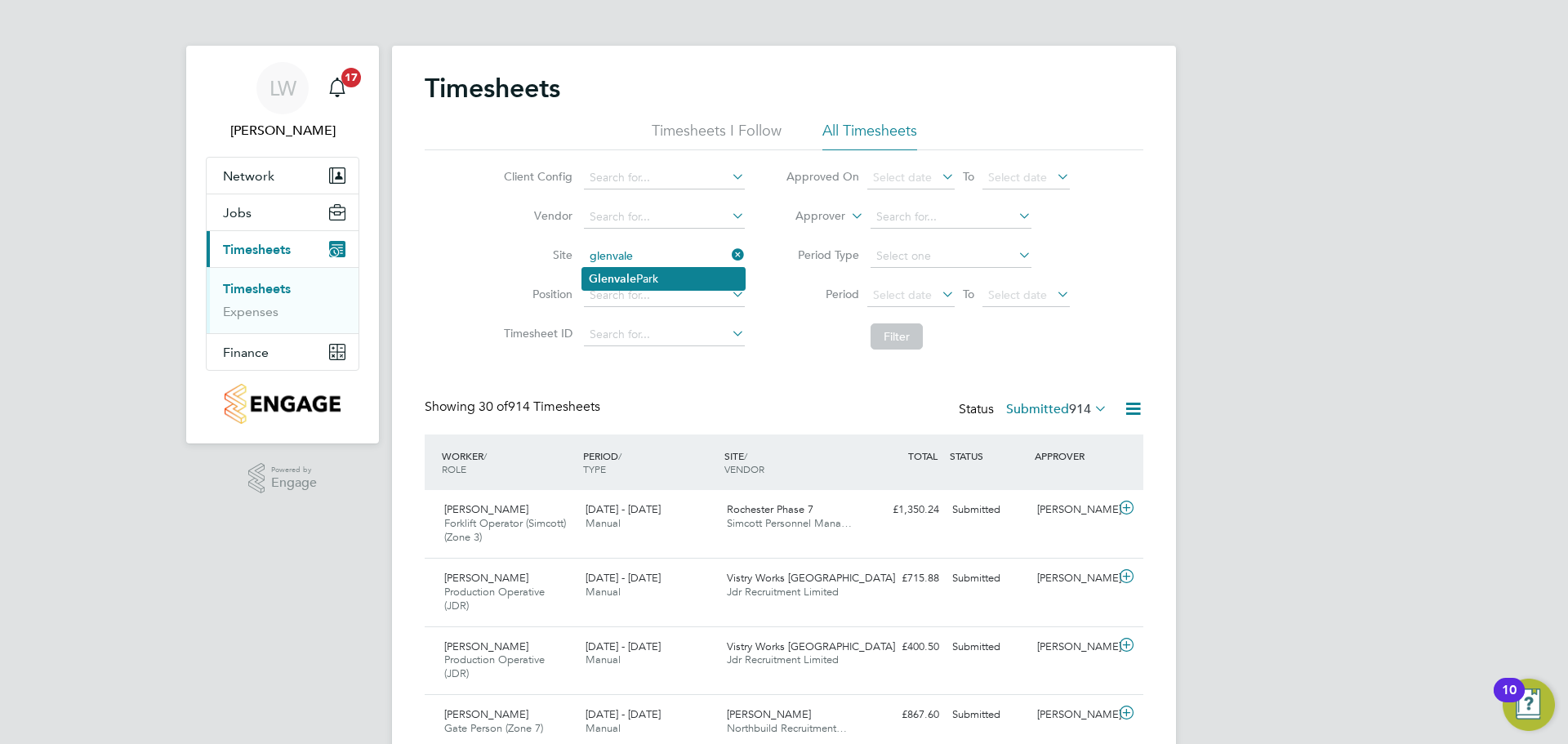
click at [667, 277] on li "Glenvale Park" at bounding box center [664, 279] width 163 height 22
type input "Glenvale Park"
click at [887, 335] on button "Filter" at bounding box center [897, 336] width 53 height 26
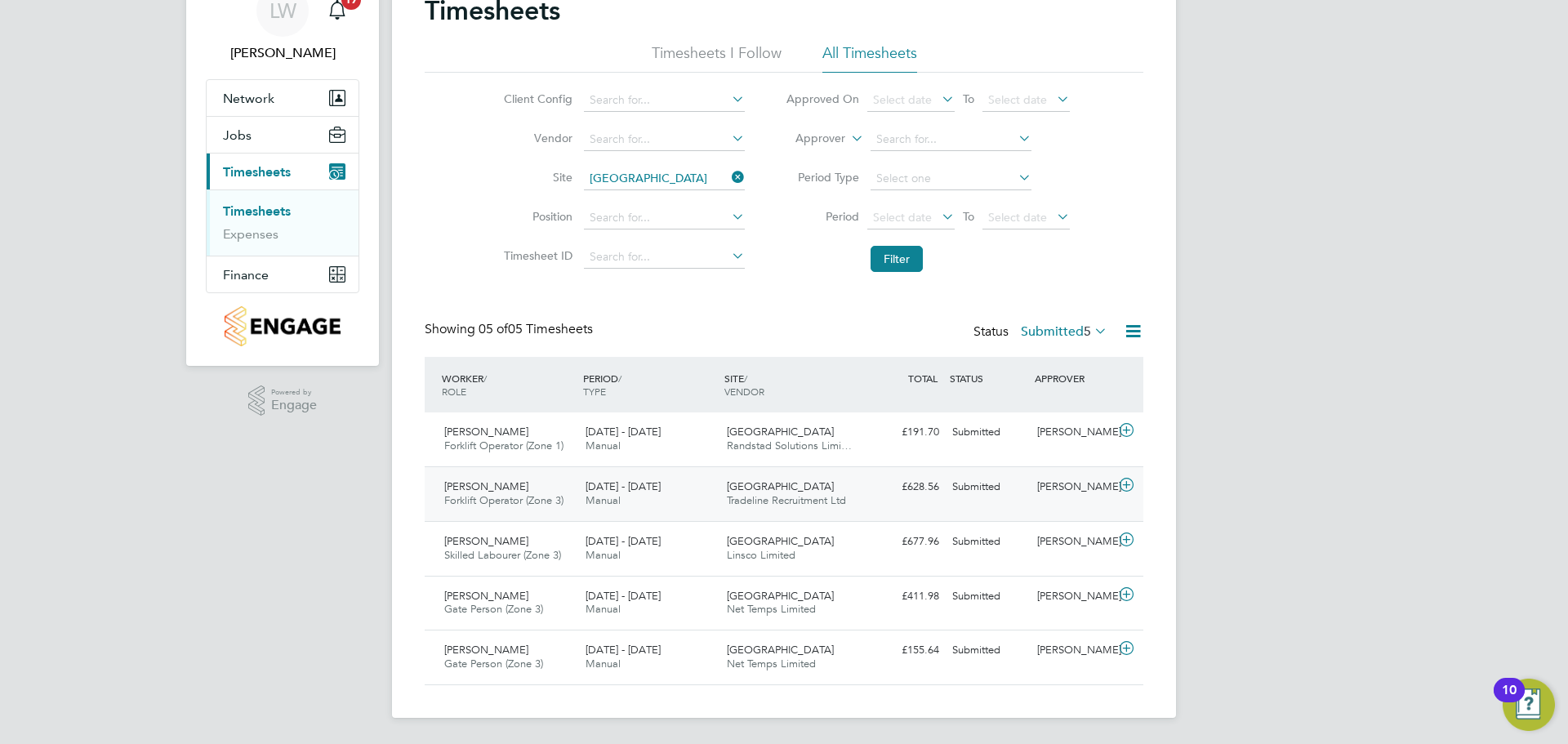
click at [819, 496] on span "Tradeline Recruitment Ltd" at bounding box center [786, 500] width 119 height 14
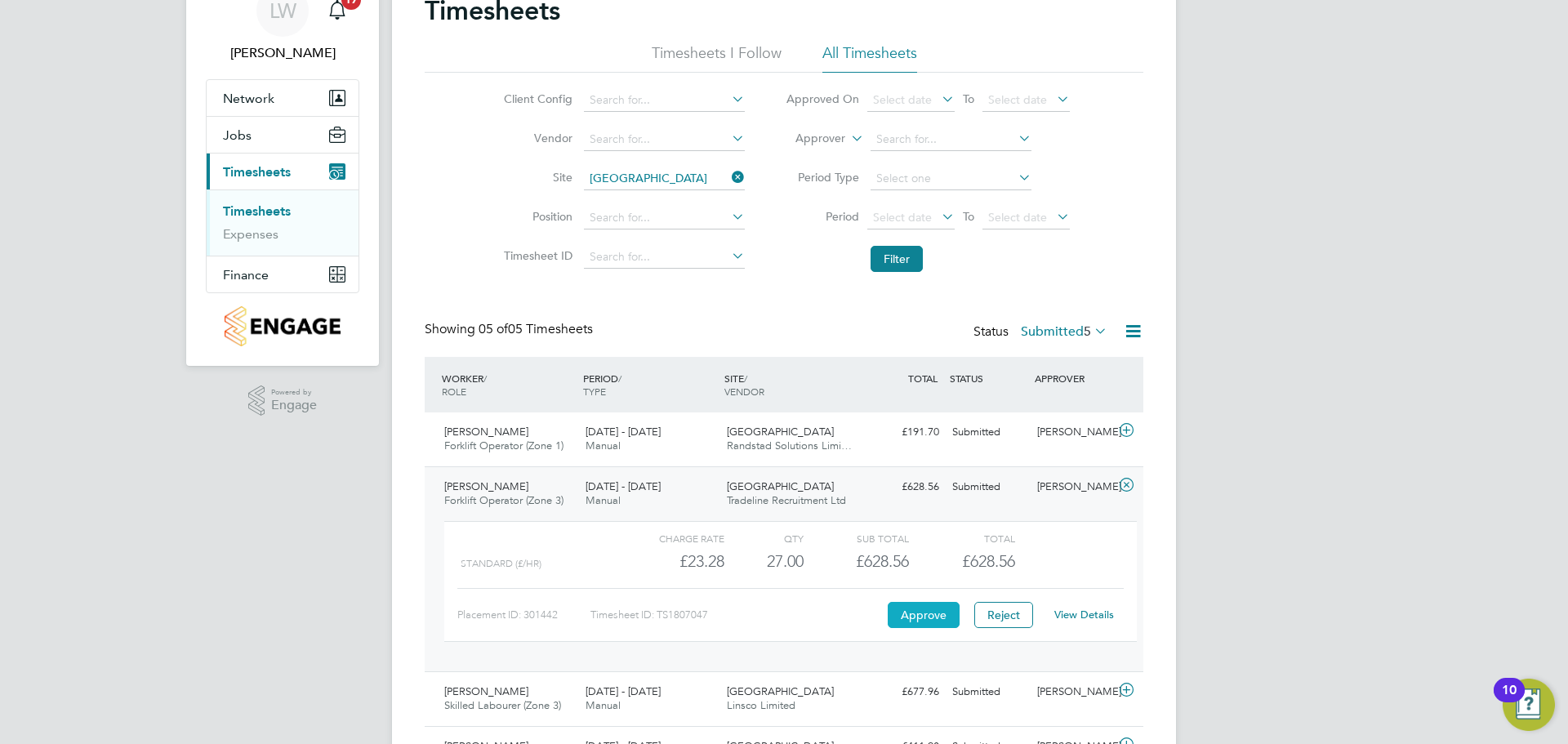
click at [916, 614] on button "Approve" at bounding box center [923, 615] width 72 height 26
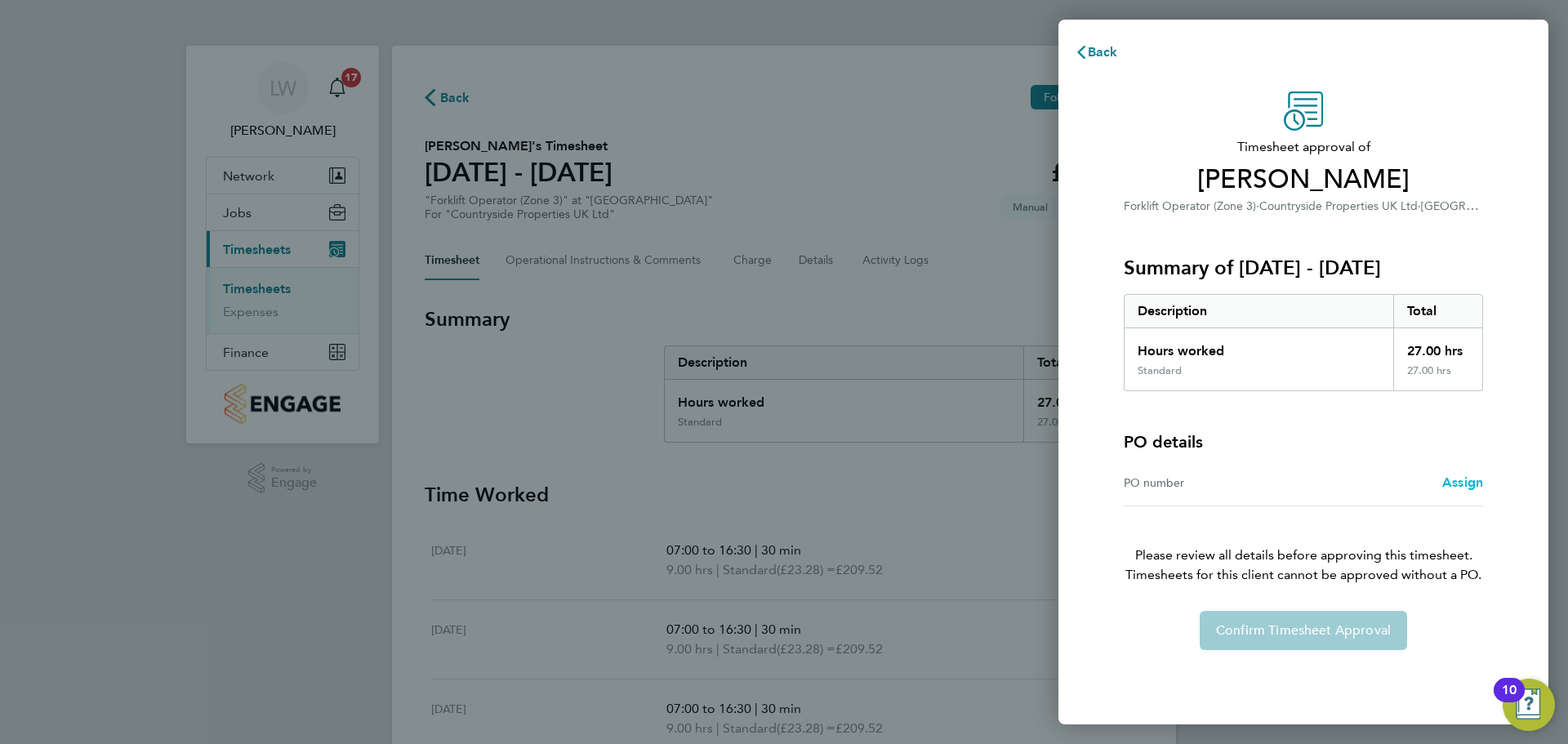
click at [1454, 483] on span "Assign" at bounding box center [1463, 482] width 41 height 16
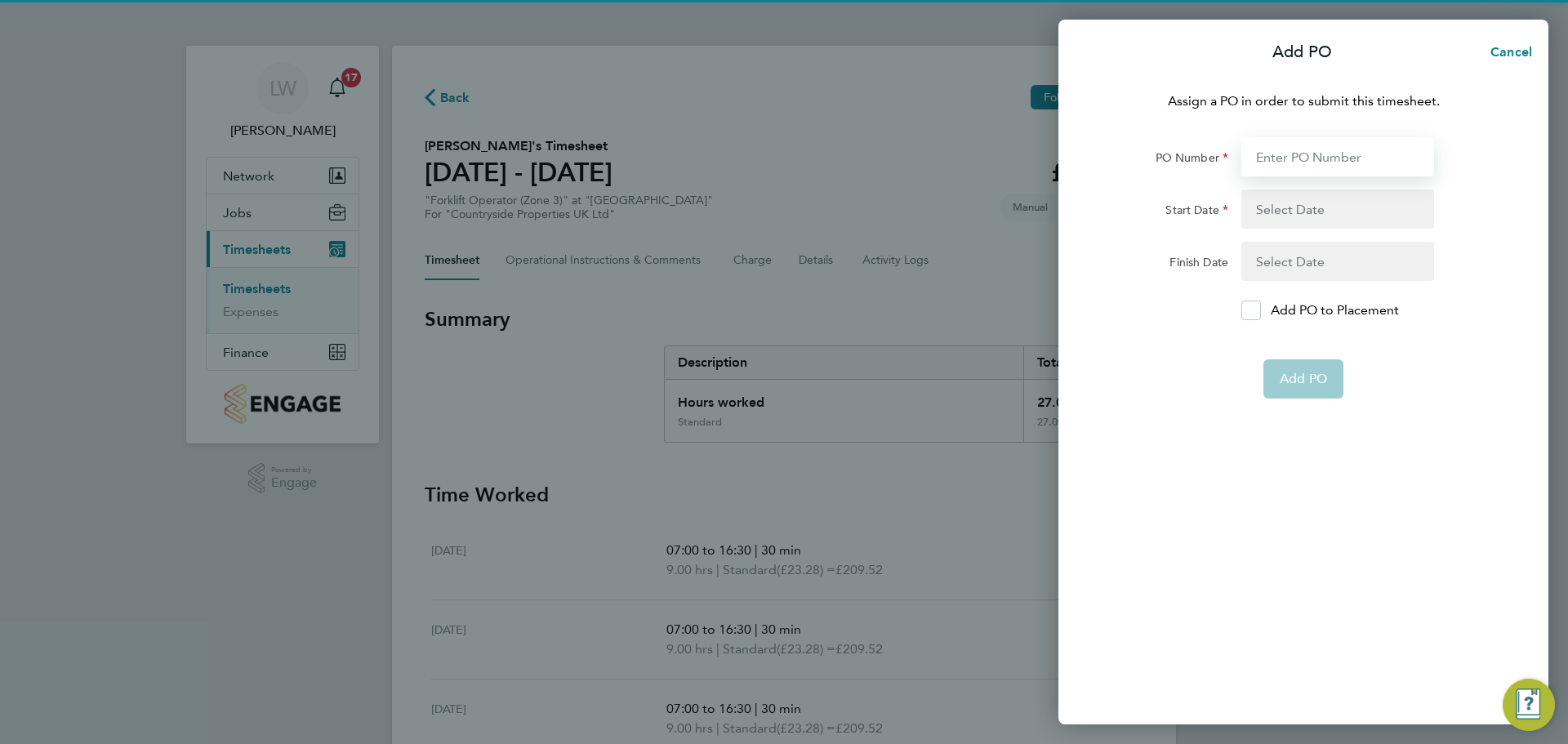
click at [1315, 153] on input "PO Number" at bounding box center [1338, 157] width 192 height 39
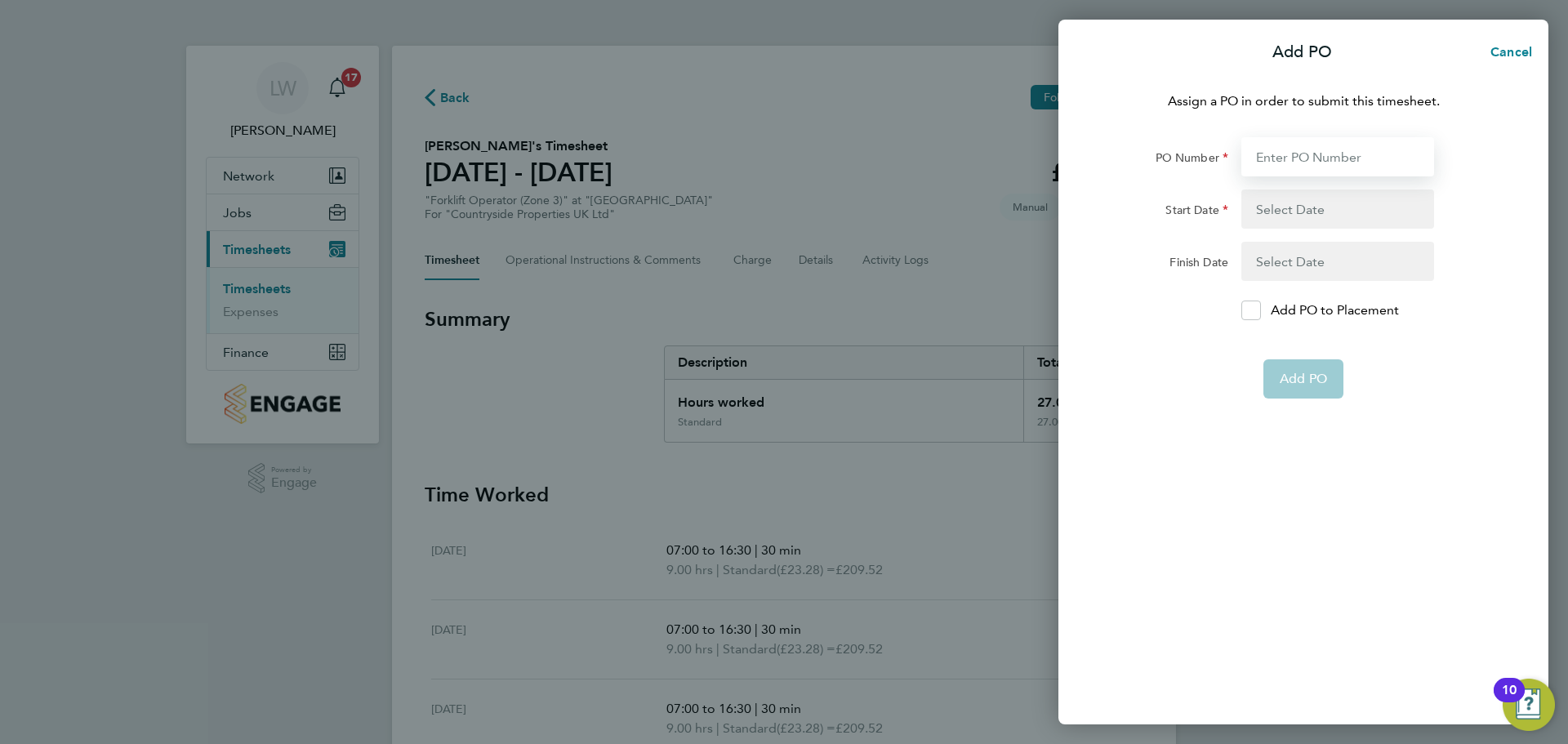
type input "M-MZ064/00054"
type input "[DATE]"
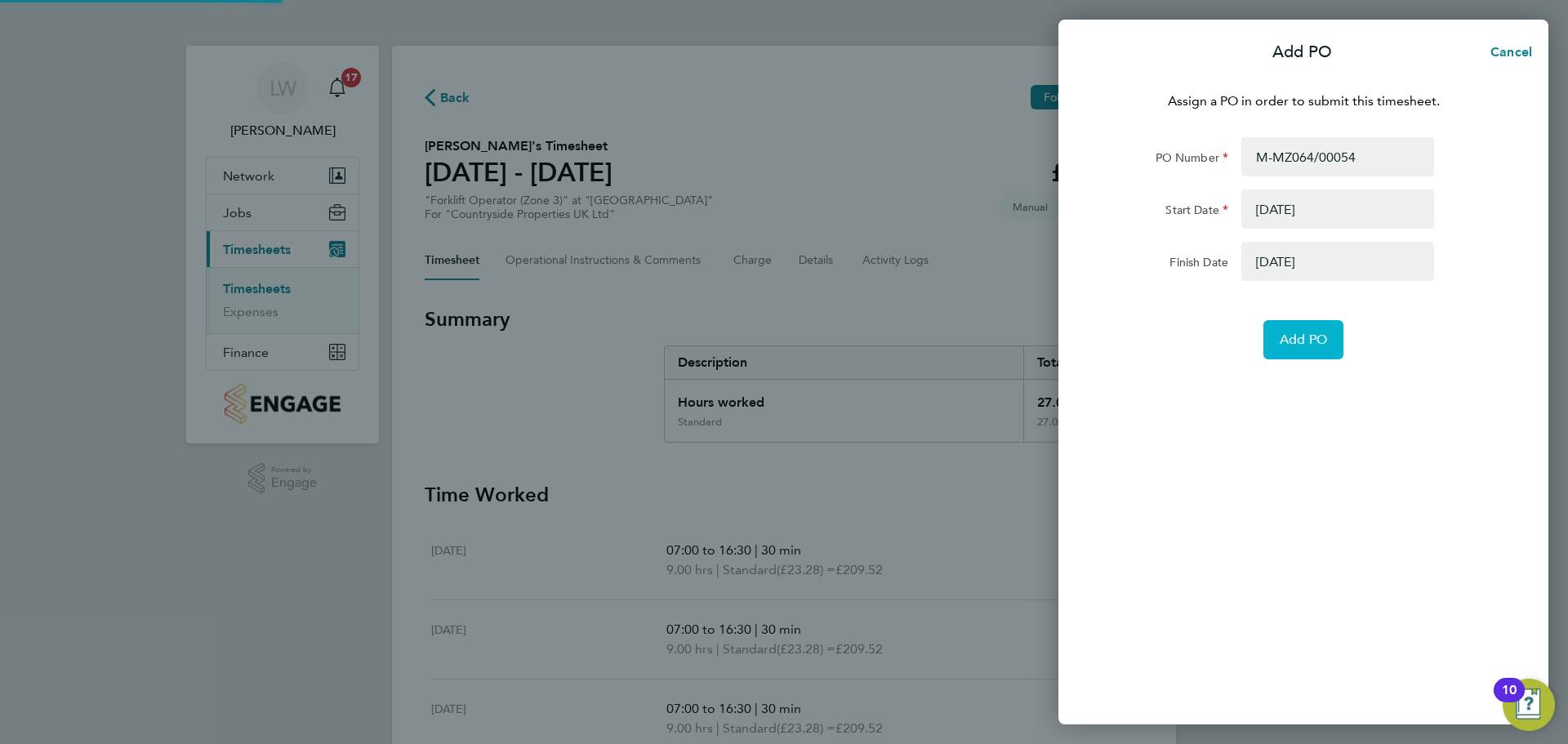
click at [1318, 328] on button "Add PO" at bounding box center [1303, 340] width 80 height 39
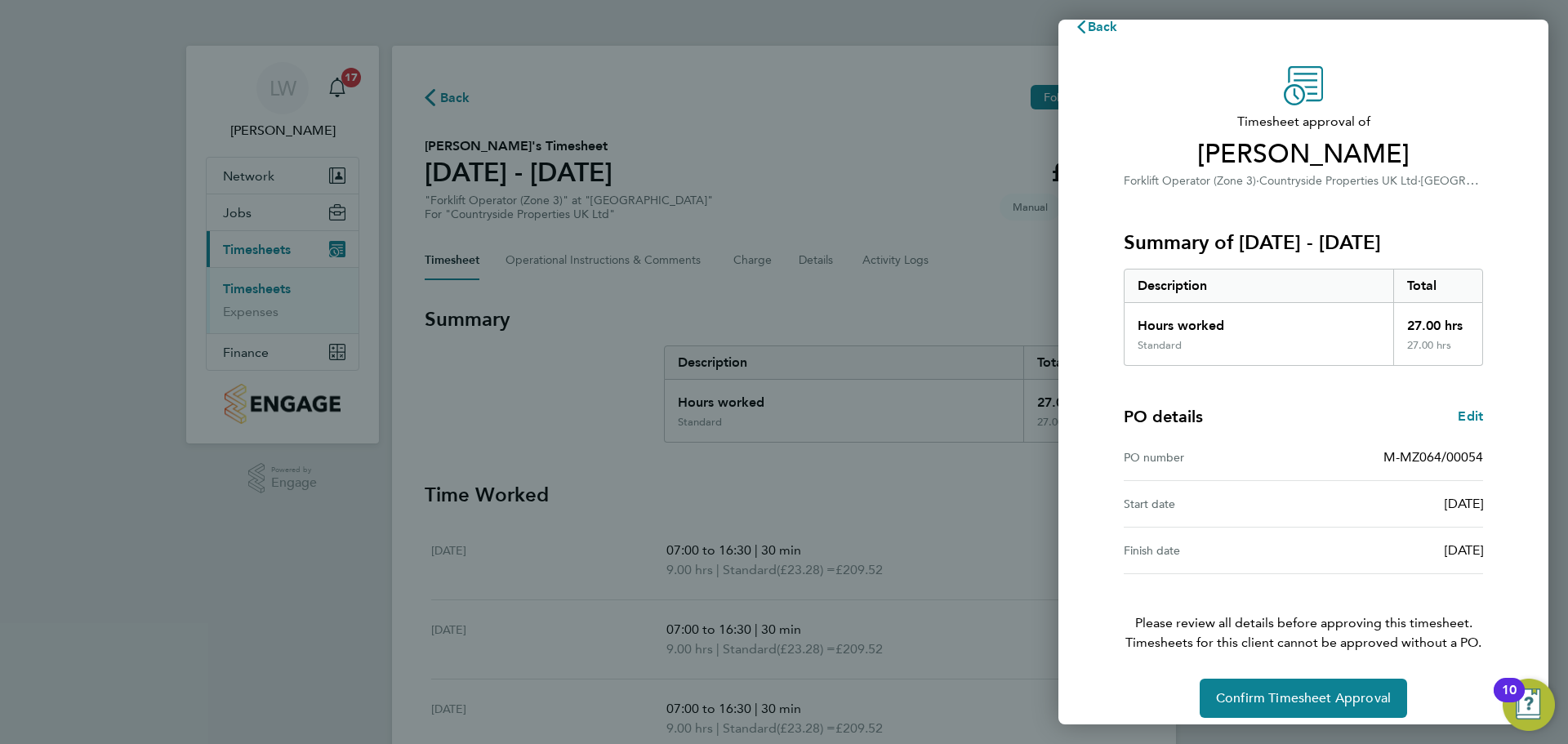
scroll to position [39, 0]
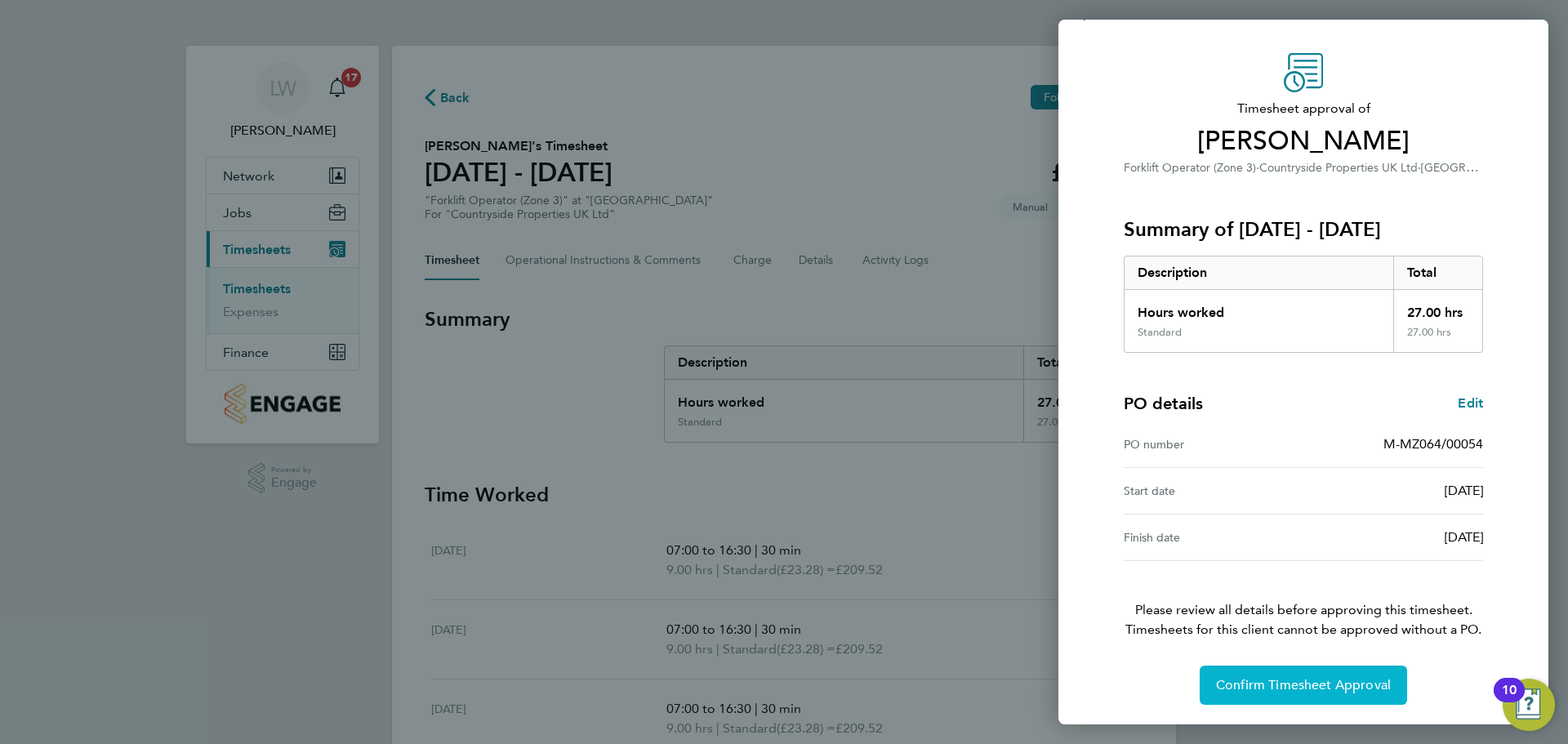
click at [1318, 673] on button "Confirm Timesheet Approval" at bounding box center [1303, 686] width 207 height 39
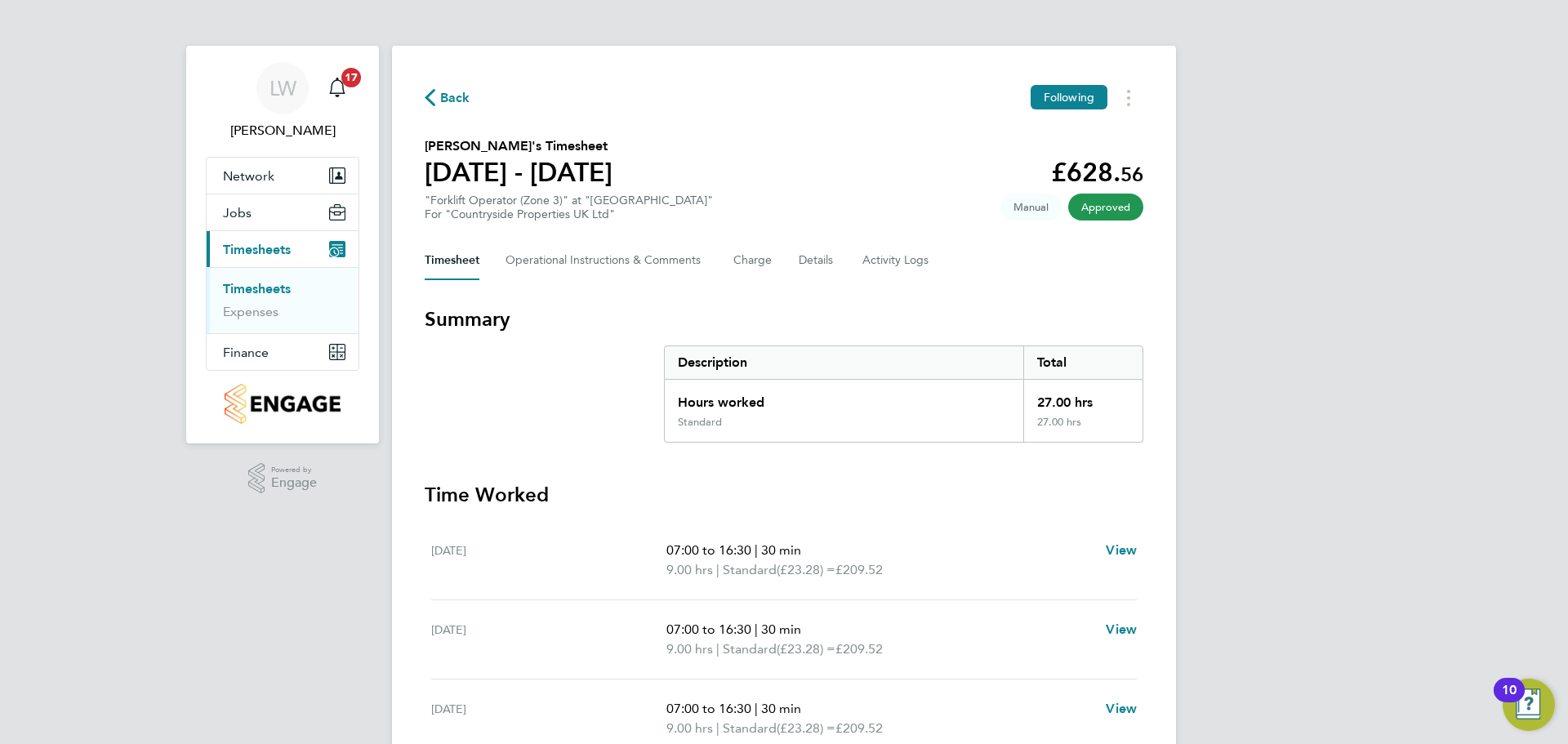
click at [264, 290] on link "Timesheets" at bounding box center [257, 289] width 67 height 16
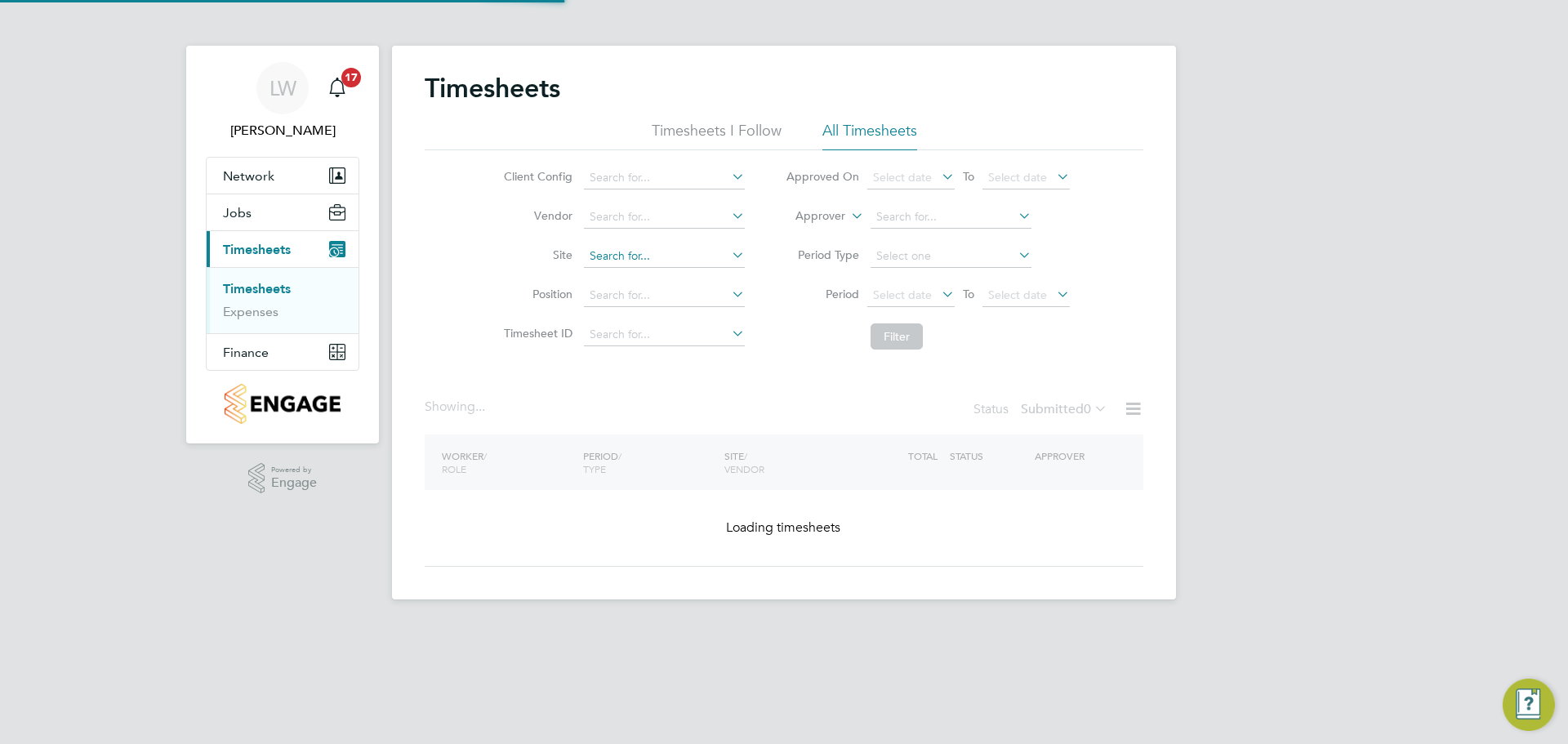
click at [678, 264] on input at bounding box center [664, 256] width 161 height 23
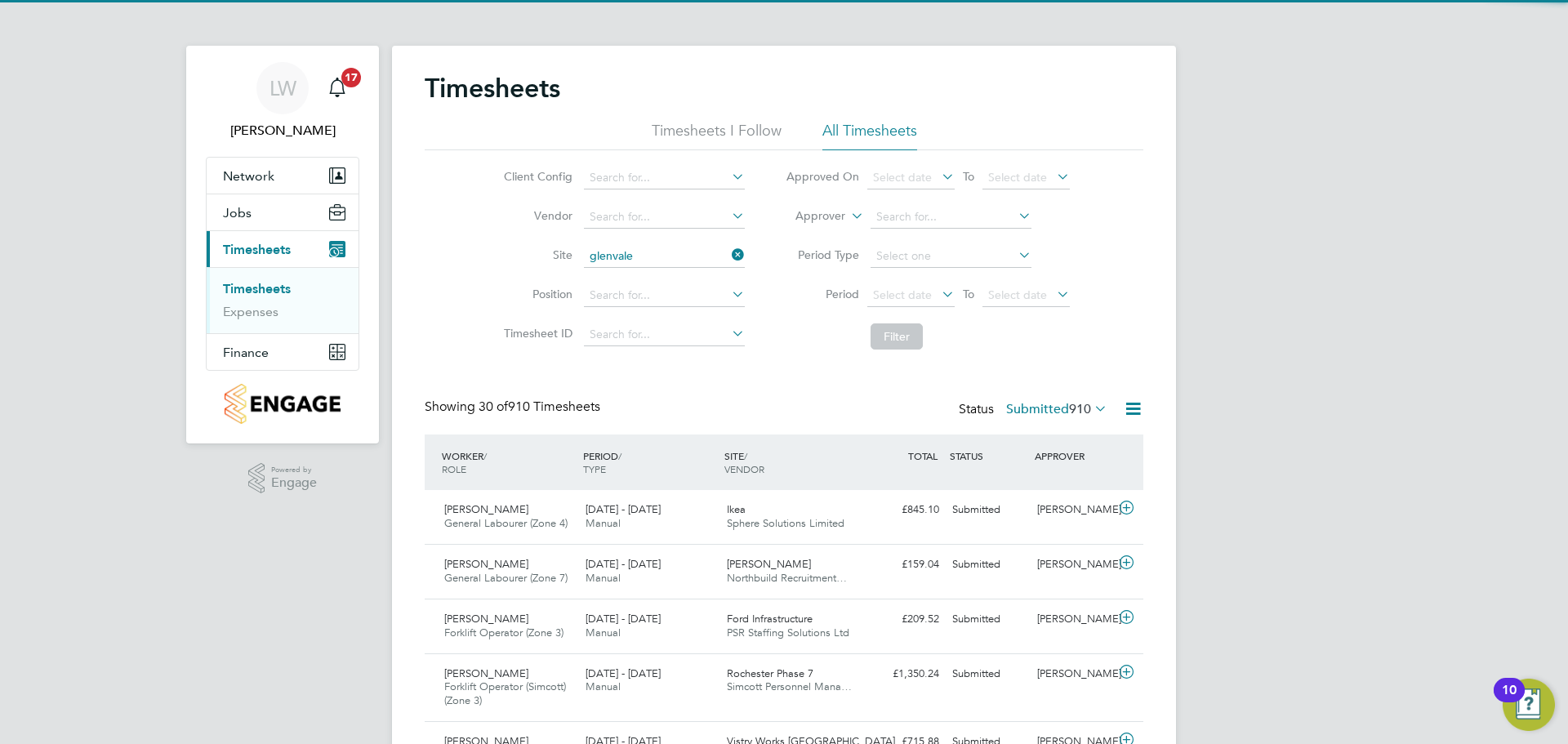
click at [678, 275] on li "Glenvale Park" at bounding box center [664, 279] width 163 height 22
type input "[GEOGRAPHIC_DATA]"
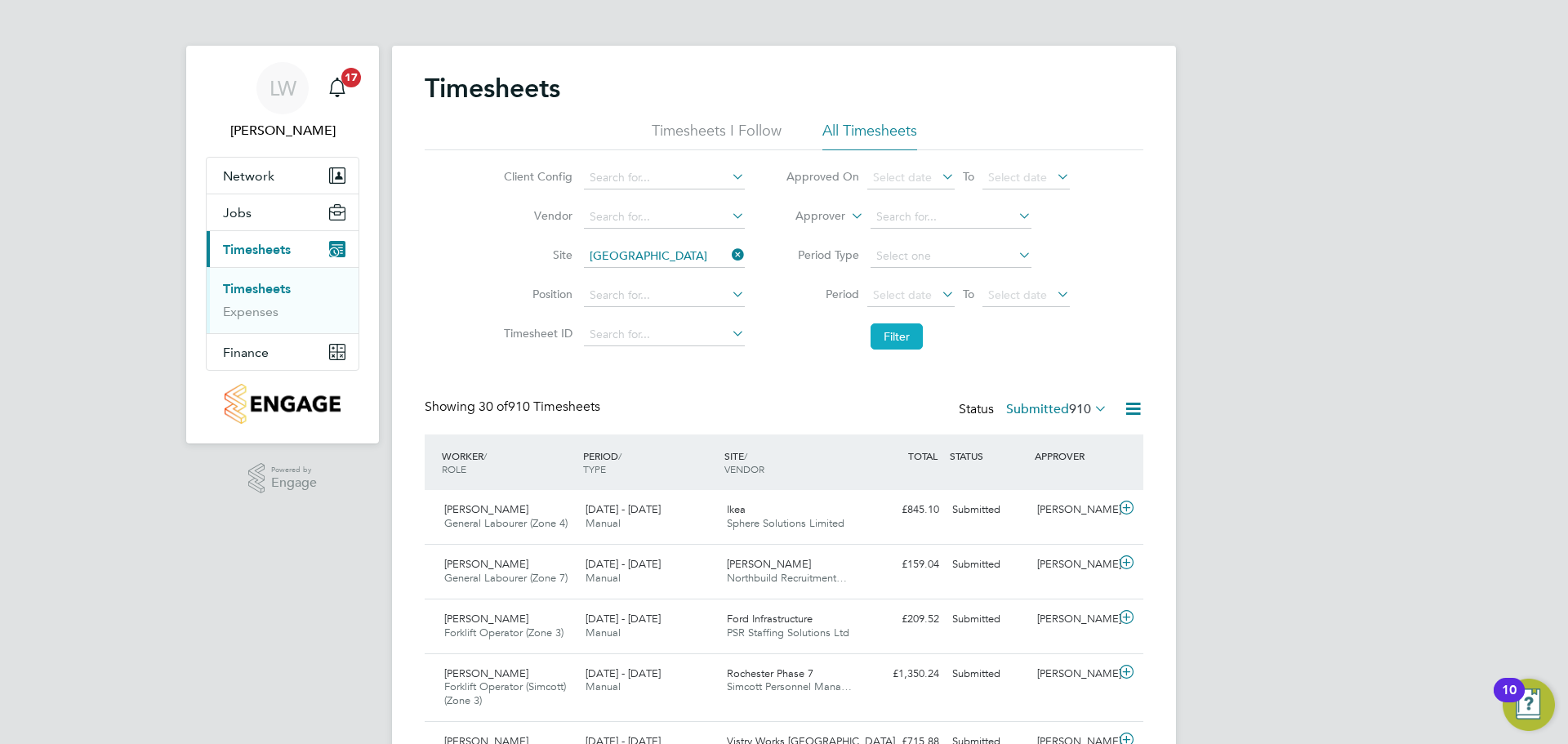
click at [880, 337] on button "Filter" at bounding box center [897, 336] width 53 height 26
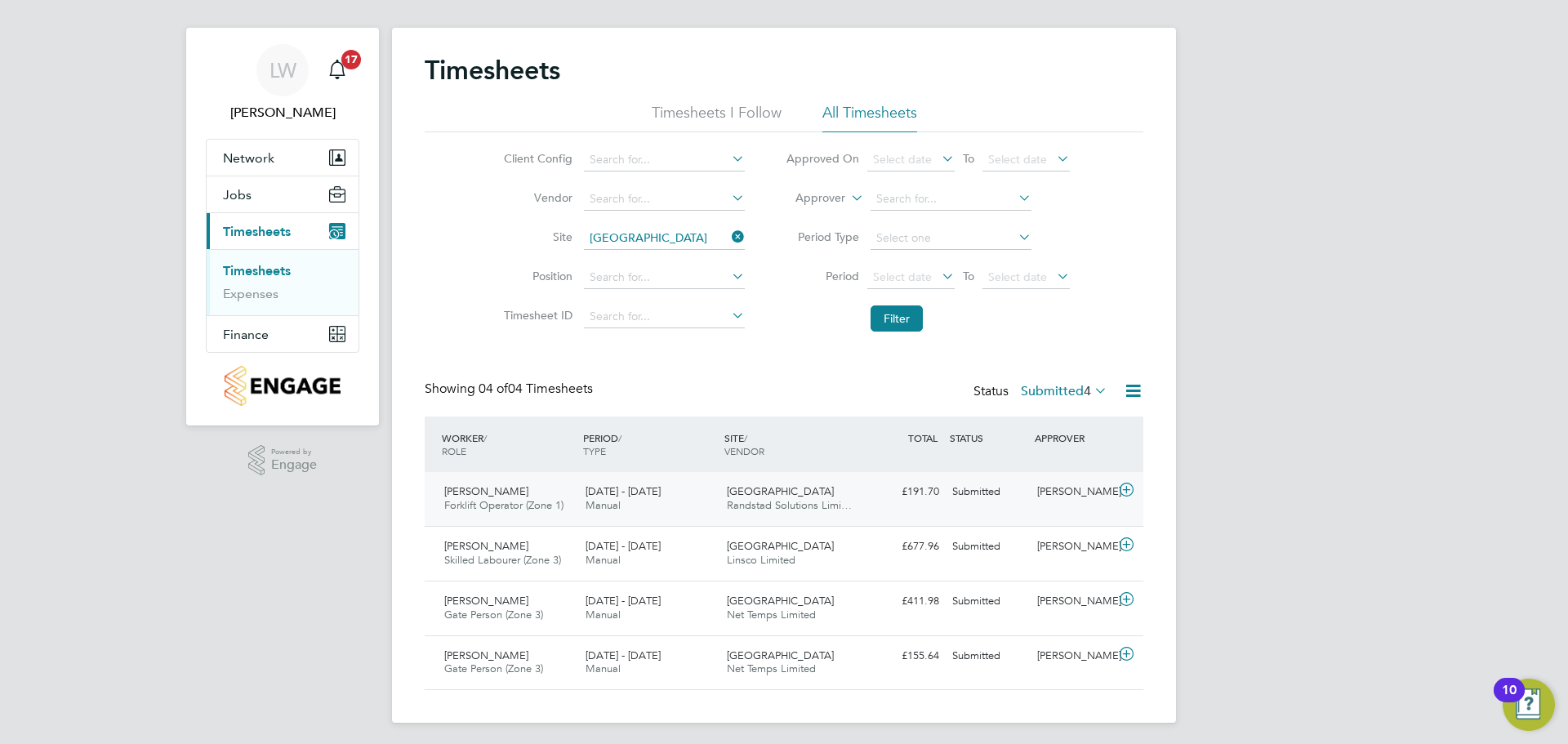
scroll to position [23, 0]
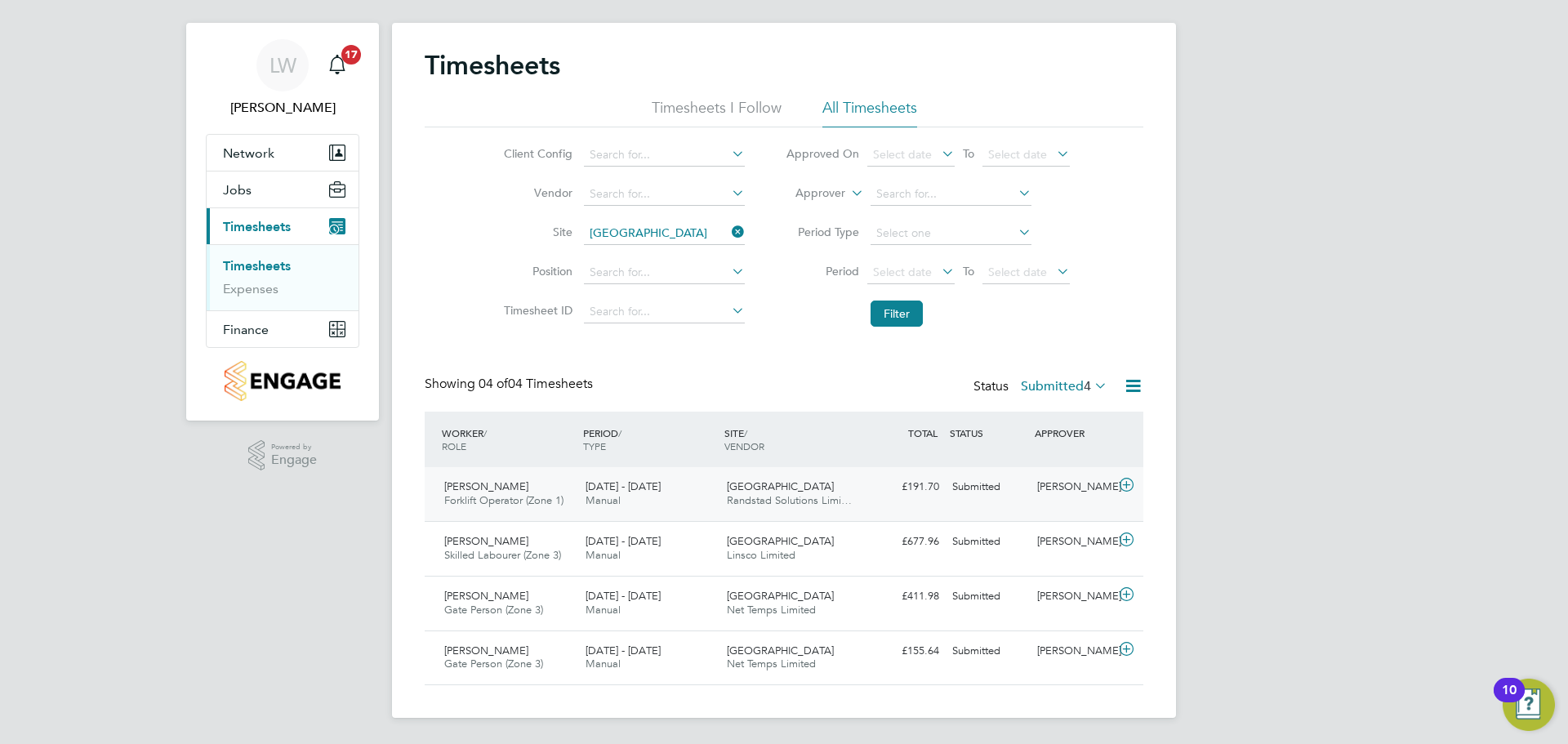
drag, startPoint x: 701, startPoint y: 497, endPoint x: 895, endPoint y: 486, distance: 194.3
click at [701, 497] on div "18 - 24 Aug 2025 Manual" at bounding box center [650, 494] width 141 height 41
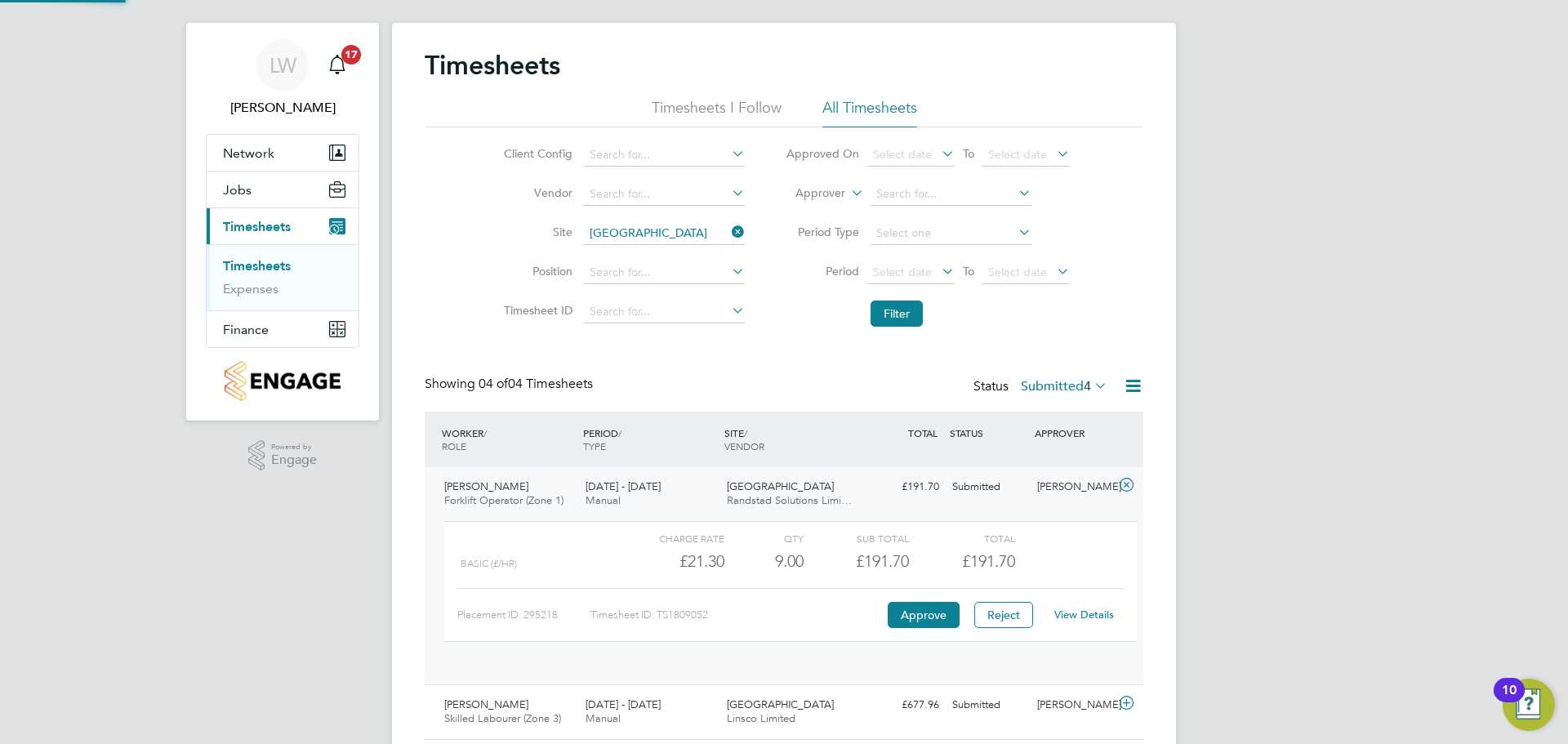
scroll to position [28, 160]
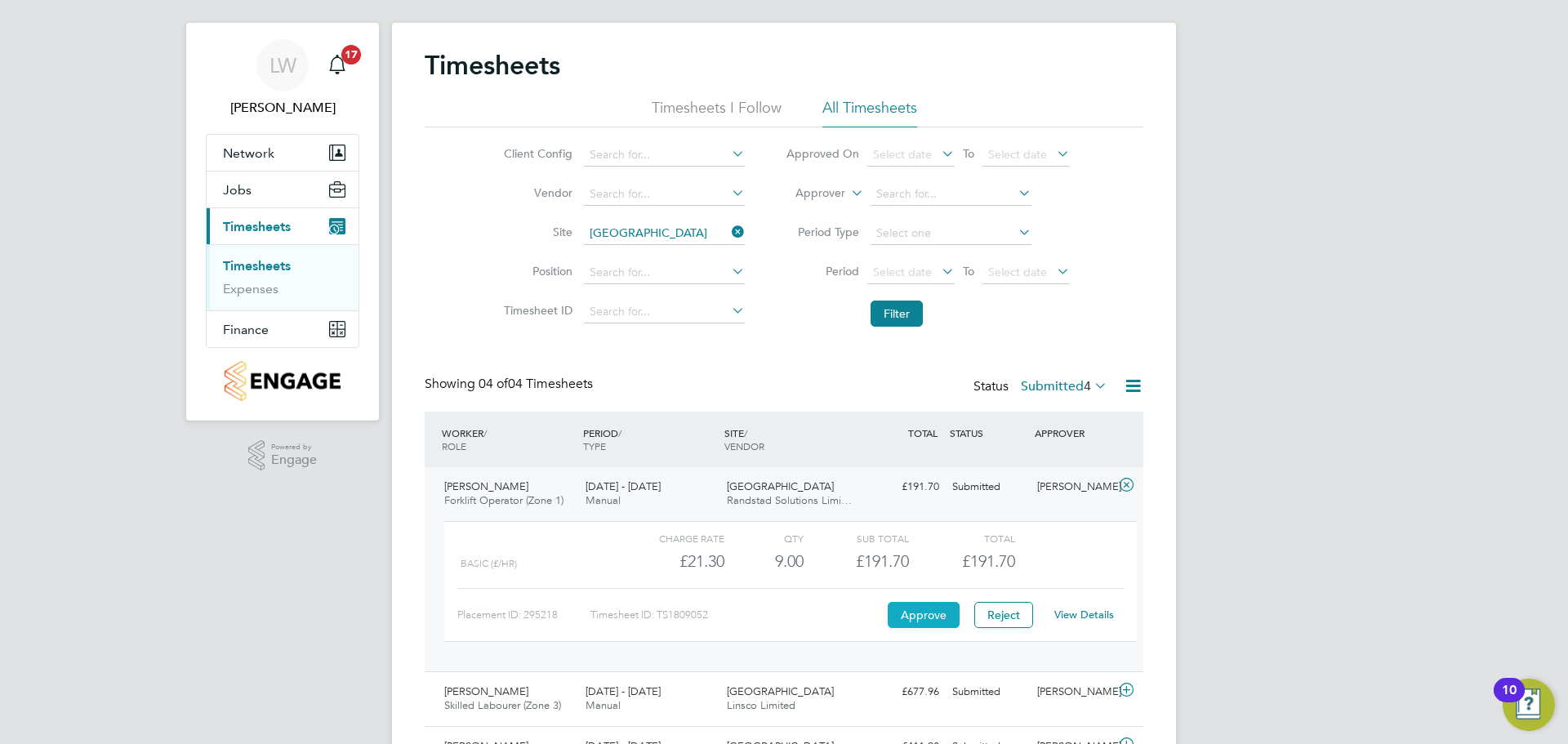
click at [928, 612] on button "Approve" at bounding box center [923, 615] width 72 height 26
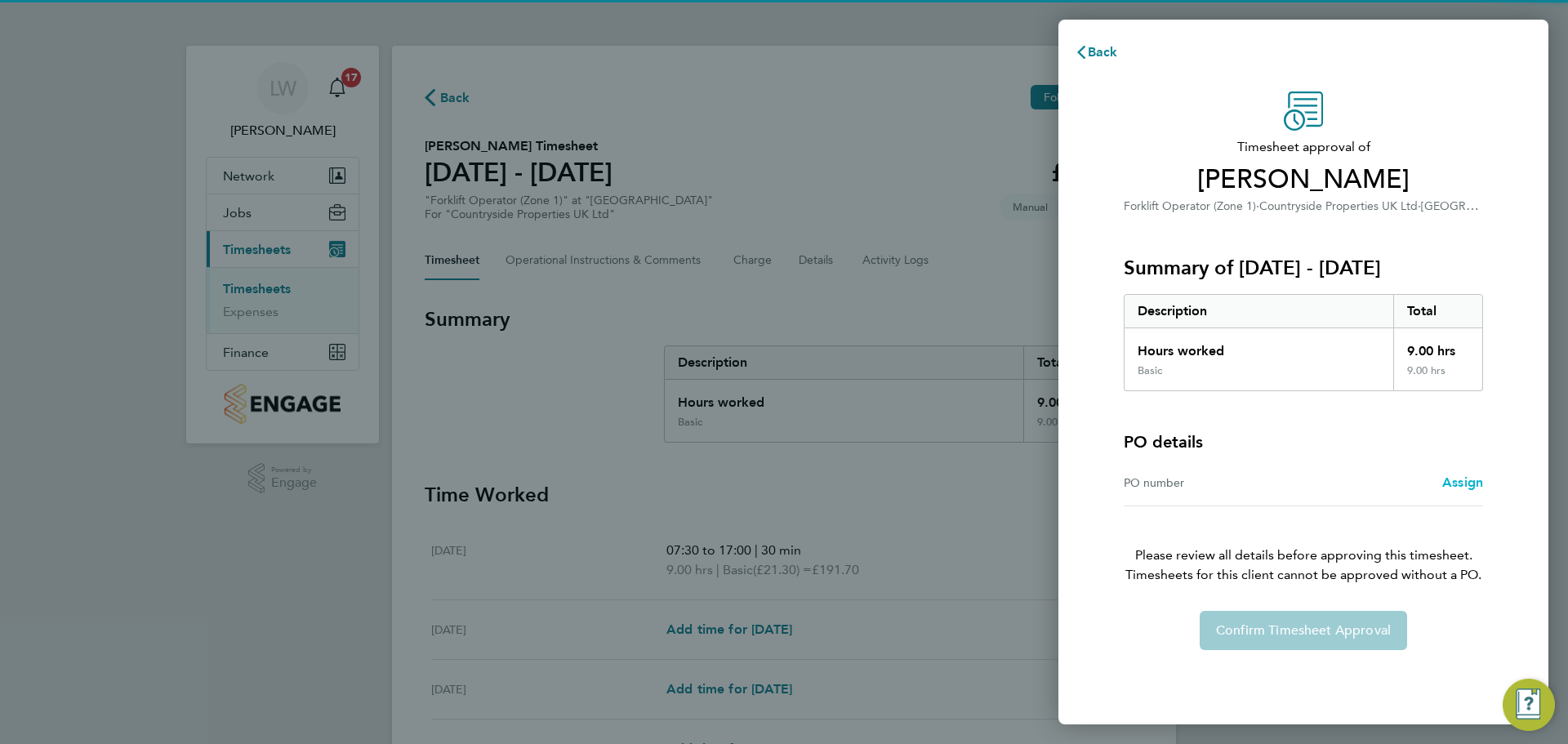
click at [1464, 482] on span "Assign" at bounding box center [1463, 482] width 41 height 16
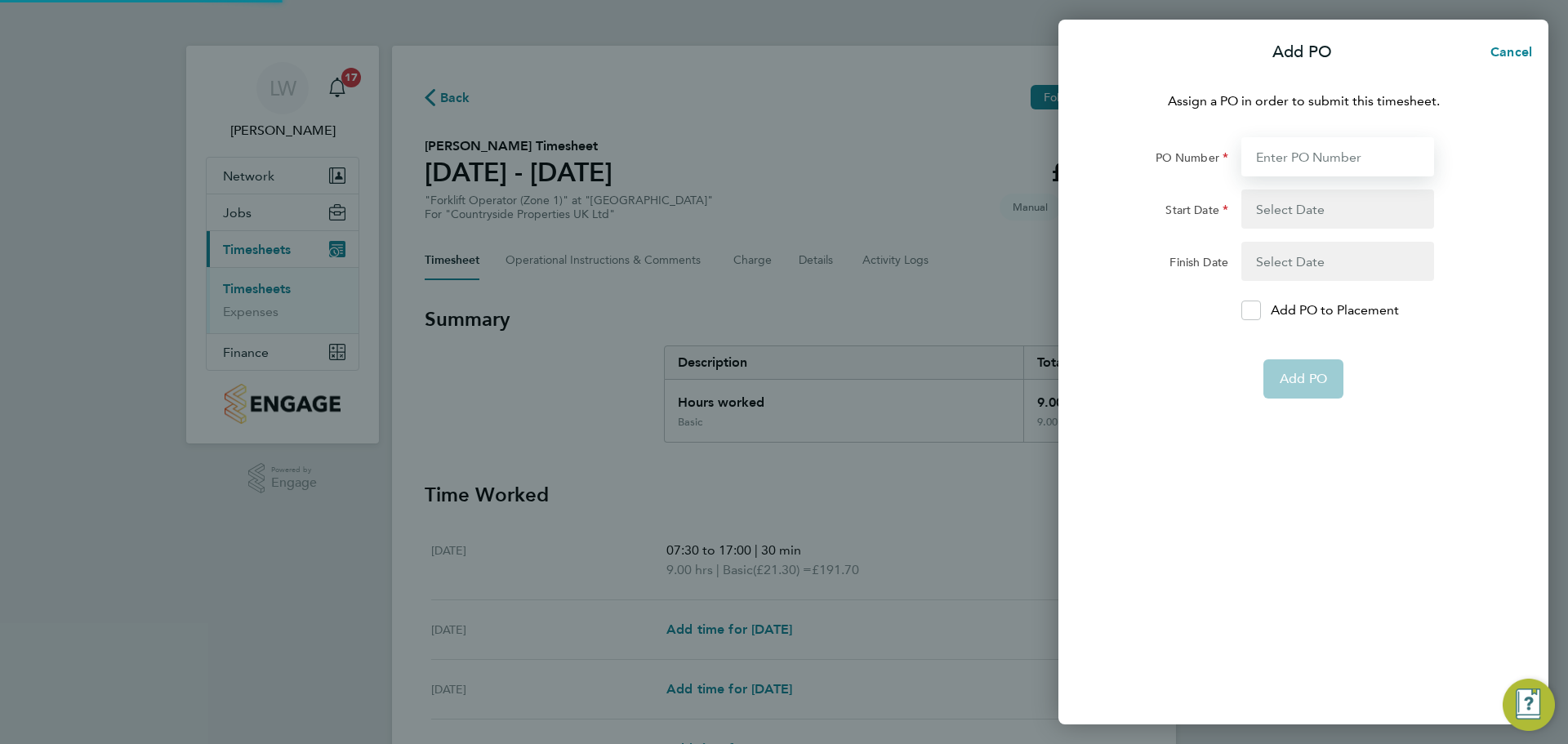
click at [1288, 150] on input "PO Number" at bounding box center [1338, 157] width 192 height 39
type input "M-MZ064/00041"
type input "[DATE]"
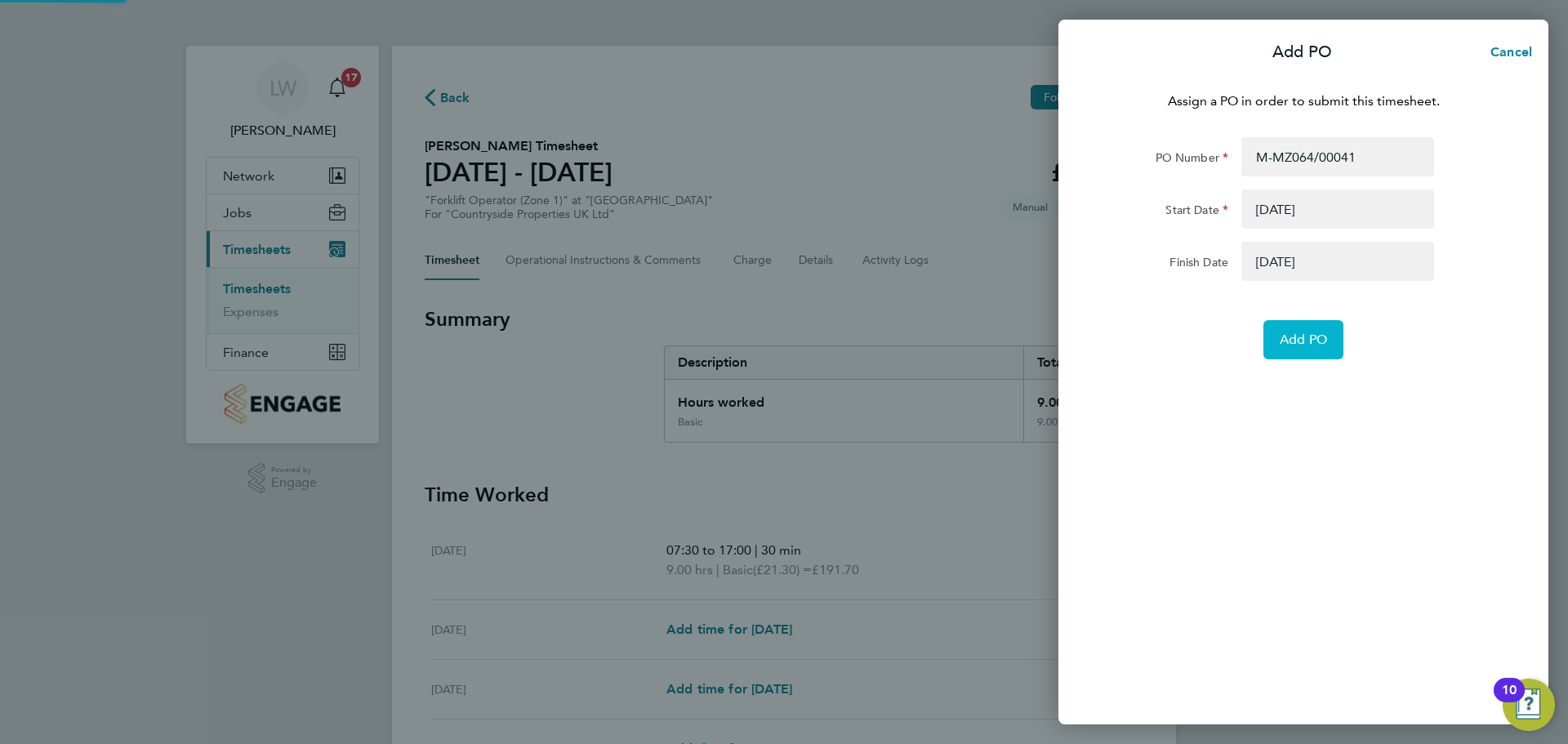
click at [1311, 324] on button "Add PO" at bounding box center [1303, 340] width 80 height 39
click at [1307, 337] on app-form-button "Add PO Loading" at bounding box center [1303, 340] width 80 height 39
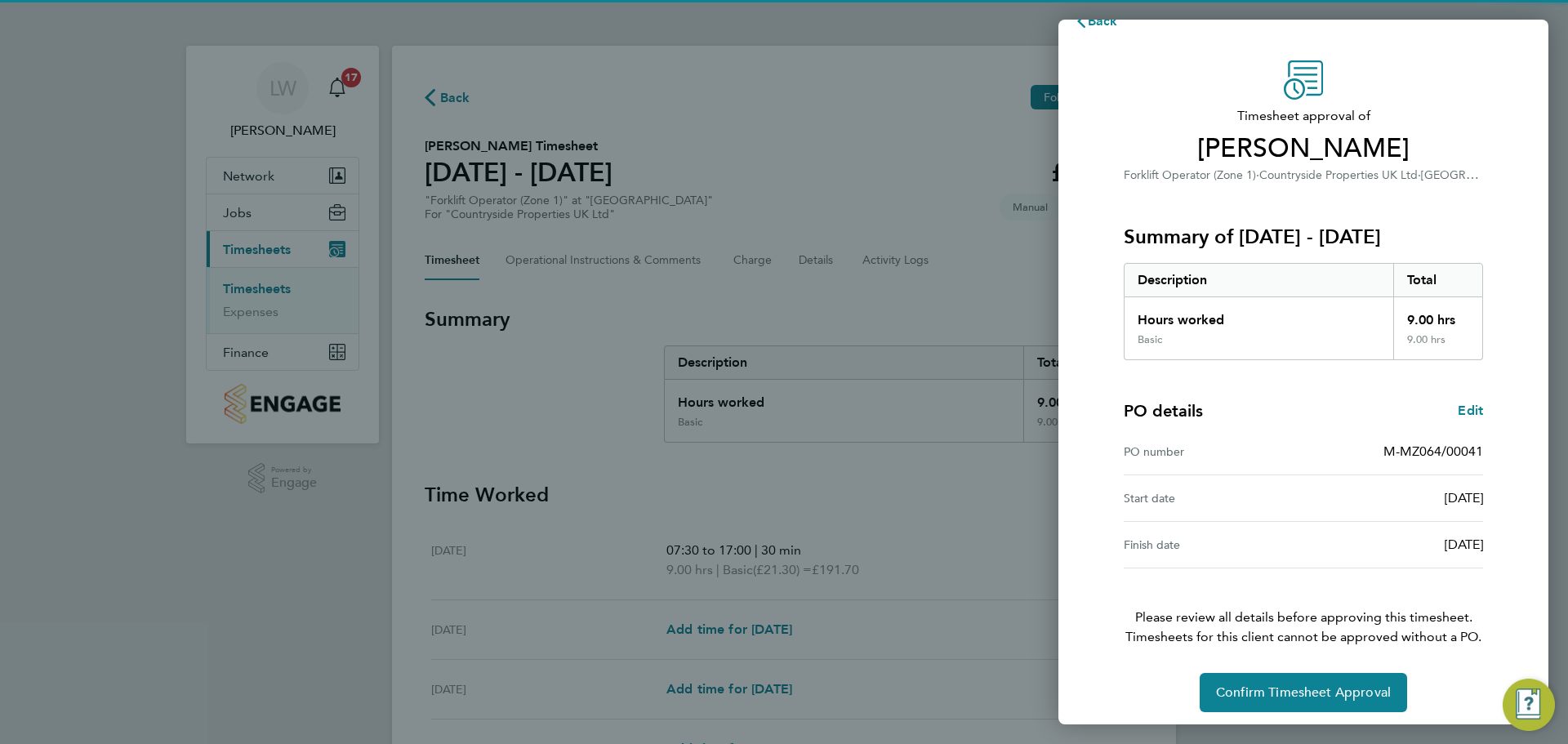
scroll to position [39, 0]
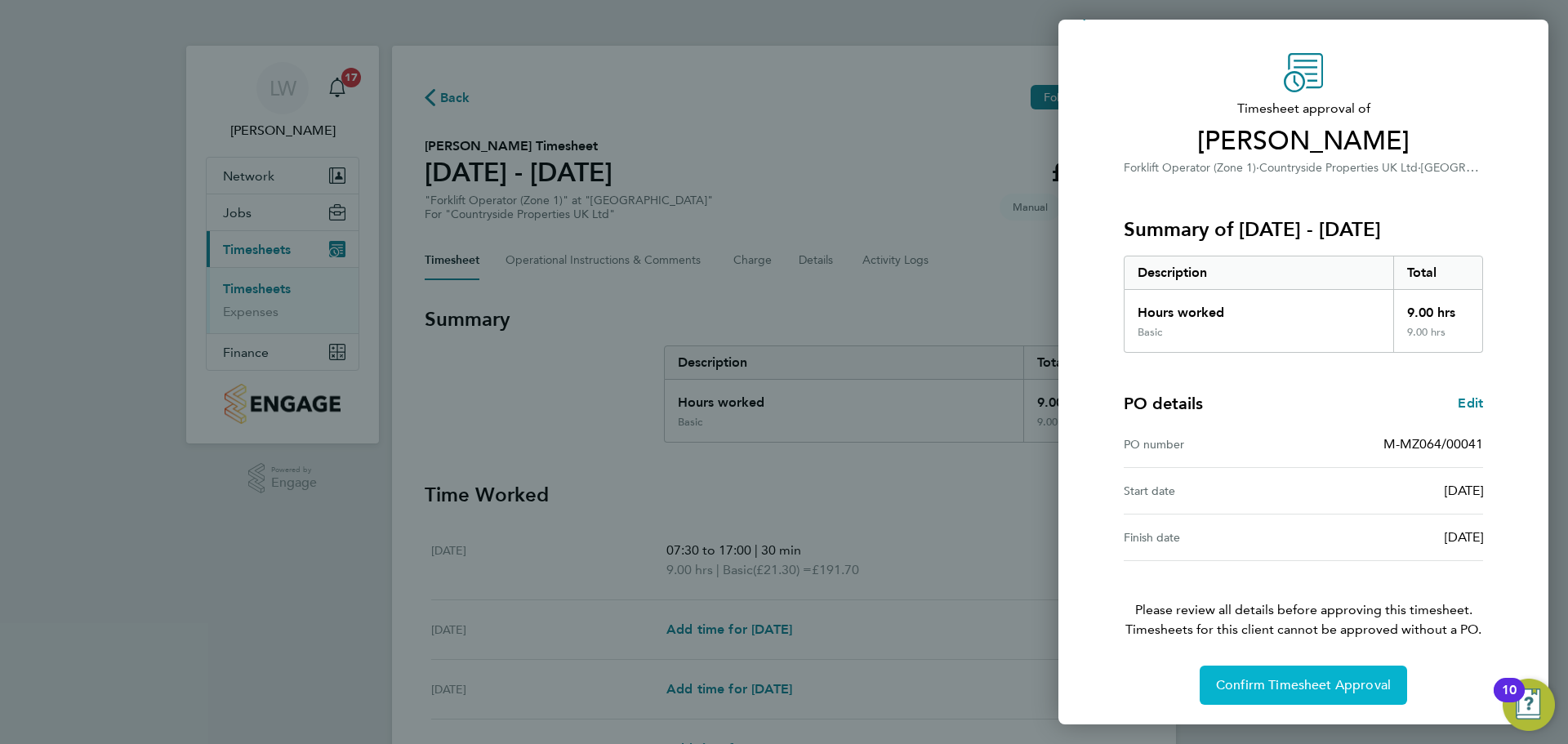
click at [1325, 675] on button "Confirm Timesheet Approval" at bounding box center [1303, 686] width 207 height 39
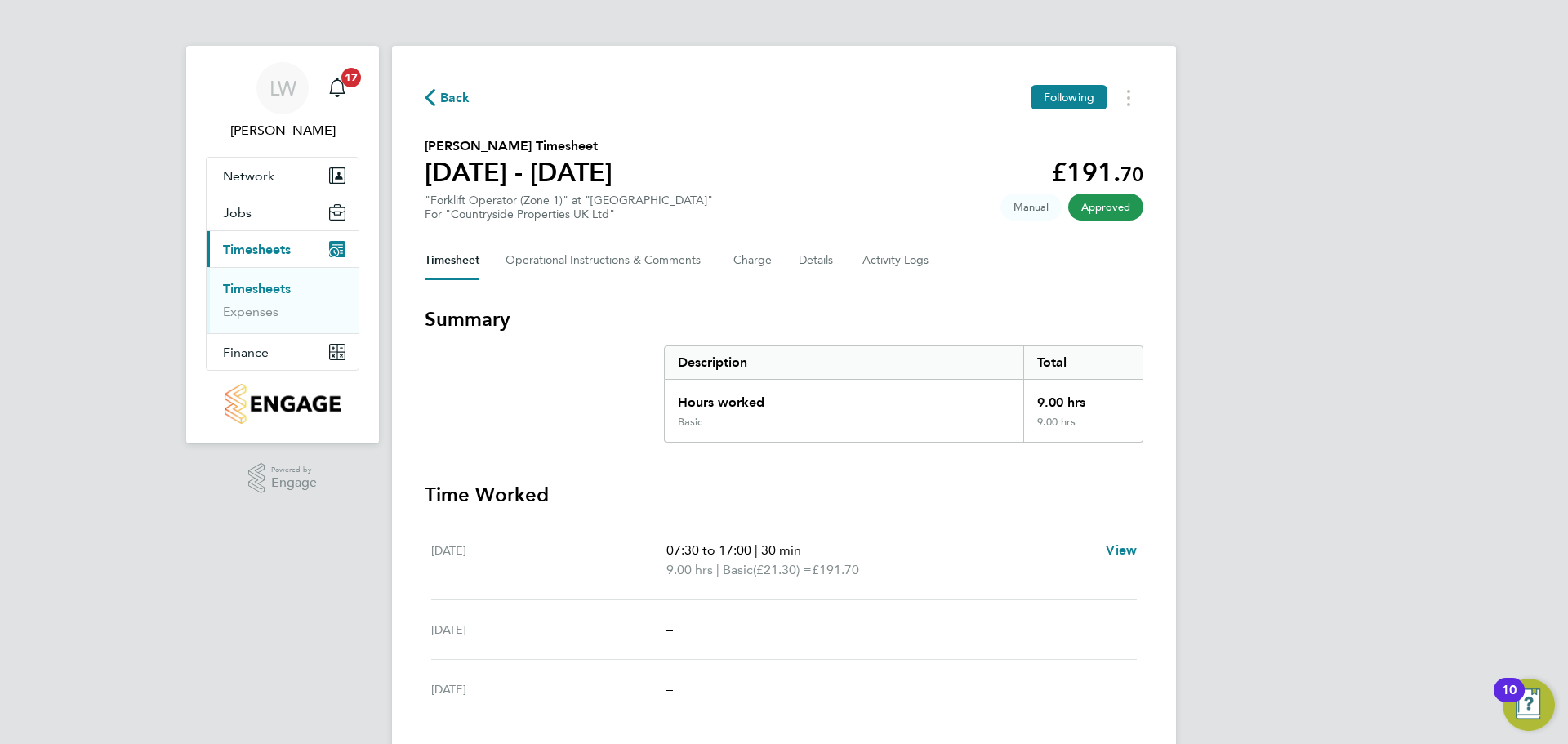
click at [243, 280] on ul "Timesheets Expenses" at bounding box center [282, 300] width 152 height 66
click at [273, 292] on link "Timesheets" at bounding box center [257, 289] width 67 height 16
